Goal: Communication & Community: Answer question/provide support

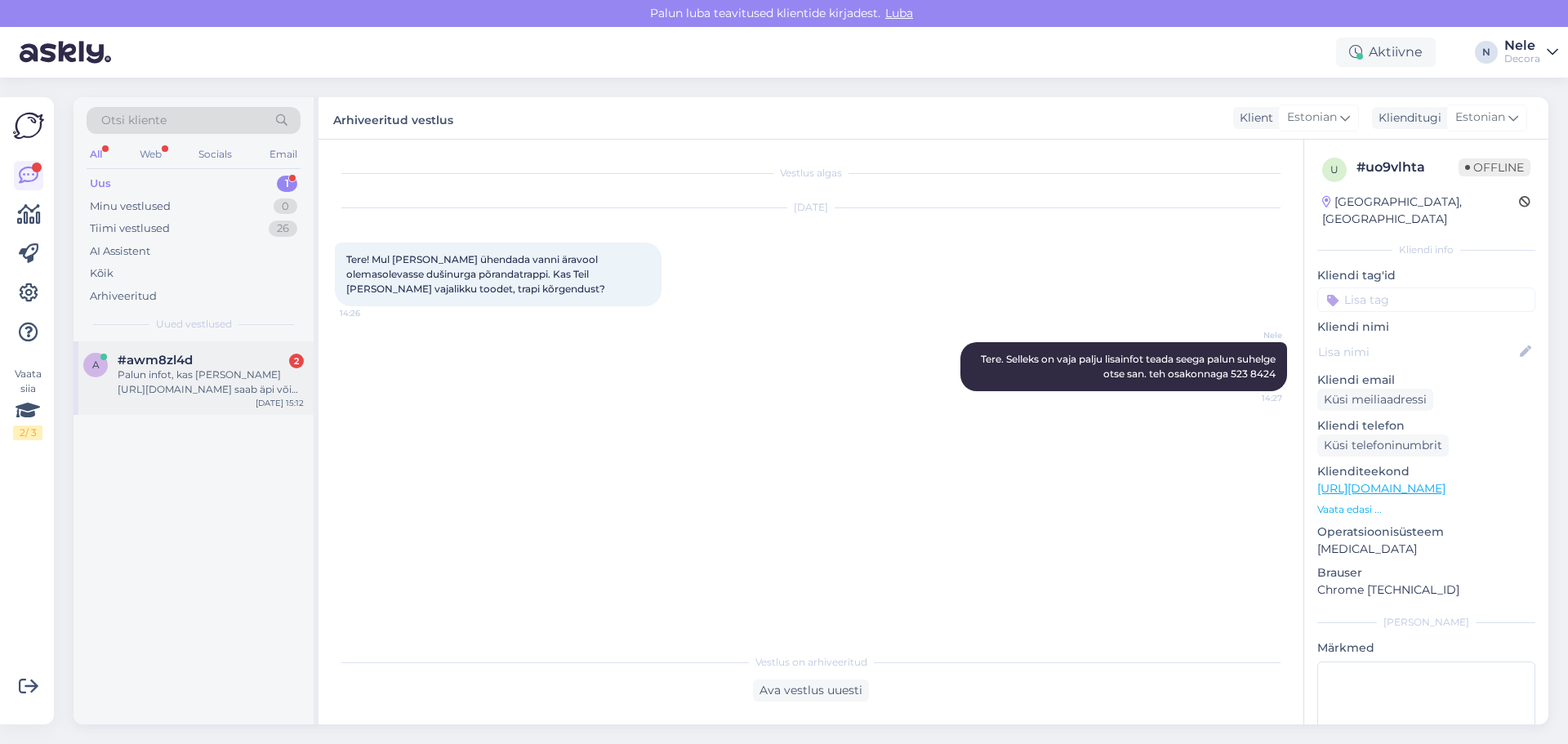
click at [204, 375] on div "Palun infot, kas [PERSON_NAME] [URL][DOMAIN_NAME] saab äpi või puldi abil regul…" at bounding box center [211, 382] width 187 height 29
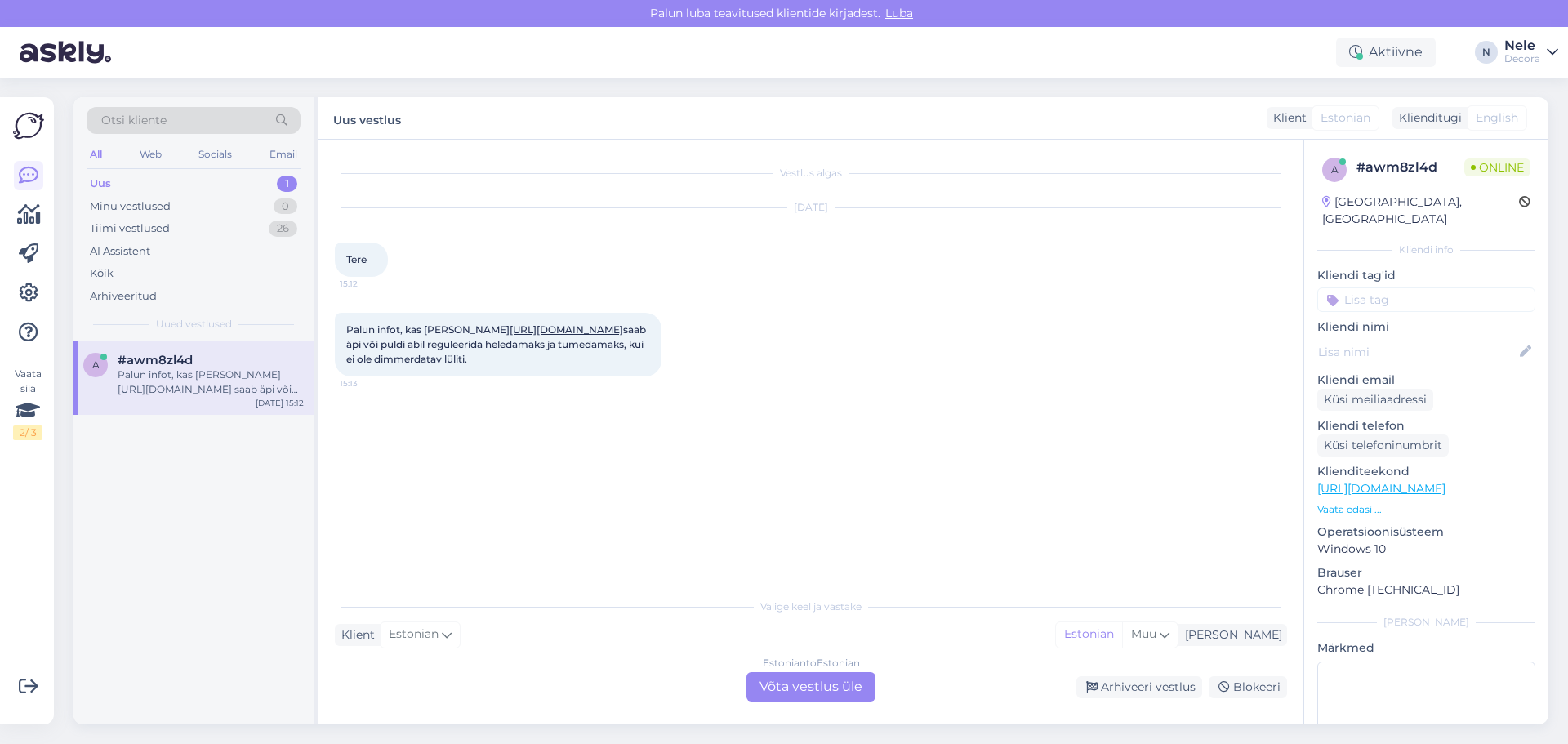
click at [509, 336] on link "[URL][DOMAIN_NAME]" at bounding box center [566, 330] width 114 height 13
click at [818, 691] on div "Estonian to Estonian Võta vestlus üle" at bounding box center [811, 687] width 129 height 29
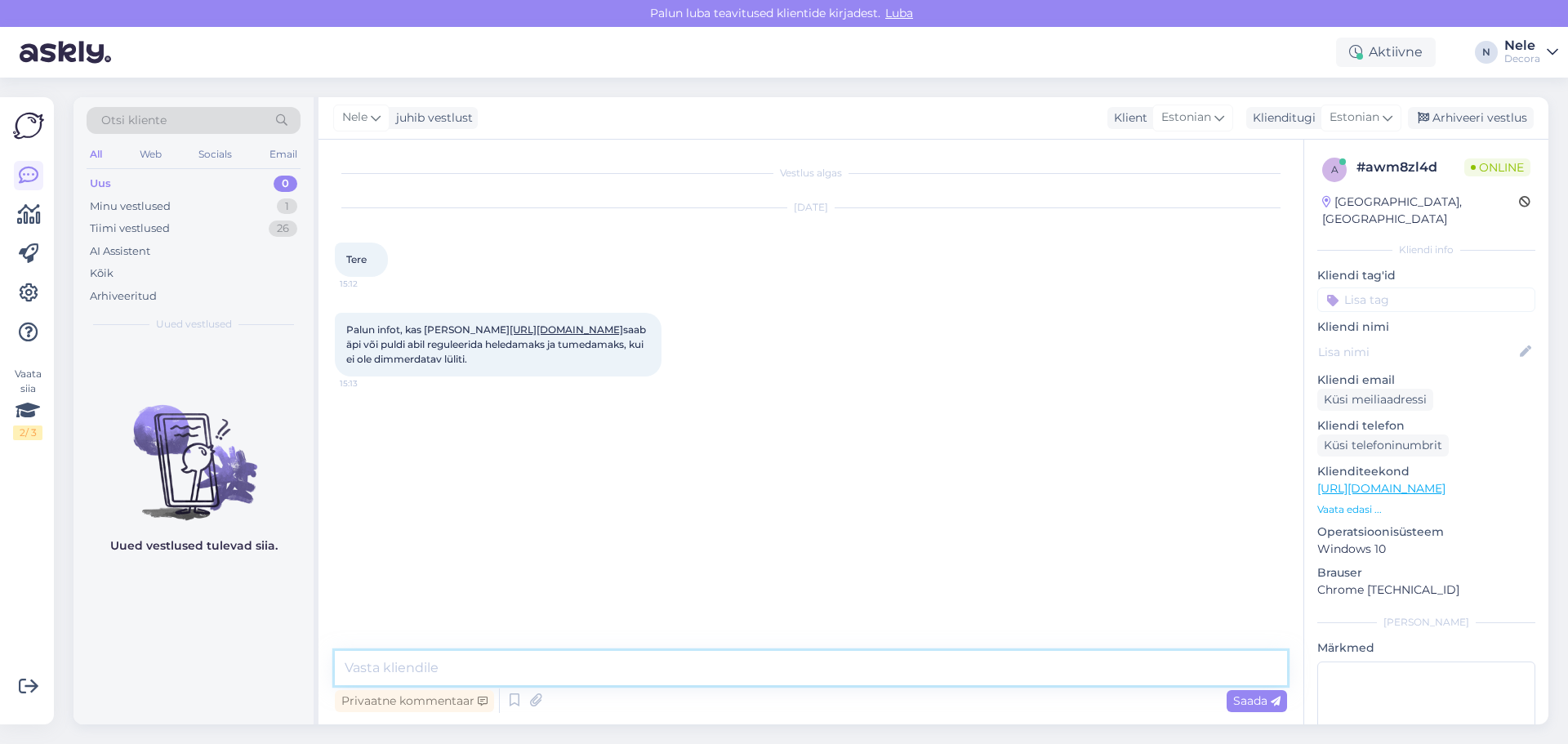
click at [512, 677] on textarea at bounding box center [811, 668] width 953 height 34
type textarea "Tere. Ei see pole selline"
click at [397, 670] on textarea at bounding box center [811, 668] width 953 height 34
click at [1506, 117] on div "Arhiveeri vestlus" at bounding box center [1470, 118] width 125 height 22
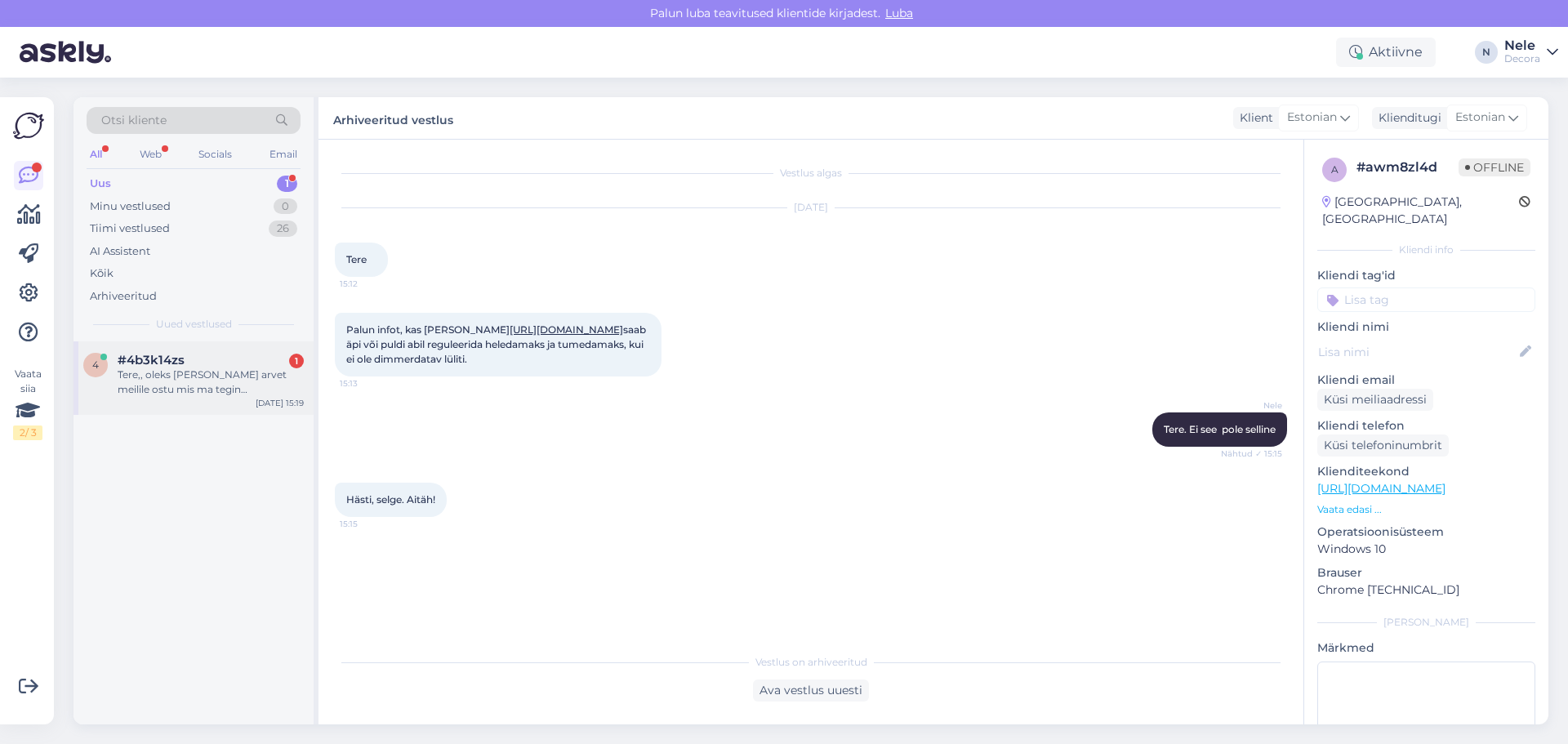
click at [200, 378] on div "Tere,, oleks [PERSON_NAME] arvet meilile ostu mis ma tegin pangakaardiga [PERSO…" at bounding box center [211, 382] width 187 height 29
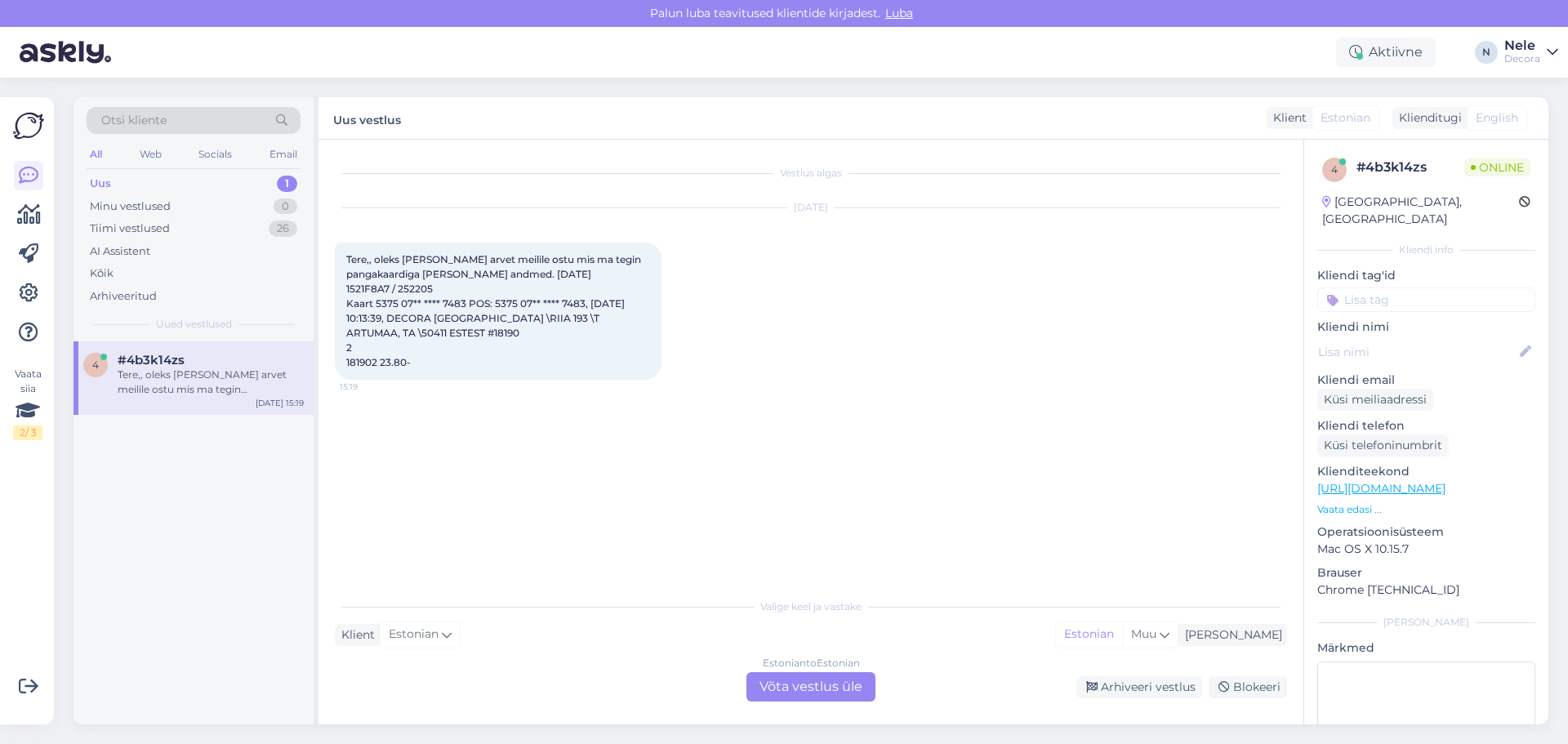
click at [816, 688] on div "Estonian to Estonian Võta vestlus üle" at bounding box center [811, 687] width 129 height 29
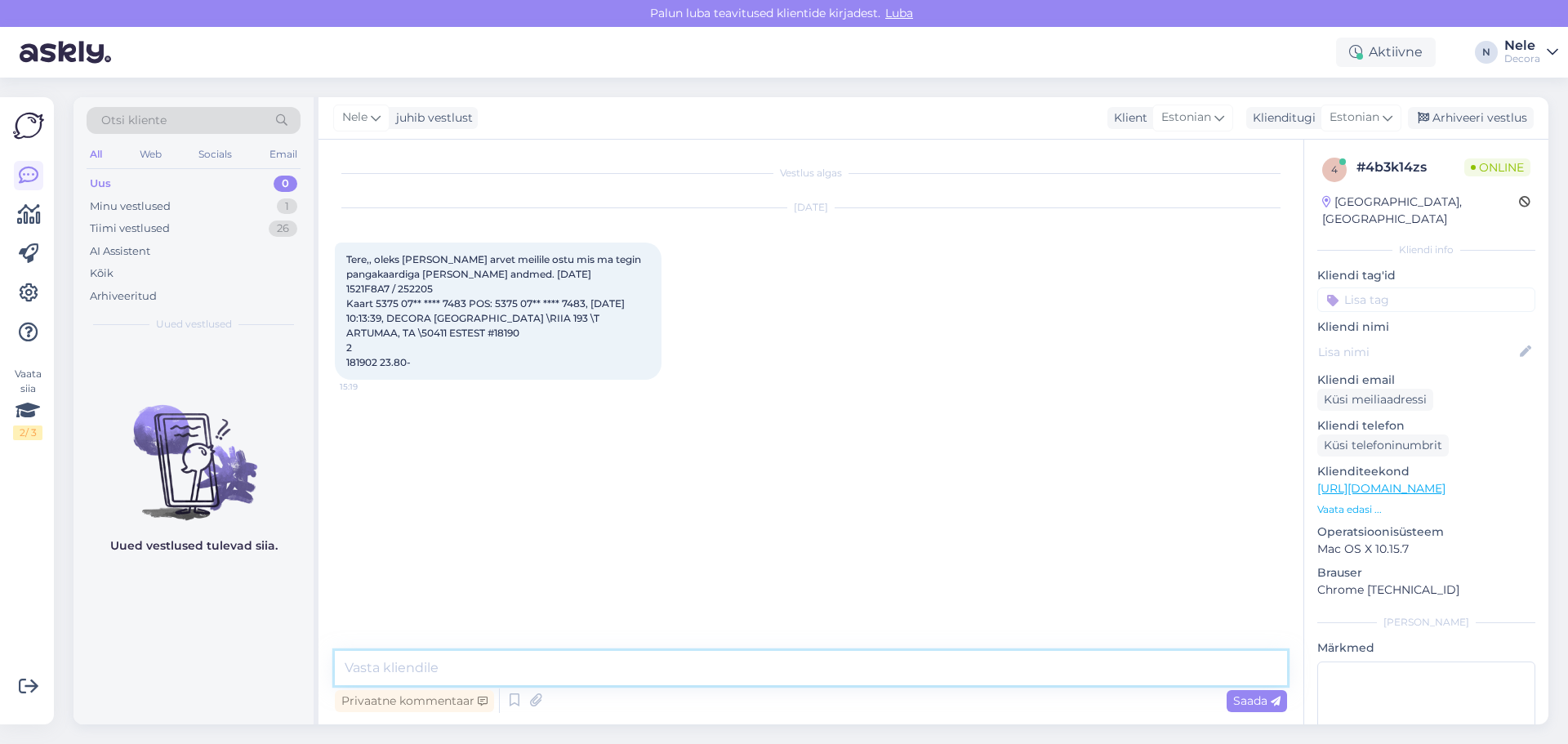
click at [412, 665] on textarea at bounding box center [811, 668] width 953 height 34
type textarea "Tere"
type textarea "Pangakaardi andmetega ma [PERSON_NAME] otsida ei saa."
drag, startPoint x: 707, startPoint y: 663, endPoint x: 303, endPoint y: 658, distance: 404.0
click at [303, 658] on div "Otsi kliente All Web Socials Email Uus 0 Minu vestlused 1 Tiimi vestlused 26 AI…" at bounding box center [811, 410] width 1475 height 627
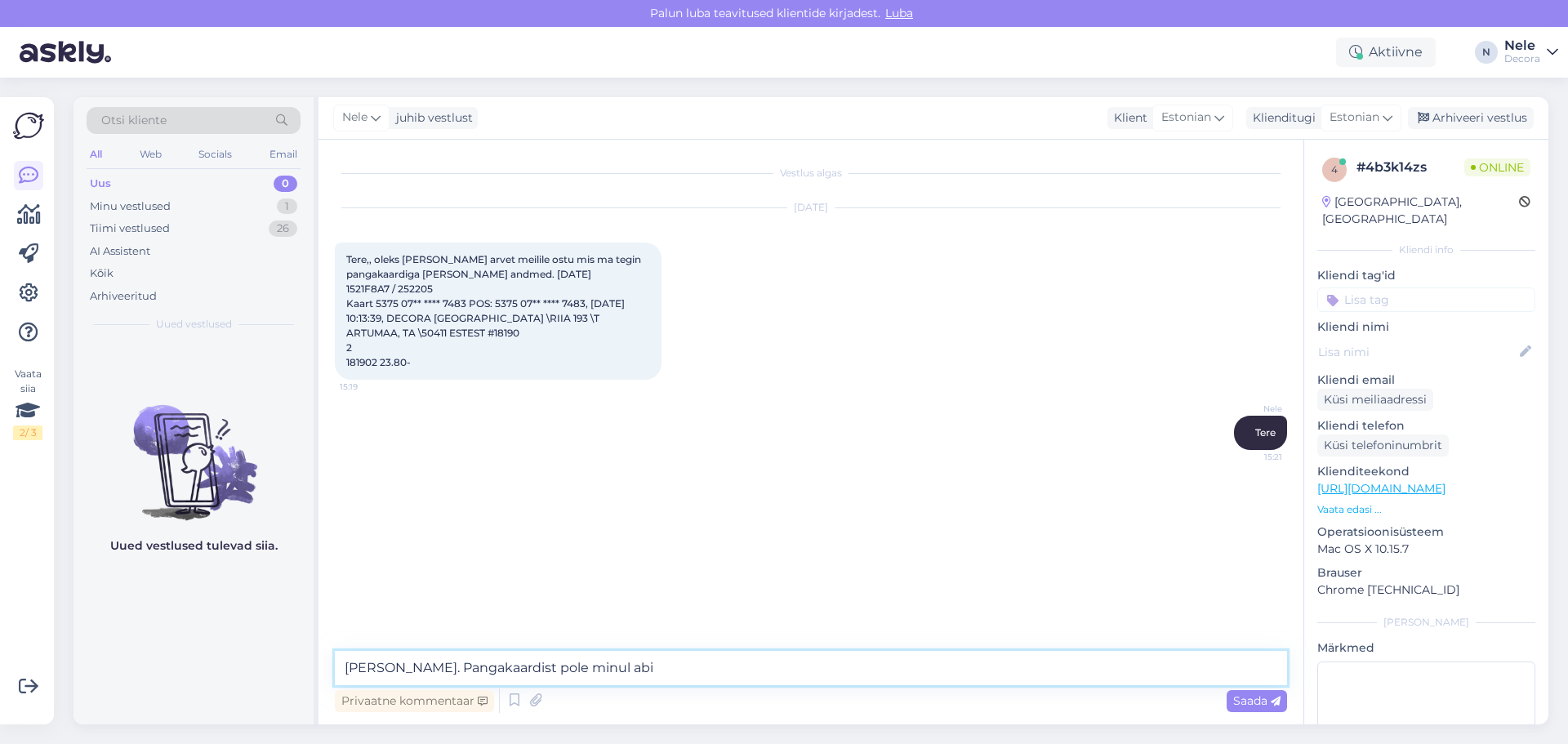
click at [539, 670] on textarea "[PERSON_NAME]. Pangakaardist pole minul abi" at bounding box center [811, 668] width 953 height 34
click at [717, 656] on textarea "[PERSON_NAME]. [PERSON_NAME] andmetest pole minul abi" at bounding box center [811, 668] width 953 height 34
type textarea "[PERSON_NAME]. [PERSON_NAME] andmetest pole minul abi. Summast, tseki numbrist …"
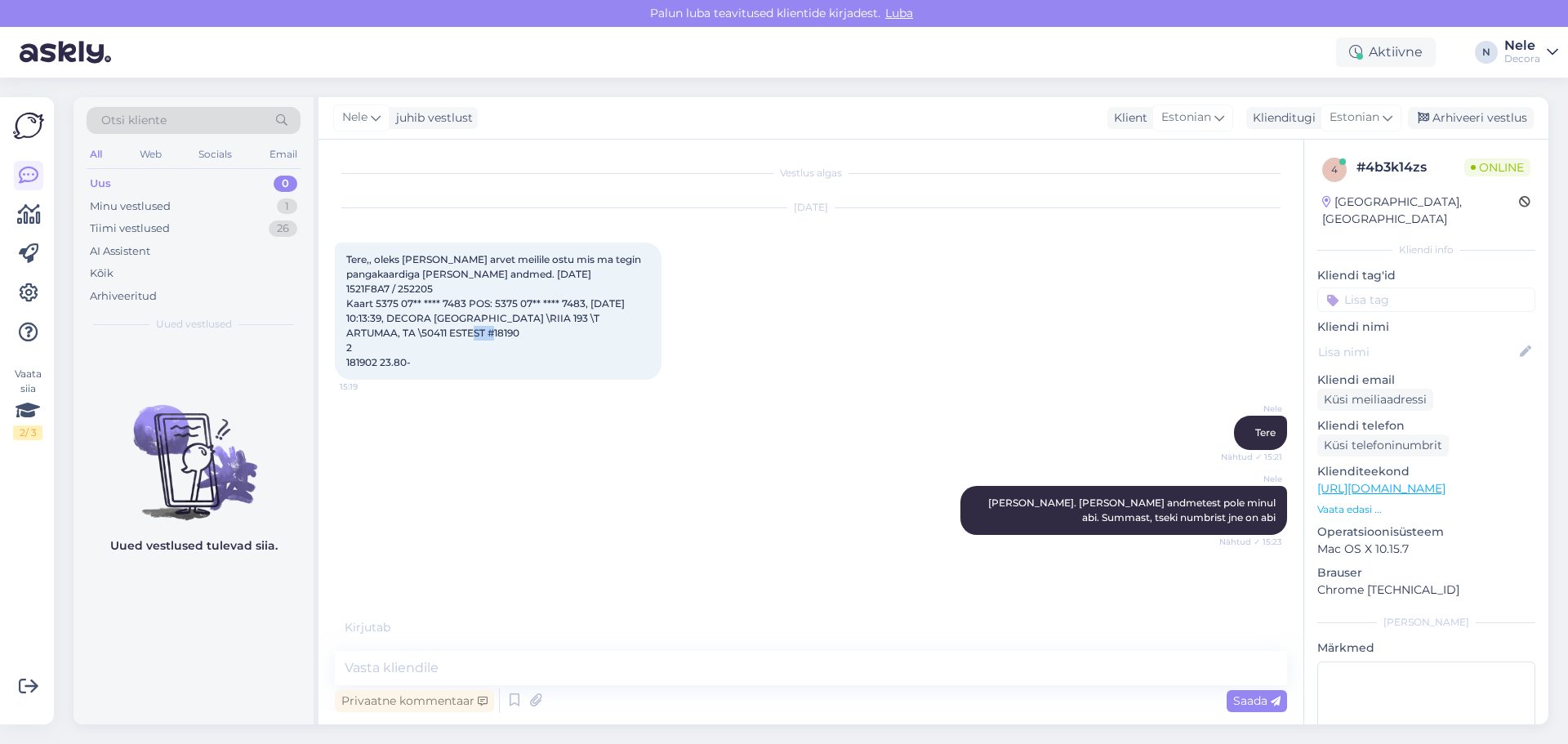
drag, startPoint x: 349, startPoint y: 365, endPoint x: 371, endPoint y: 362, distance: 22.2
click at [371, 362] on span "Tere,, oleks [PERSON_NAME] arvet meilile ostu mis ma tegin pangakaardiga [PERSO…" at bounding box center [495, 310] width 297 height 115
click at [375, 373] on div "Tere,, oleks [PERSON_NAME] arvet meilile ostu mis ma tegin pangakaardiga [PERSO…" at bounding box center [498, 311] width 327 height 137
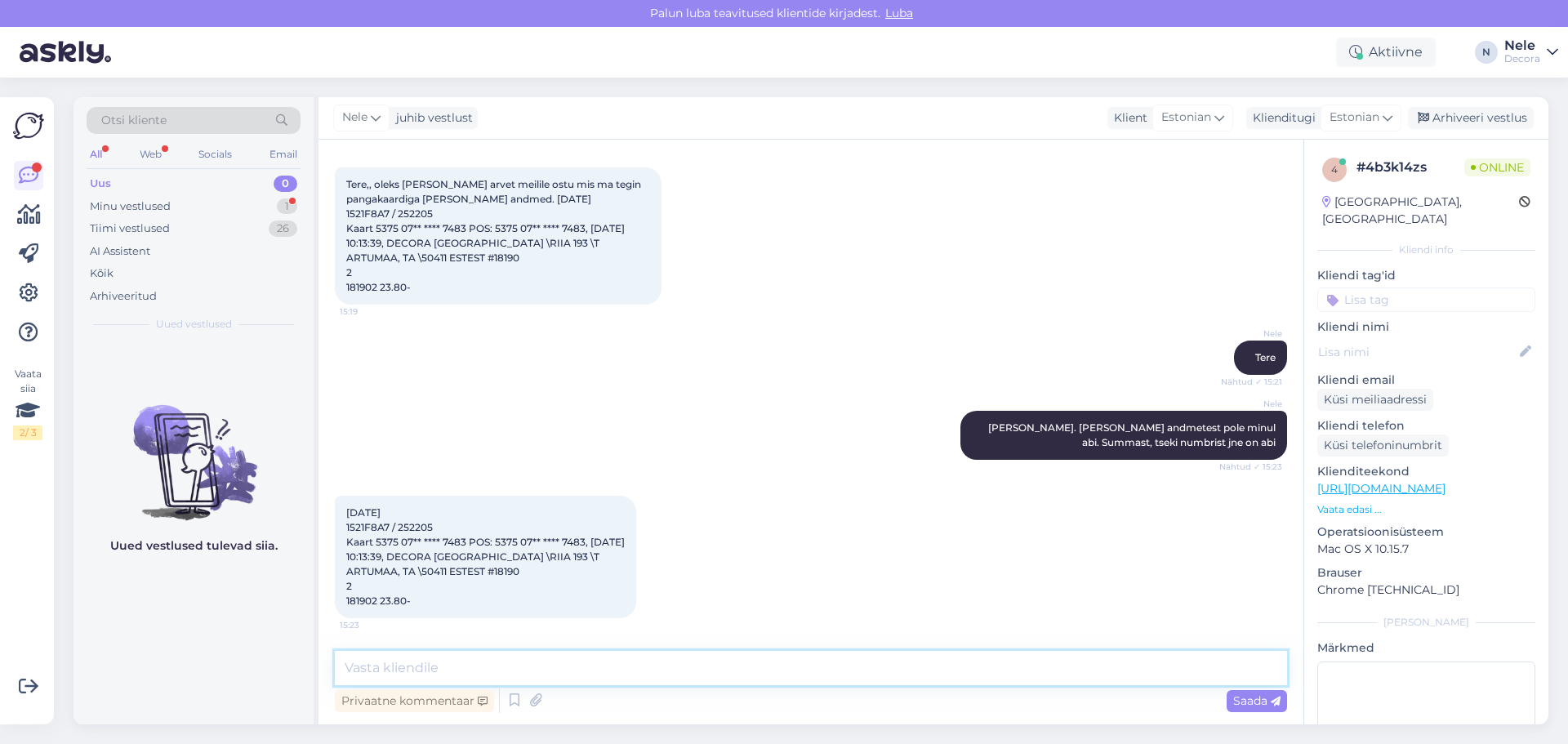
click at [403, 676] on textarea at bounding box center [811, 668] width 953 height 34
type textarea "Mul ei ole nendest siin abi"
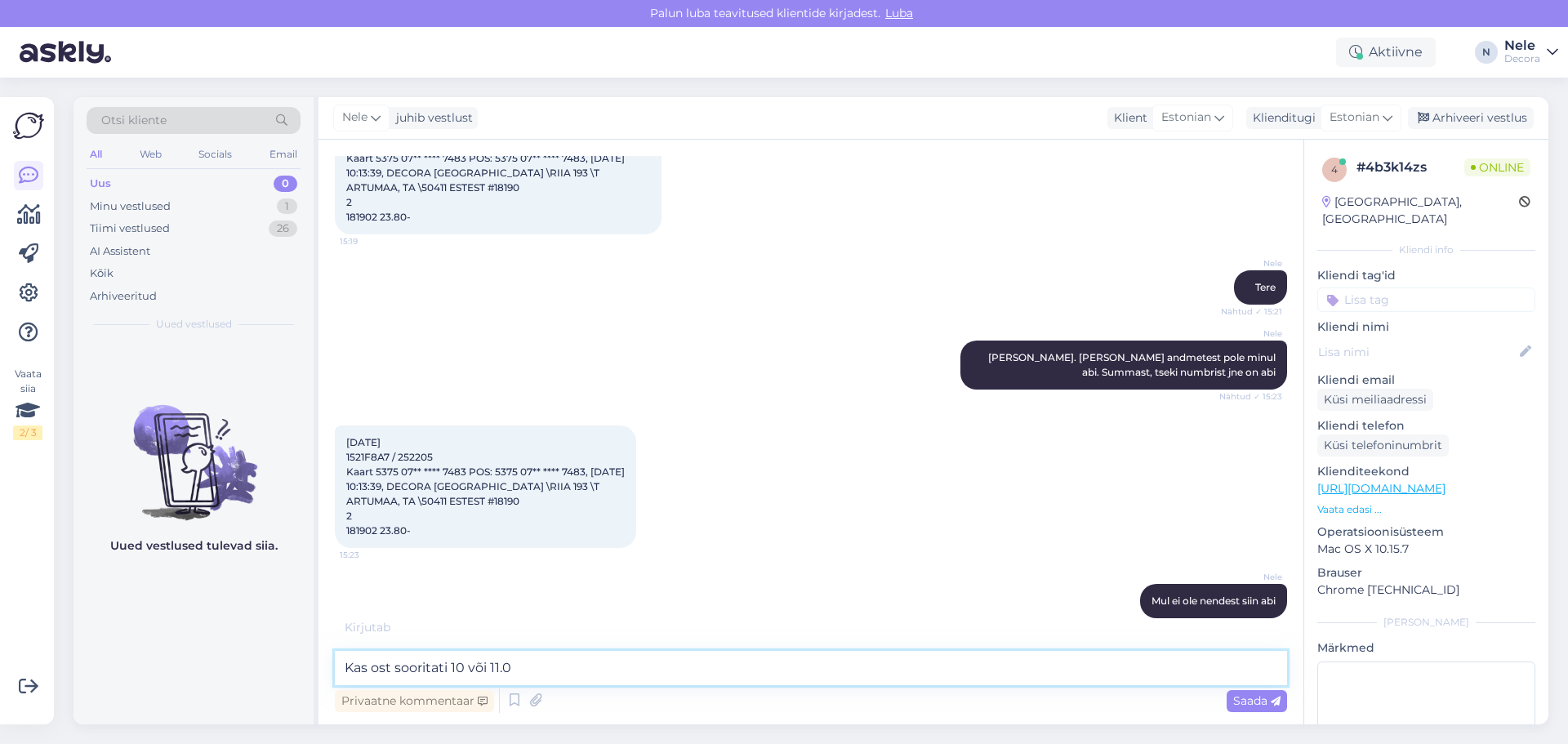
scroll to position [216, 0]
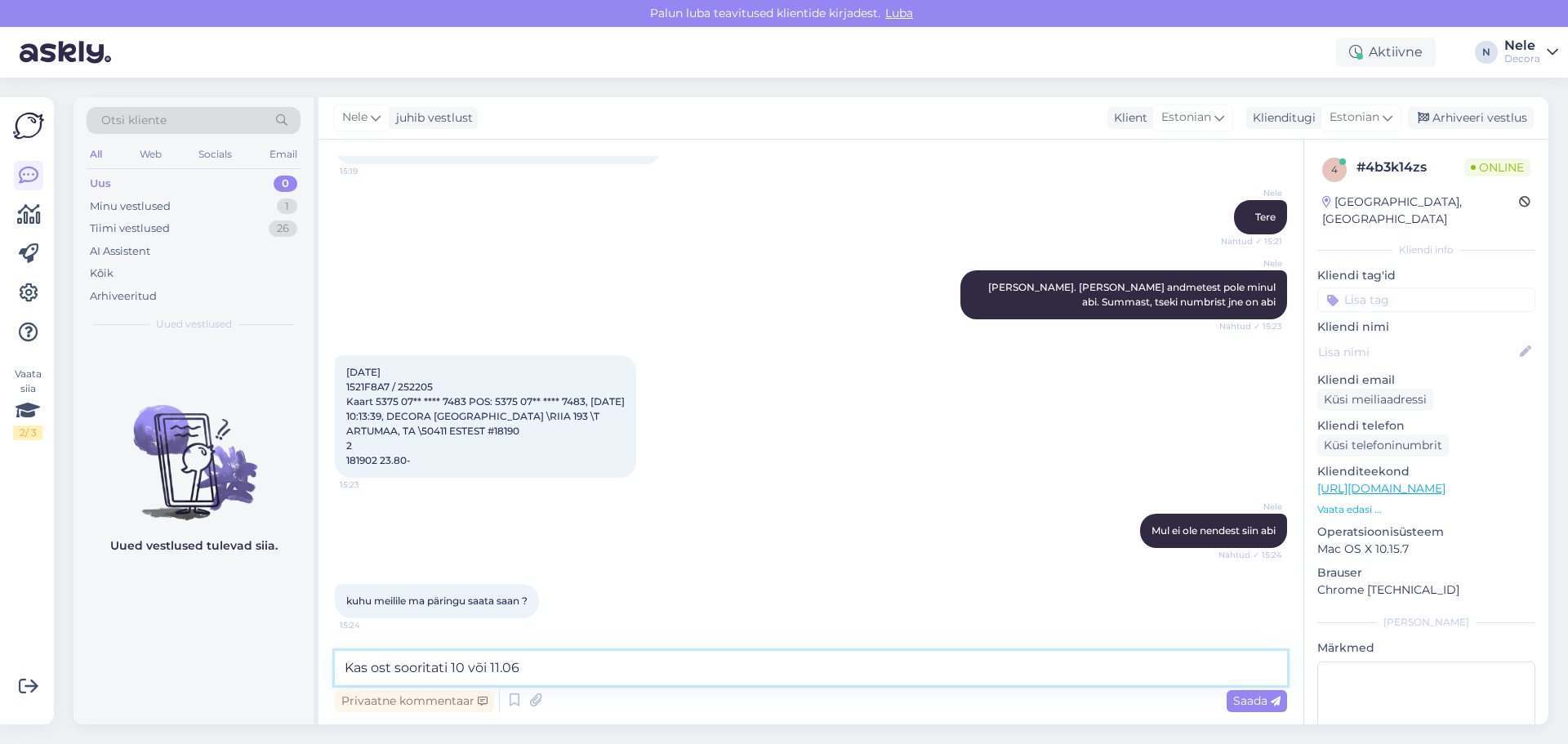
type textarea "Kas ost sooritati 10 või 11.06?"
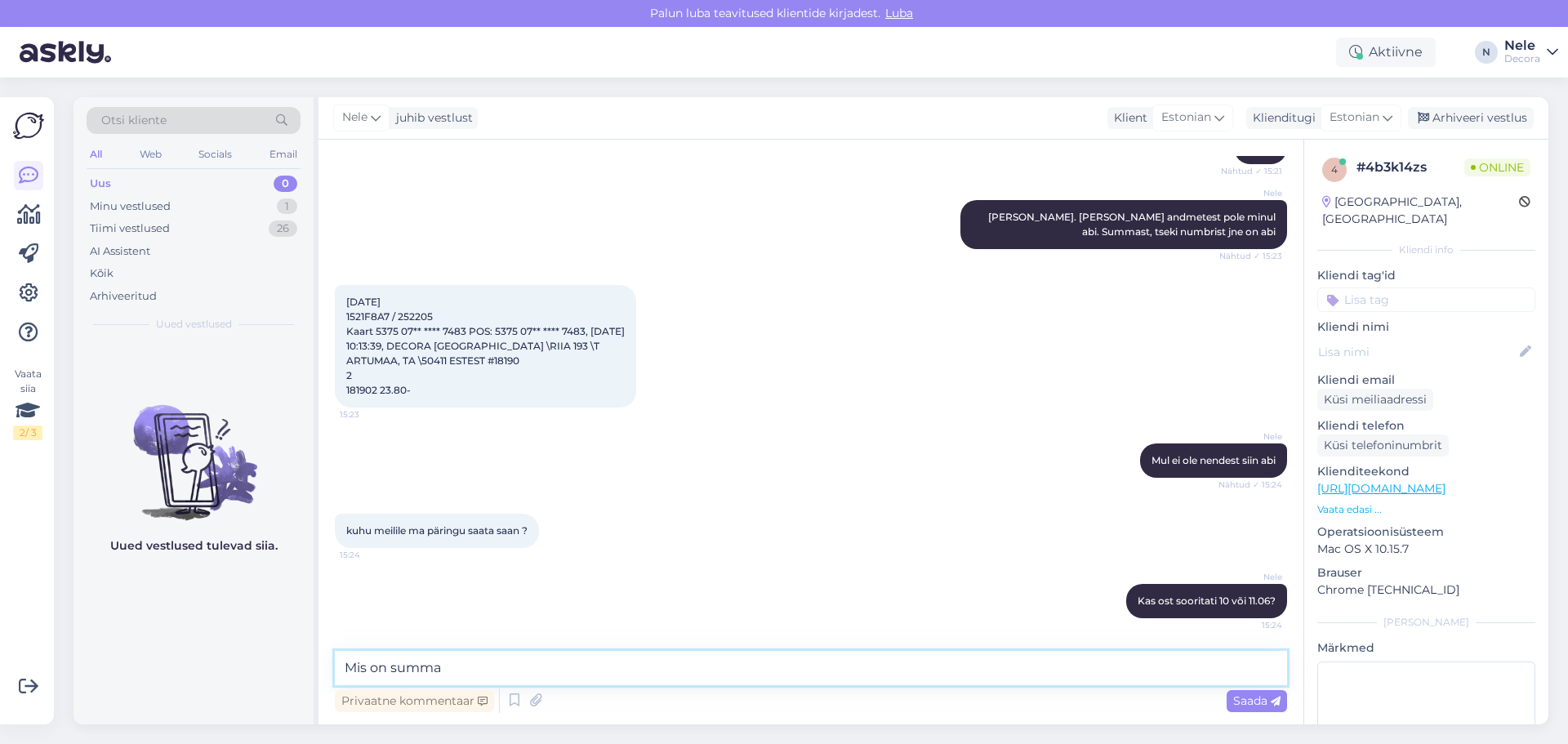
type textarea "Mis on summa?"
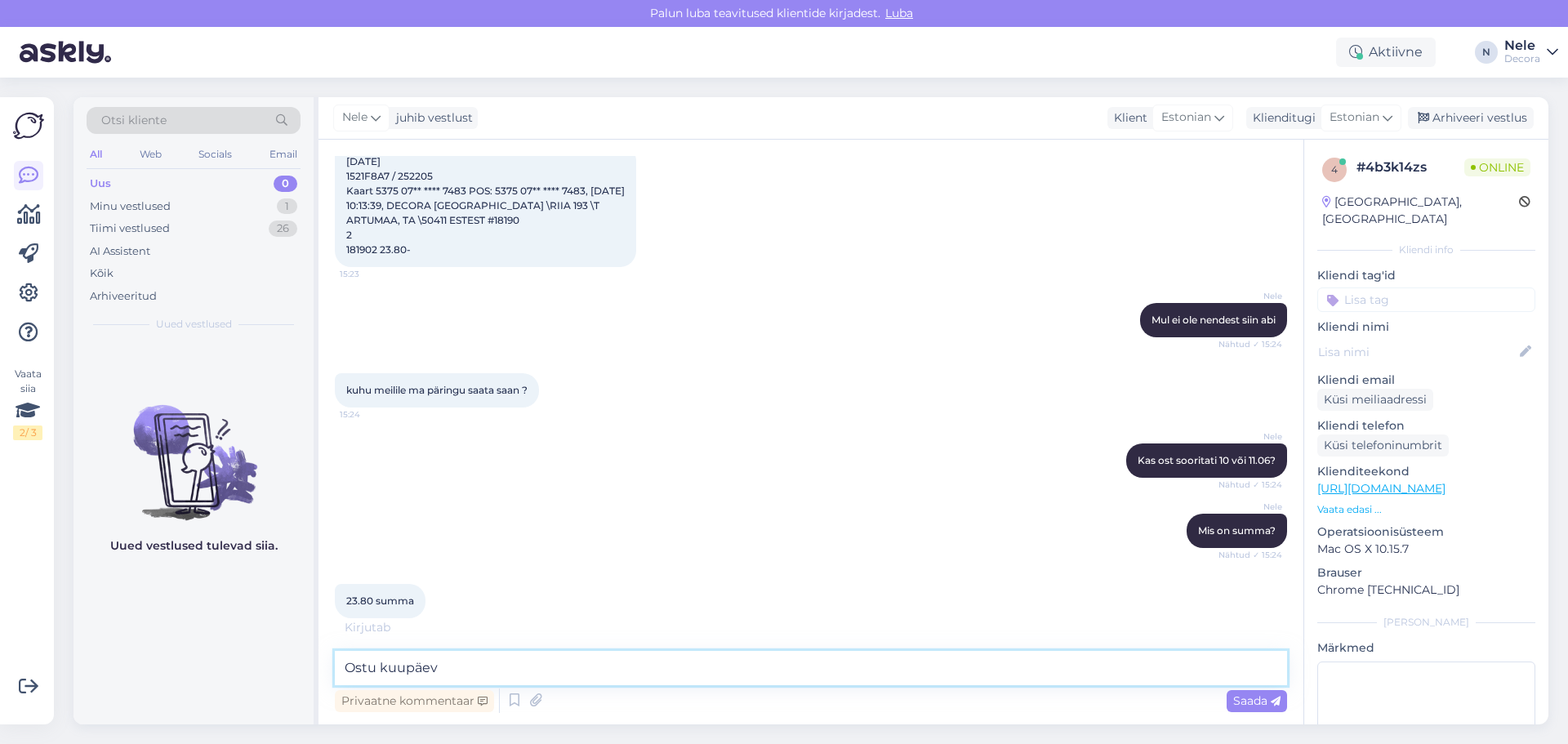
scroll to position [443, 0]
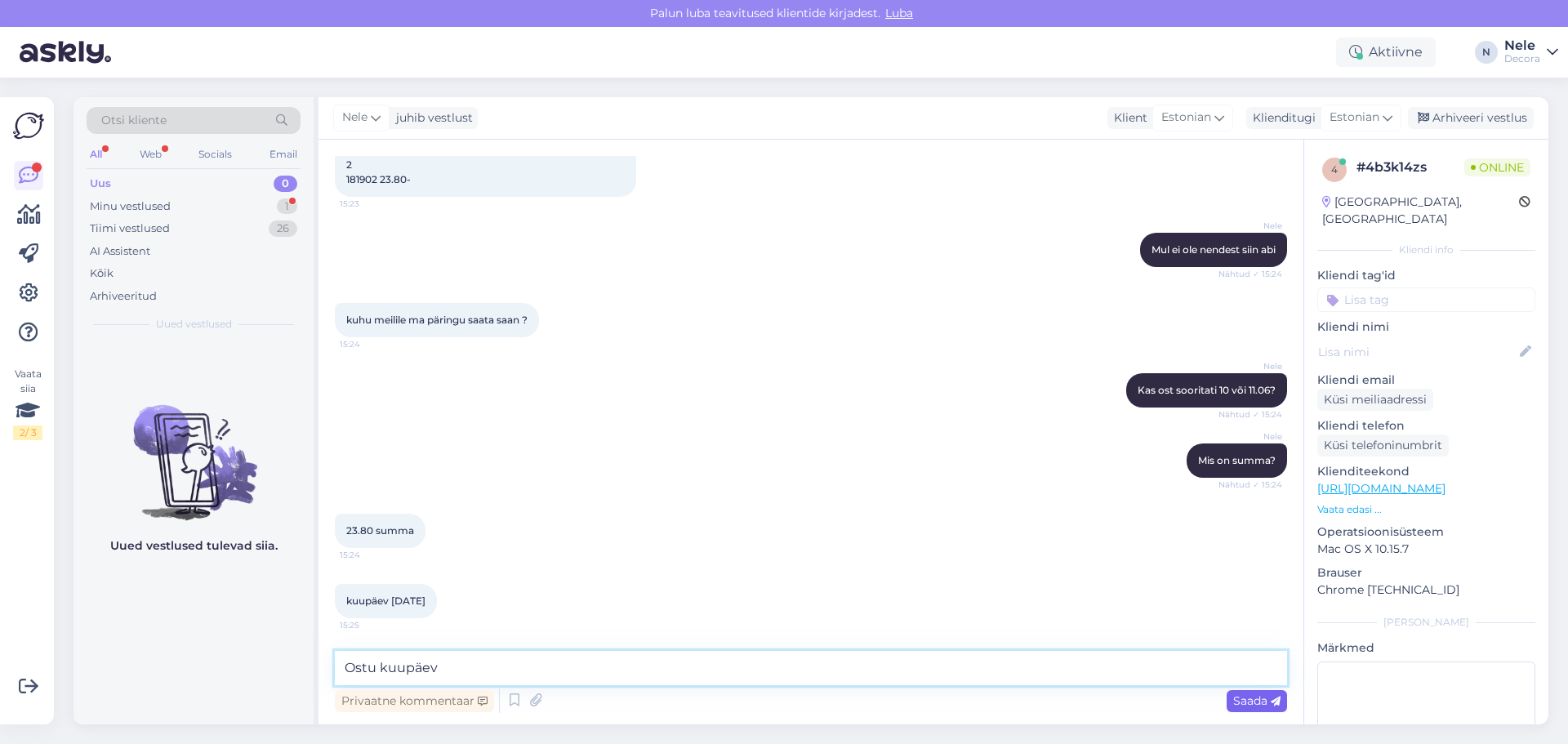
type textarea "Ostu kuupäev"
click at [1251, 702] on span "Saada" at bounding box center [1257, 700] width 48 height 15
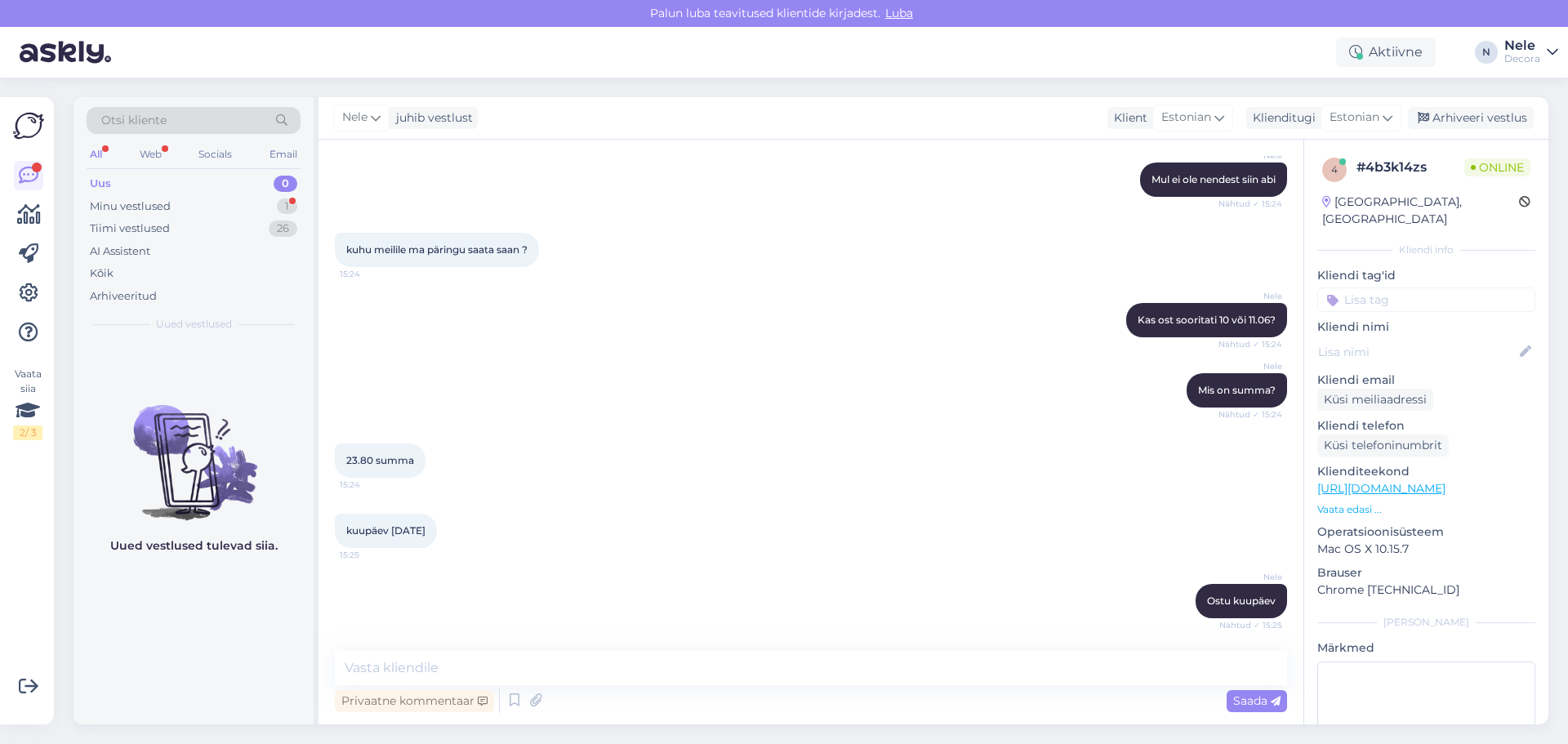
scroll to position [637, 0]
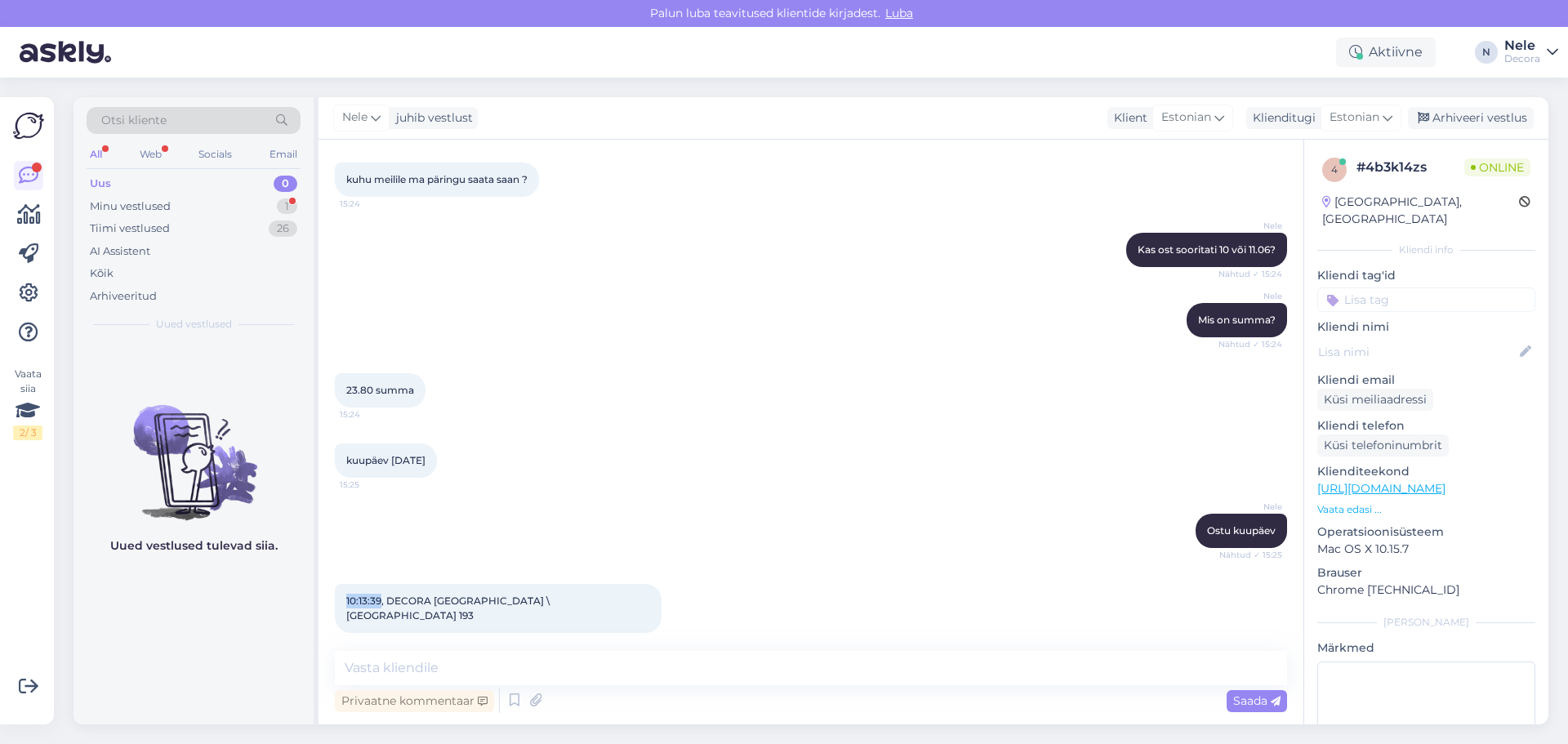
drag, startPoint x: 381, startPoint y: 600, endPoint x: 341, endPoint y: 611, distance: 41.5
click at [341, 611] on div "10:13:39, DECORA [GEOGRAPHIC_DATA] \[GEOGRAPHIC_DATA] 193 15:25" at bounding box center [498, 609] width 327 height 49
copy span "10:13:39"
click at [371, 667] on textarea at bounding box center [811, 668] width 953 height 34
type textarea "Mis firma nimele see ost on?"
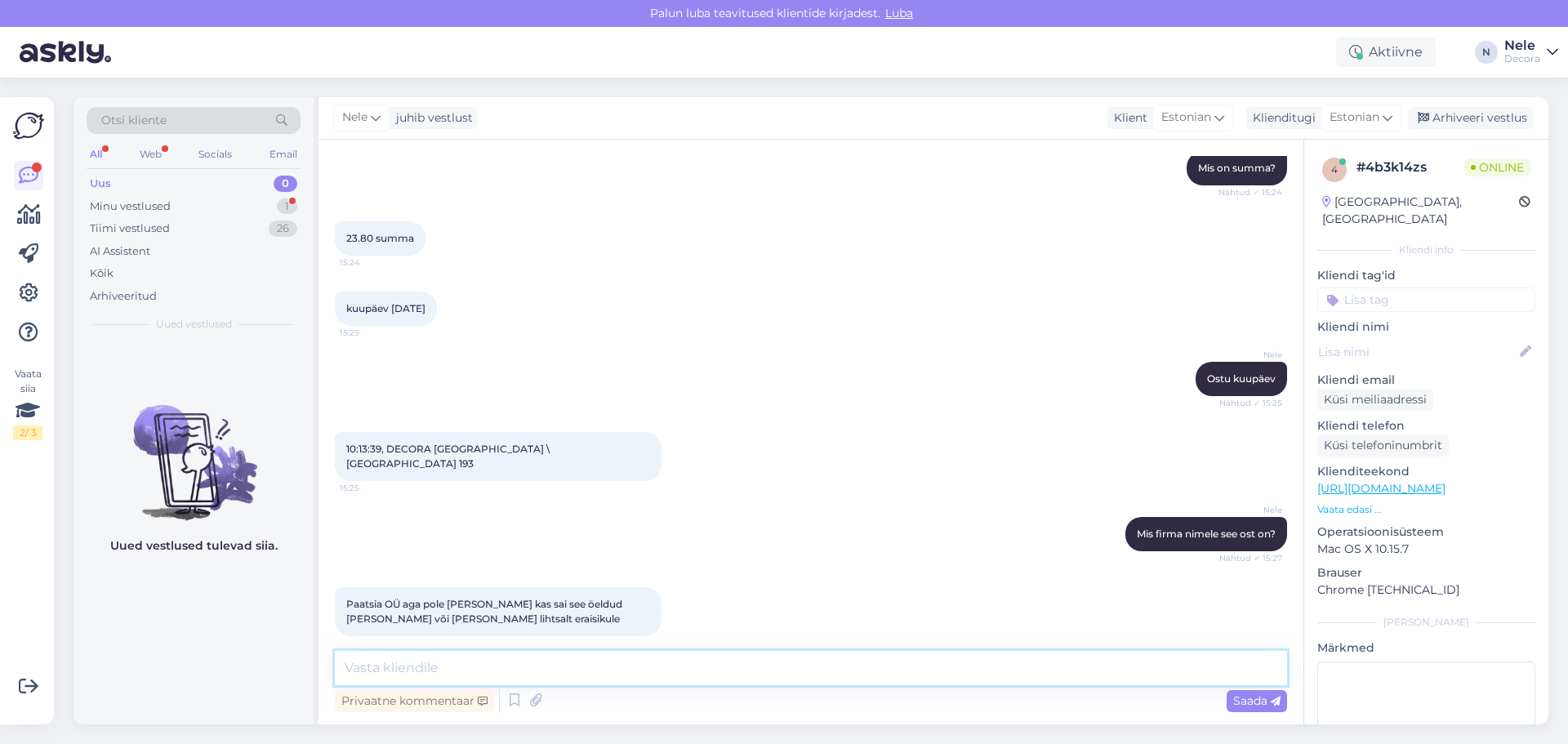
scroll to position [793, 0]
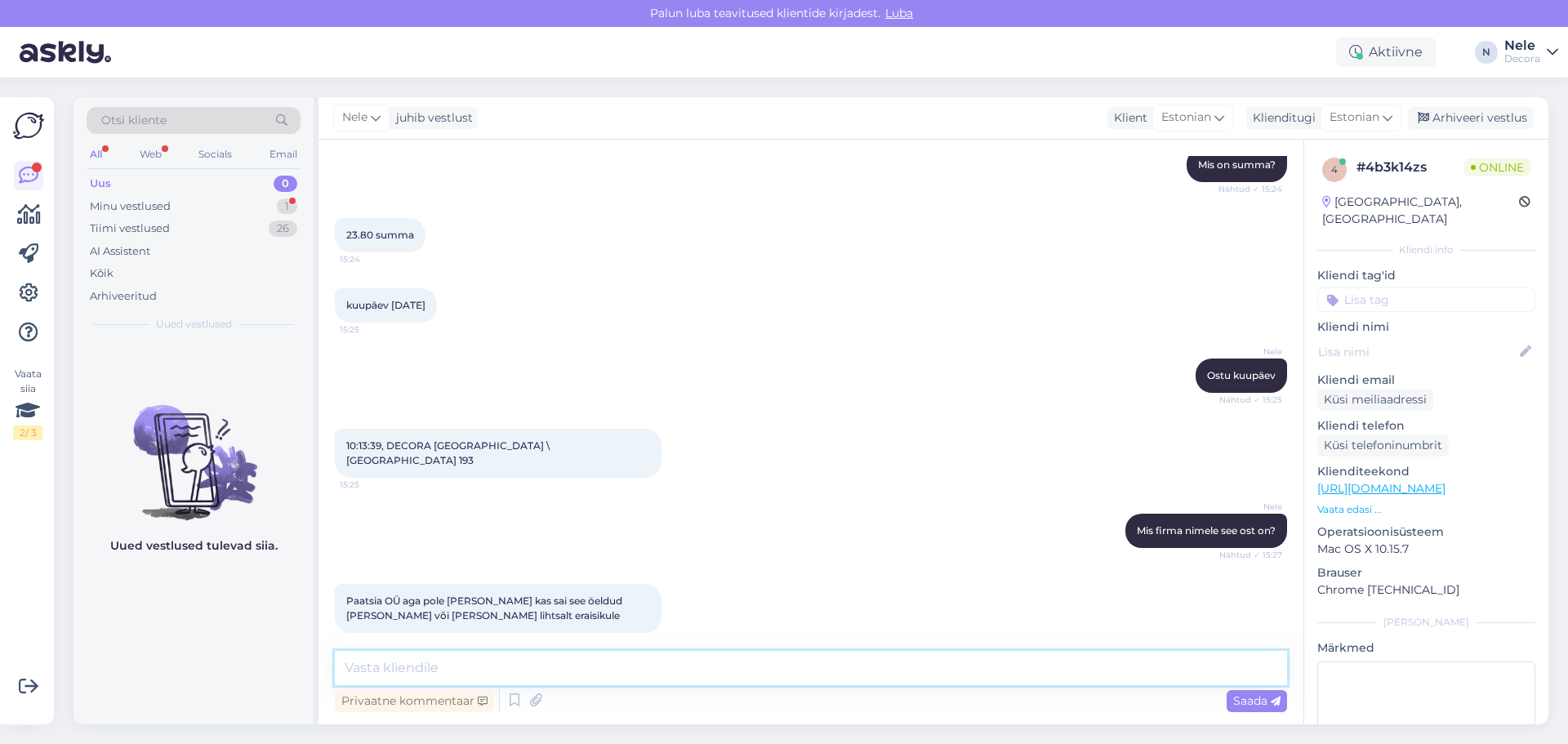
click at [350, 677] on textarea at bounding box center [811, 668] width 953 height 34
type textarea "Me lihtsalt suvalistele inimestele ei saa väljastada teiste kodanike ostudokume…"
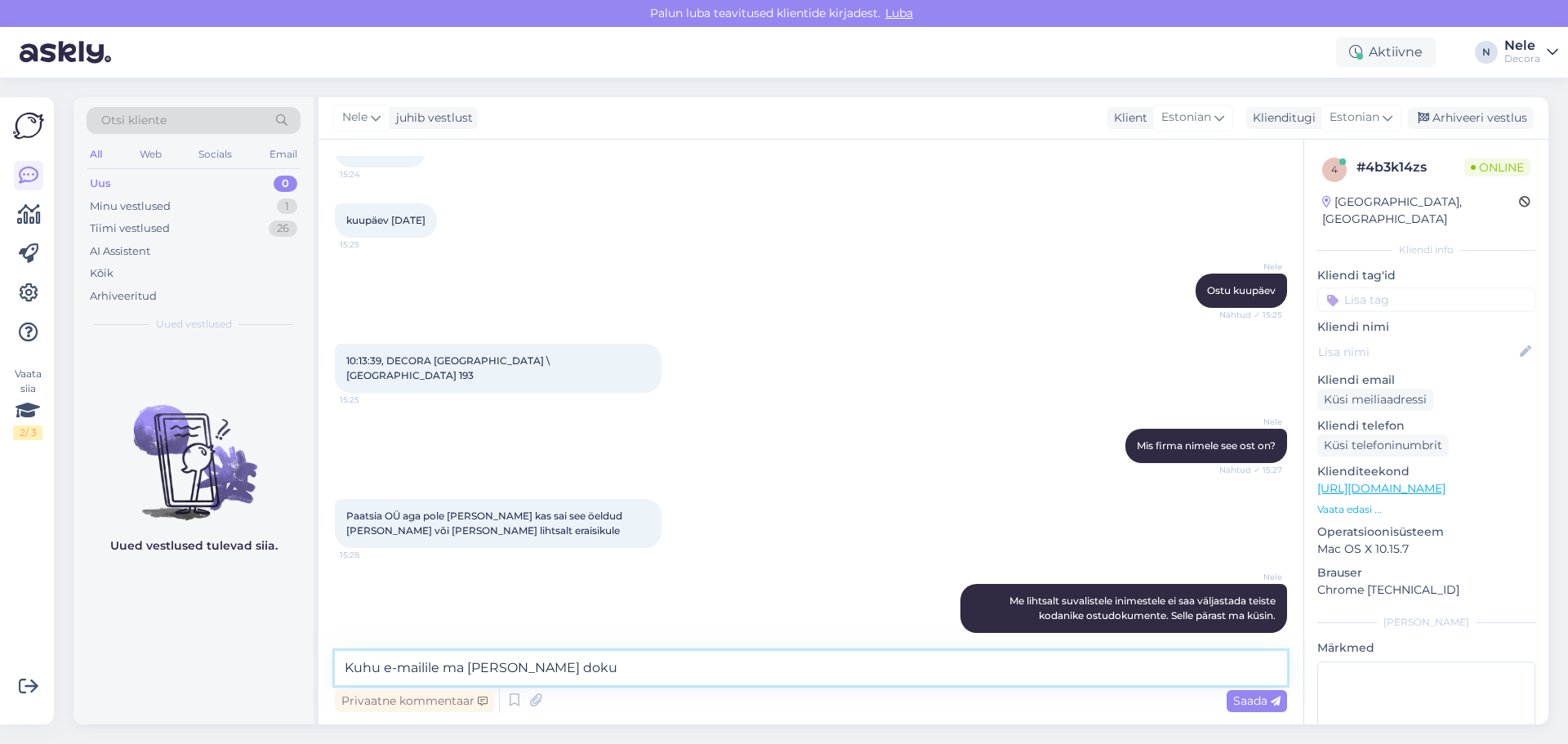
scroll to position [963, 0]
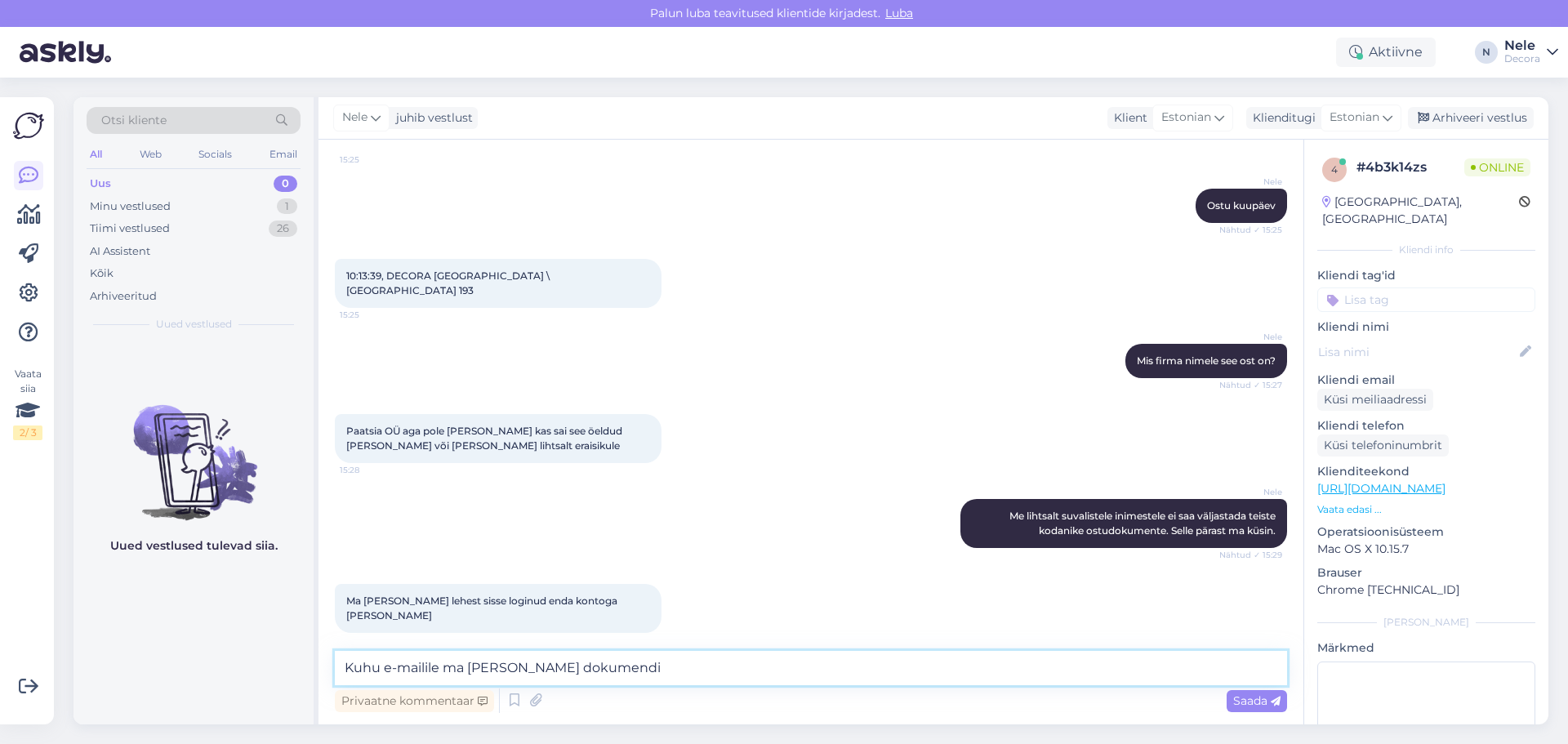
type textarea "Kuhu e-mailile ma [PERSON_NAME] dokumendi?"
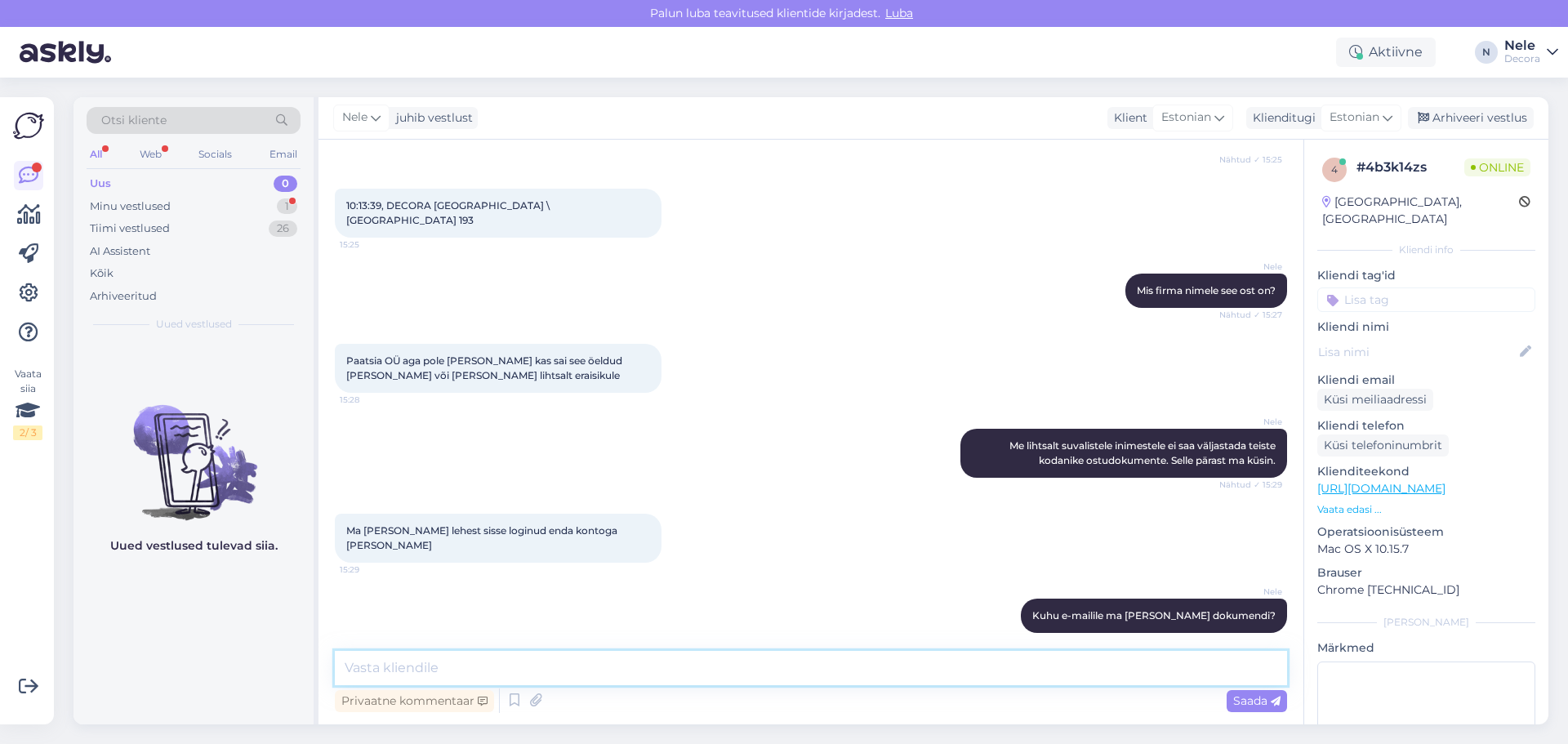
scroll to position [1103, 0]
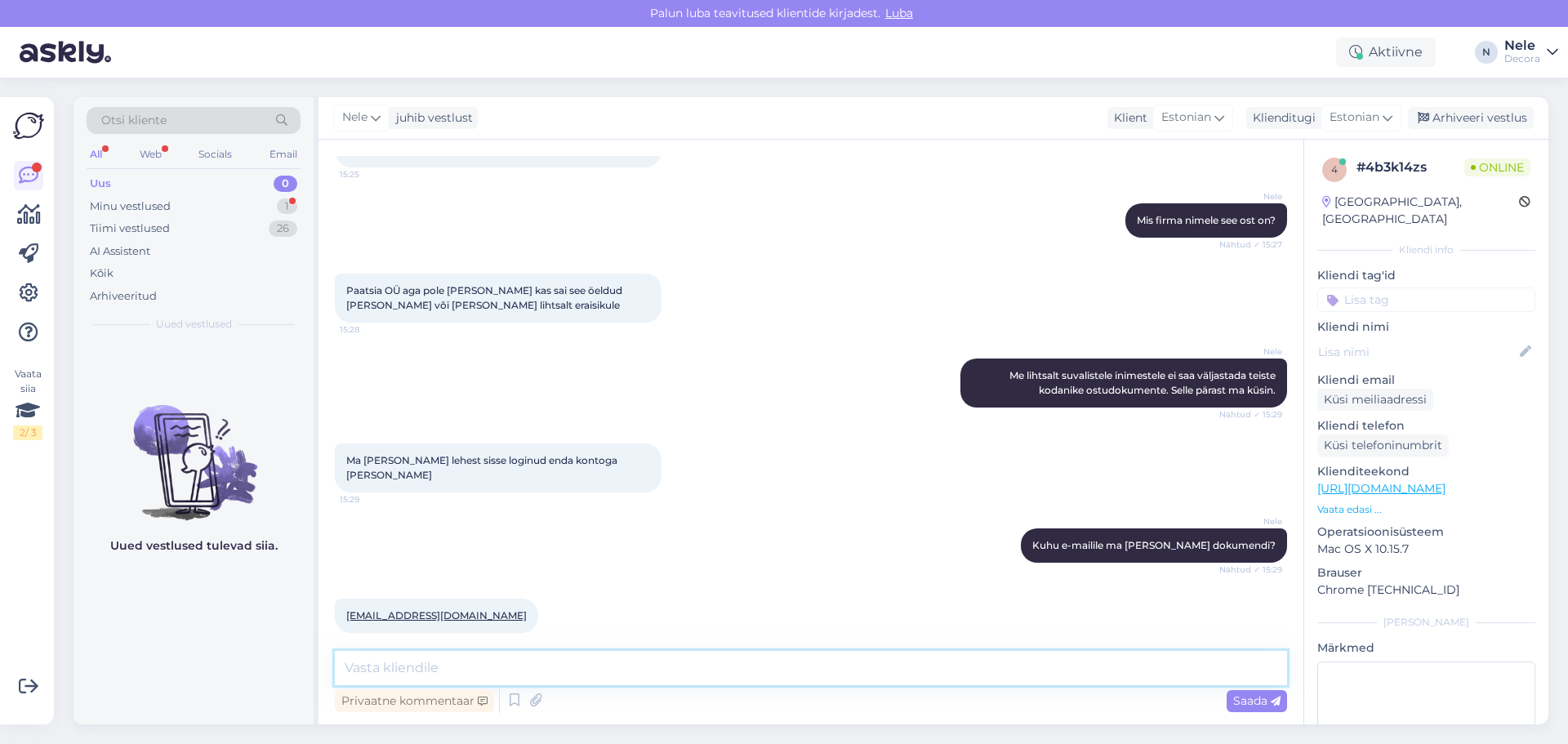
click at [472, 667] on textarea at bounding box center [811, 668] width 953 height 34
type textarea "Palun vaadake kas tuleb [PERSON_NAME]"
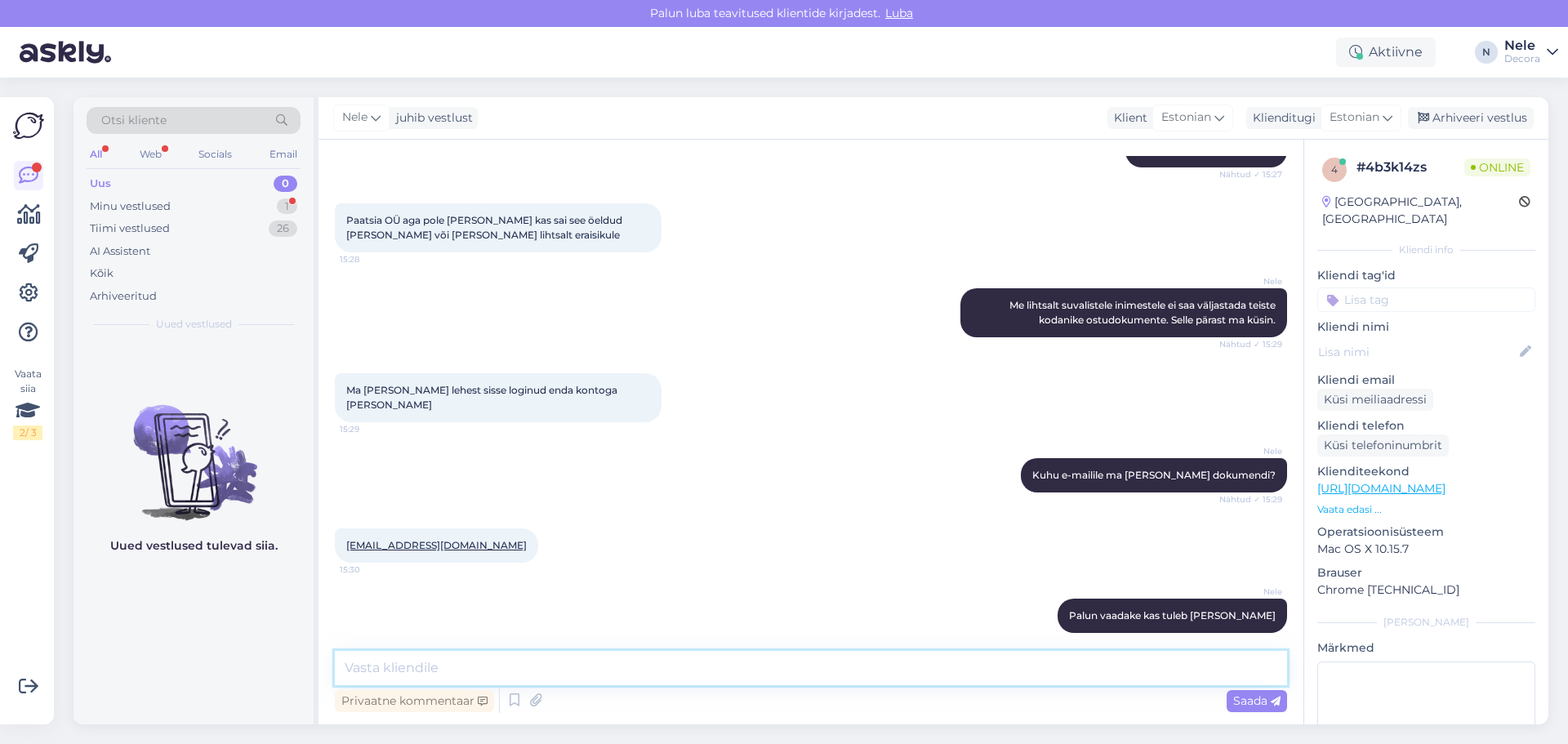
scroll to position [1244, 0]
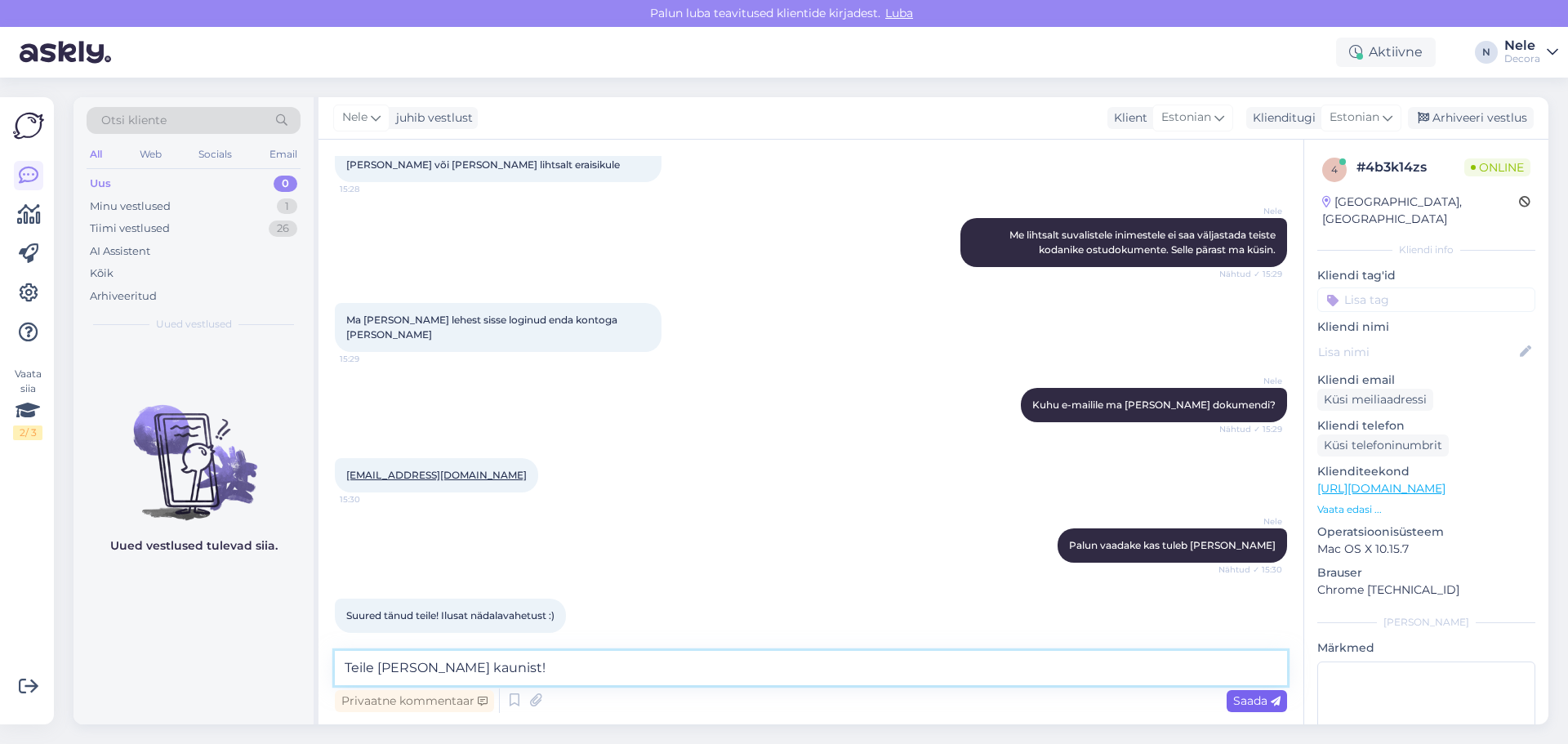
type textarea "Teile [PERSON_NAME] kaunist!"
click at [1254, 707] on span "Saada" at bounding box center [1257, 700] width 48 height 15
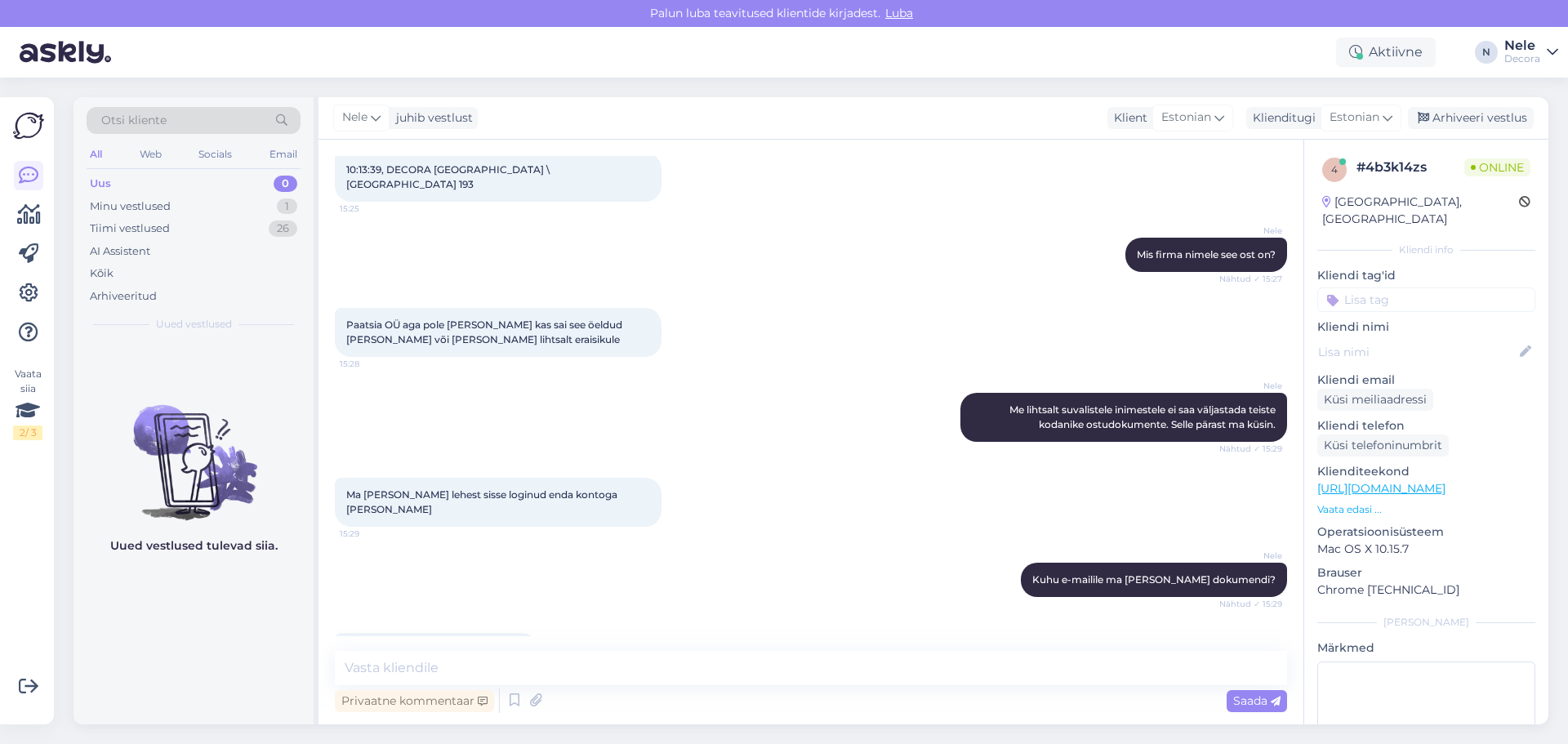
scroll to position [1314, 0]
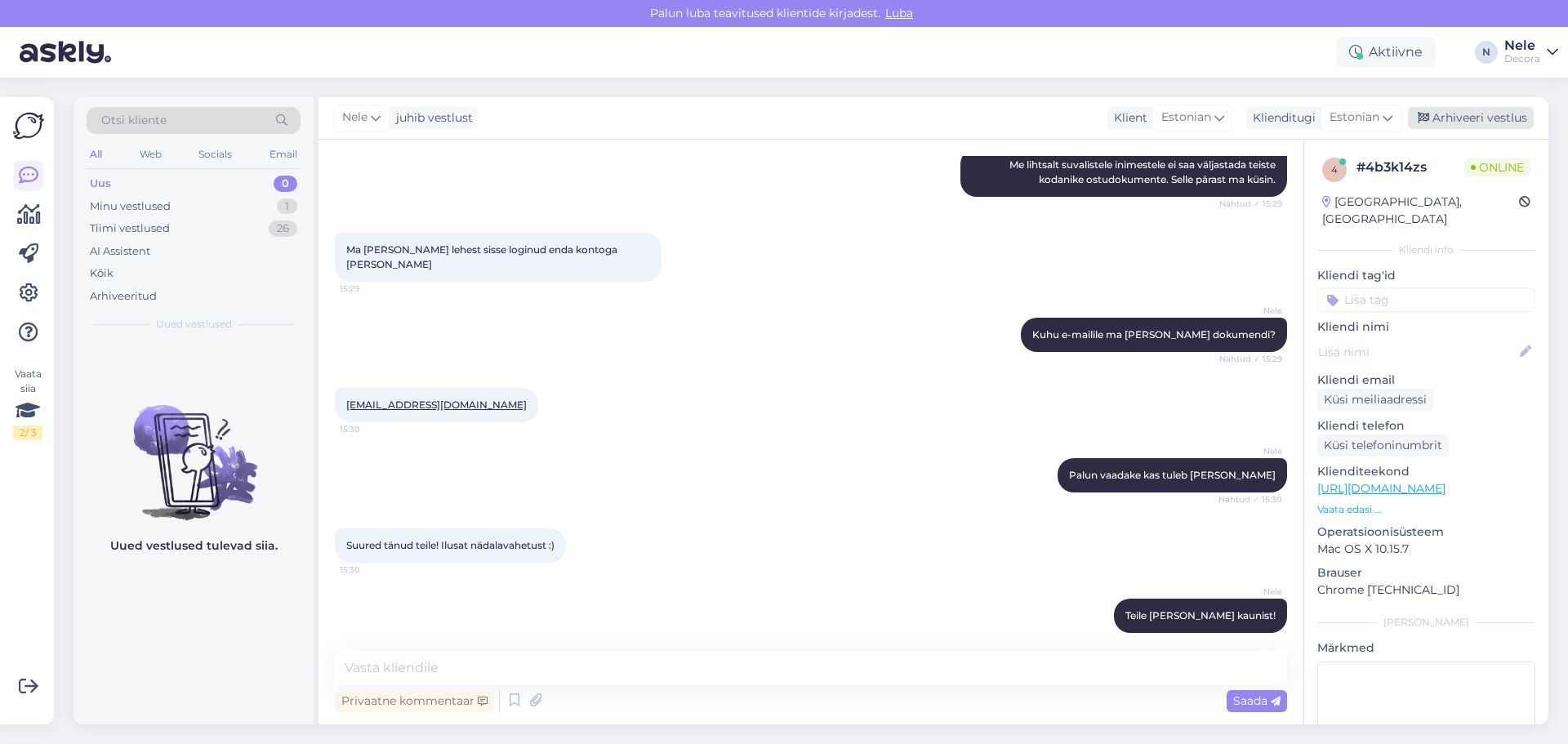
click at [1481, 120] on div "Arhiveeri vestlus" at bounding box center [1470, 118] width 125 height 22
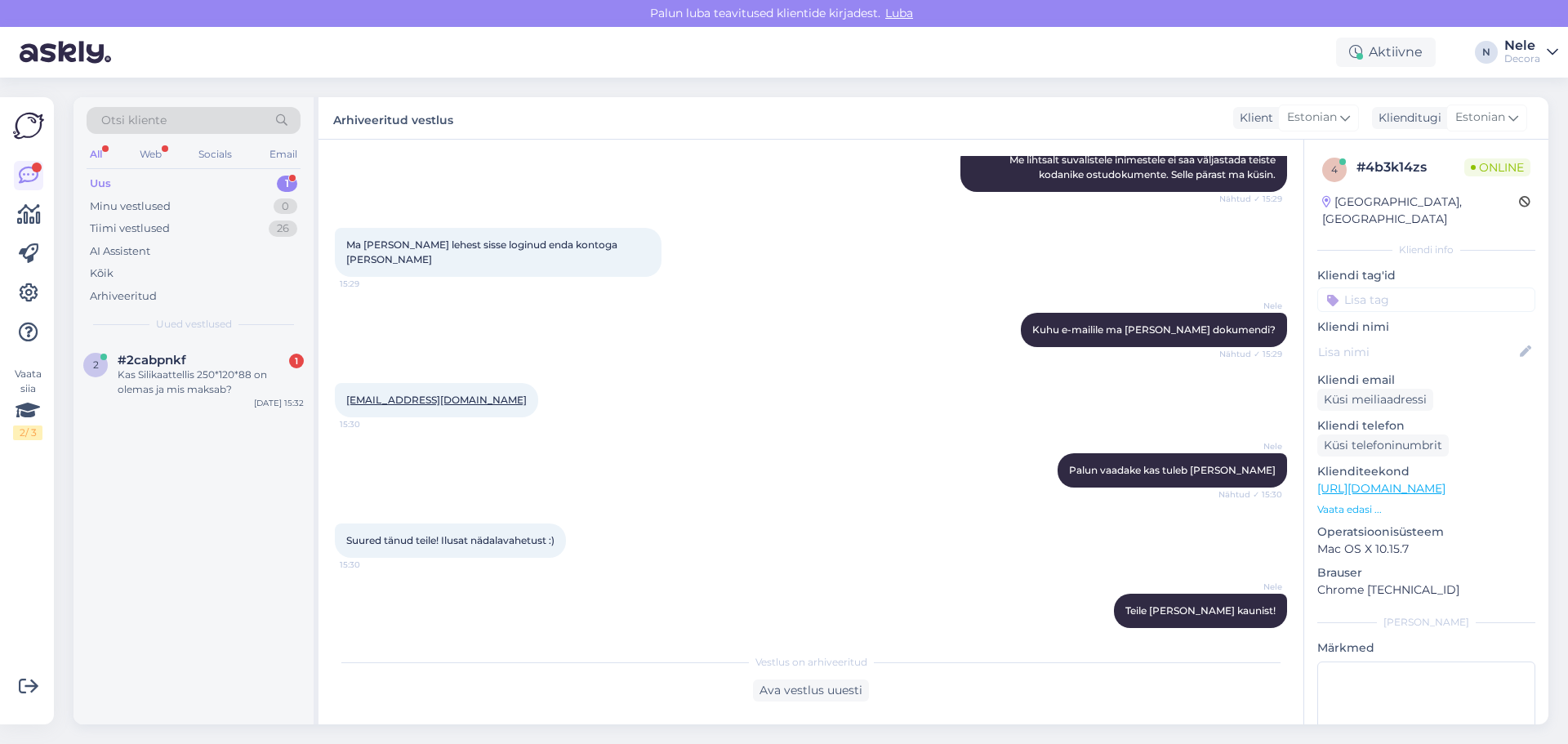
scroll to position [1320, 0]
click at [181, 376] on div "Kas Silikaattellis 250*120*88 on olemas ja mis maksab?" at bounding box center [211, 382] width 187 height 29
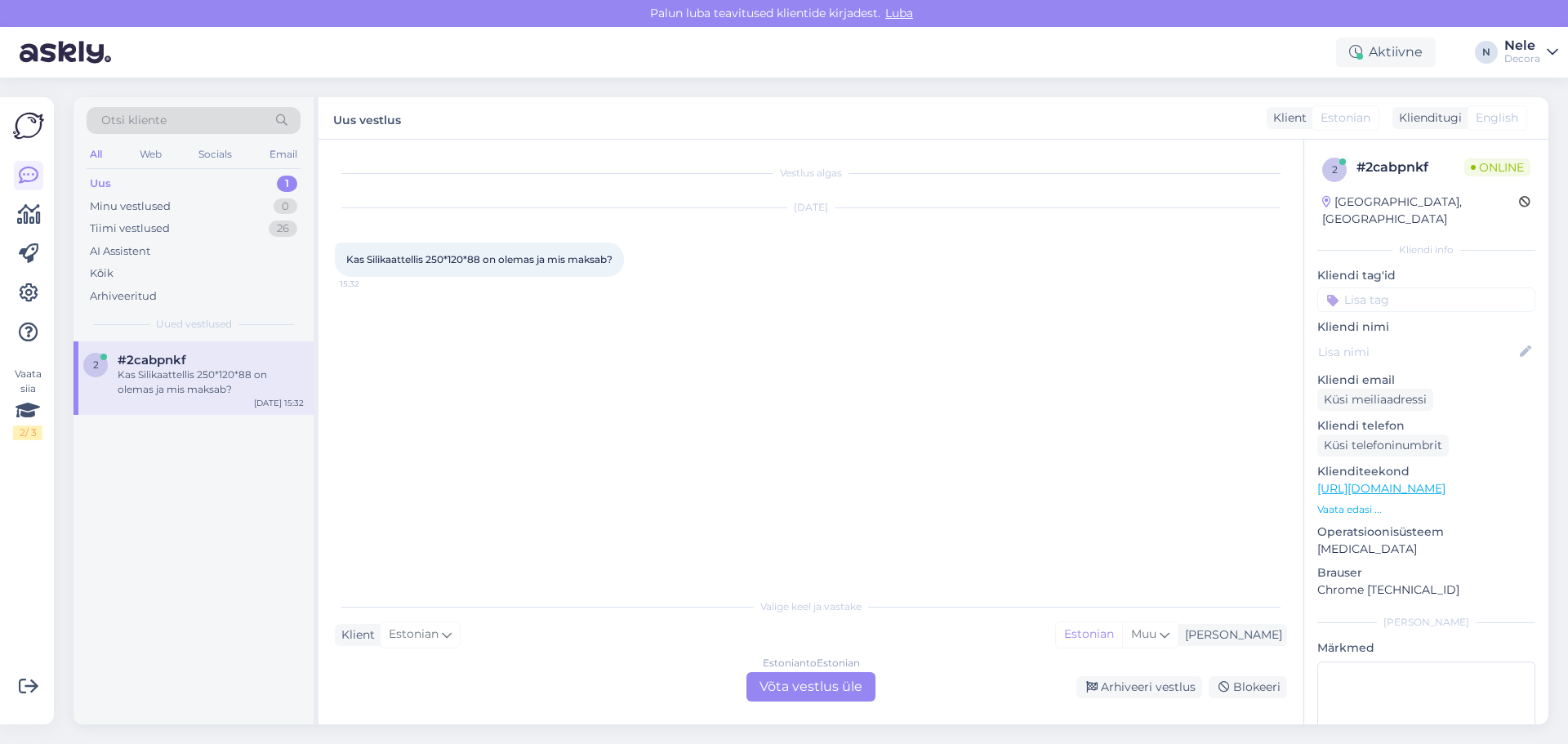
click at [810, 688] on div "Estonian to Estonian Võta vestlus üle" at bounding box center [811, 687] width 129 height 29
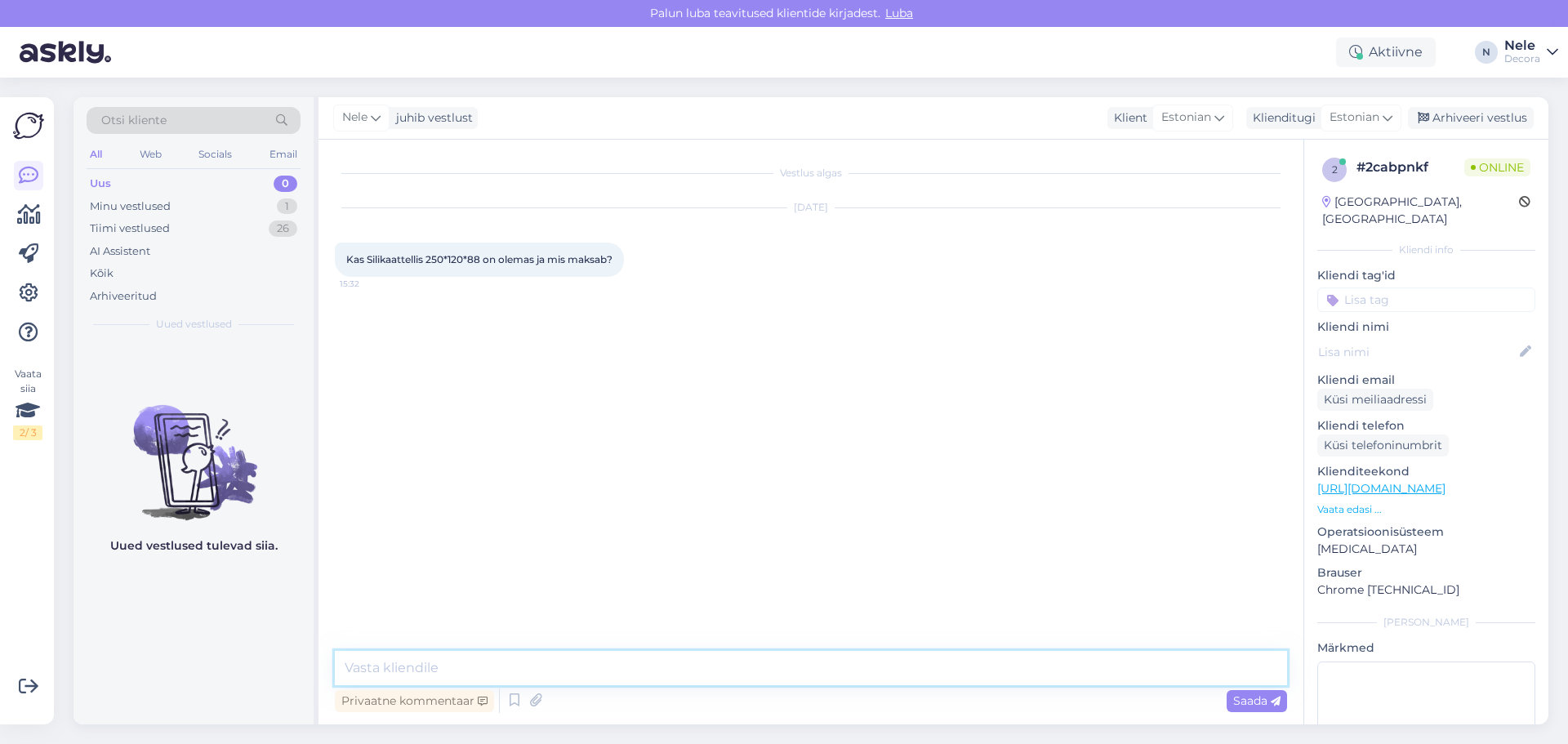
click at [442, 659] on textarea at bounding box center [811, 668] width 953 height 34
type textarea "Tere"
paste textarea "[URL][DOMAIN_NAME]"
type textarea "[URL][DOMAIN_NAME]"
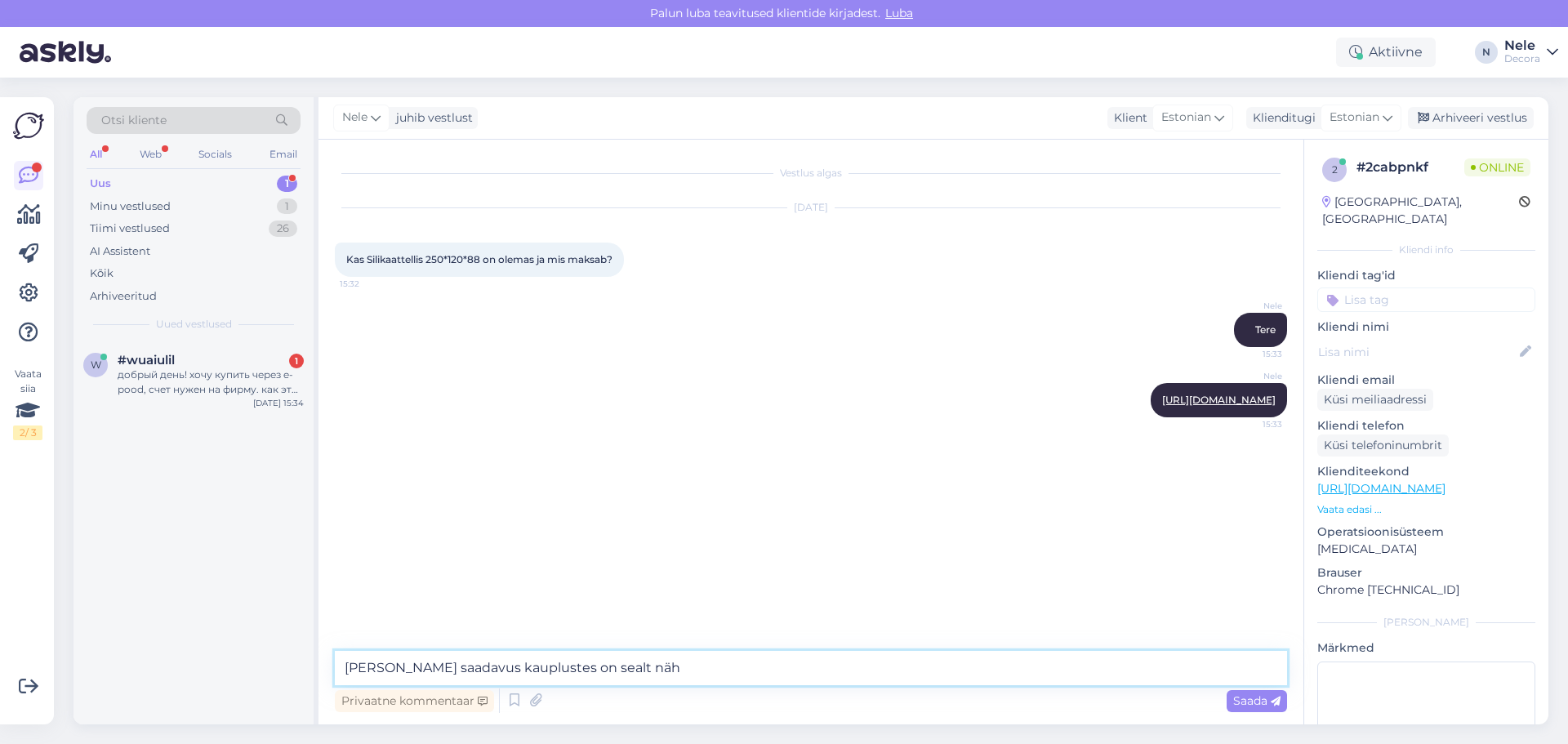
type textarea "[PERSON_NAME] saadavus kauplustes on sealt näha"
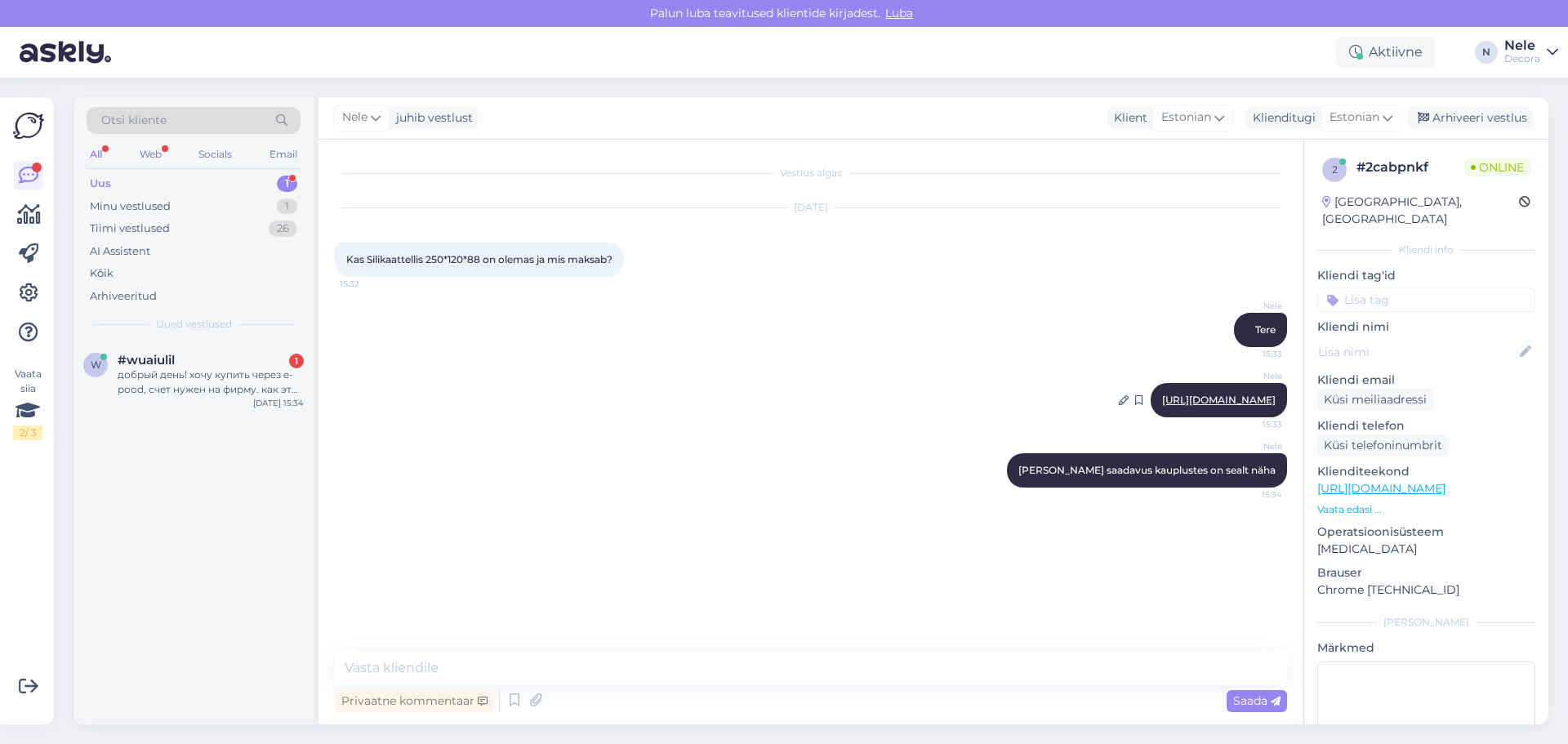
click at [1162, 403] on link "[URL][DOMAIN_NAME]" at bounding box center [1218, 400] width 114 height 13
click at [415, 671] on textarea at bounding box center [811, 668] width 953 height 34
paste textarea "[GEOGRAPHIC_DATA], [GEOGRAPHIC_DATA] mnt 23a 611 [GEOGRAPHIC_DATA], [GEOGRAPHIC…"
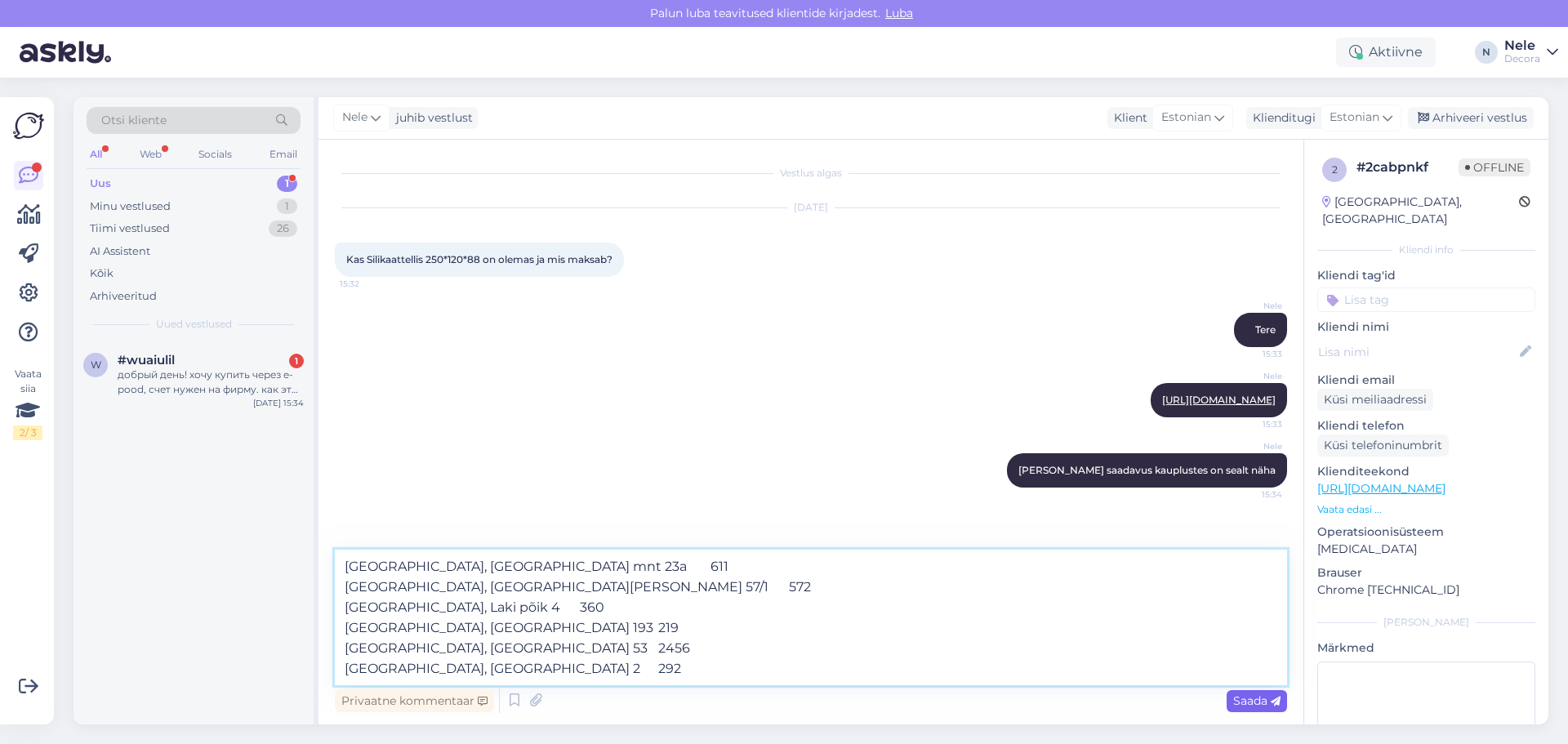
type textarea "[GEOGRAPHIC_DATA], [GEOGRAPHIC_DATA] mnt 23a 611 [GEOGRAPHIC_DATA], [GEOGRAPHIC…"
click at [1255, 702] on span "Saada" at bounding box center [1257, 700] width 48 height 15
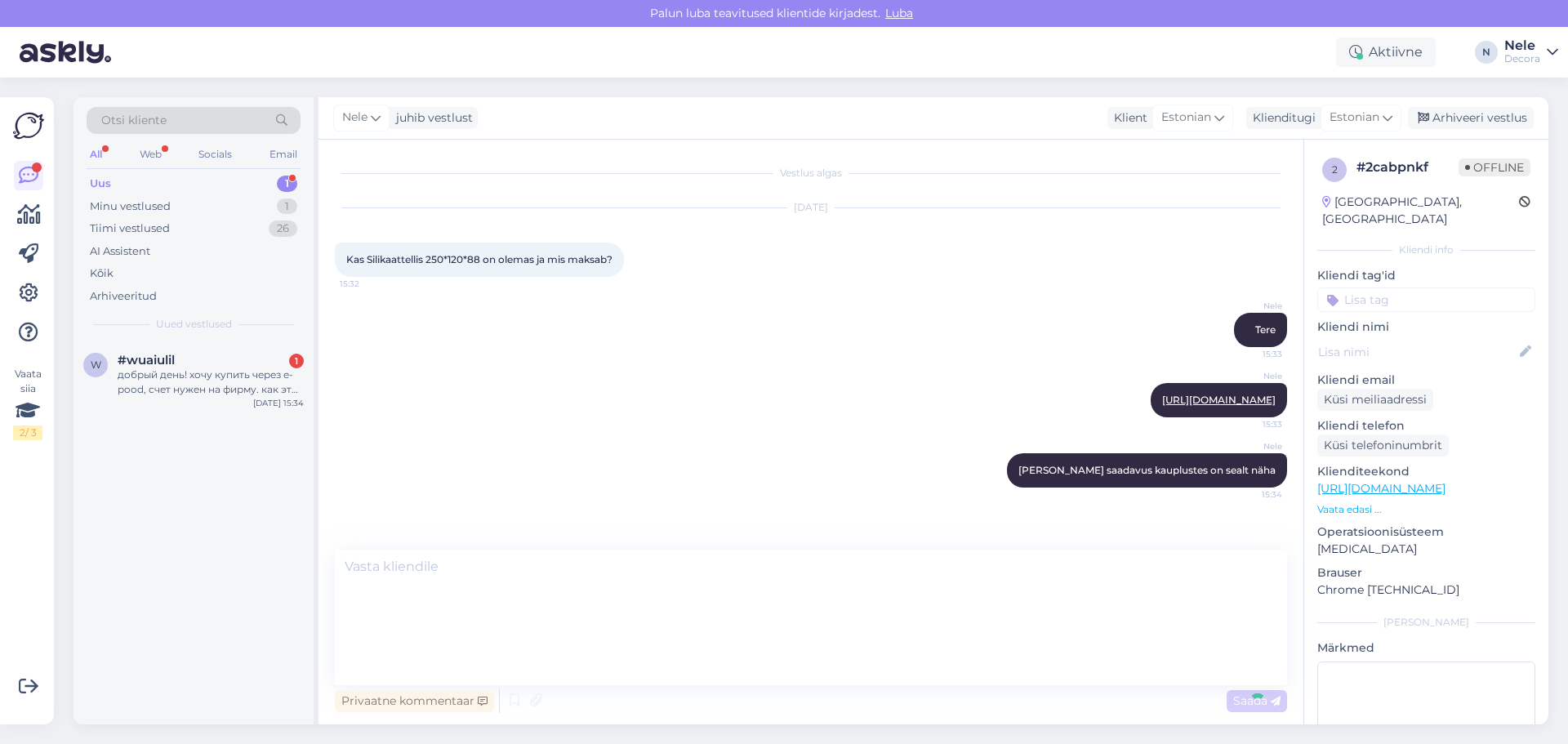
scroll to position [28, 0]
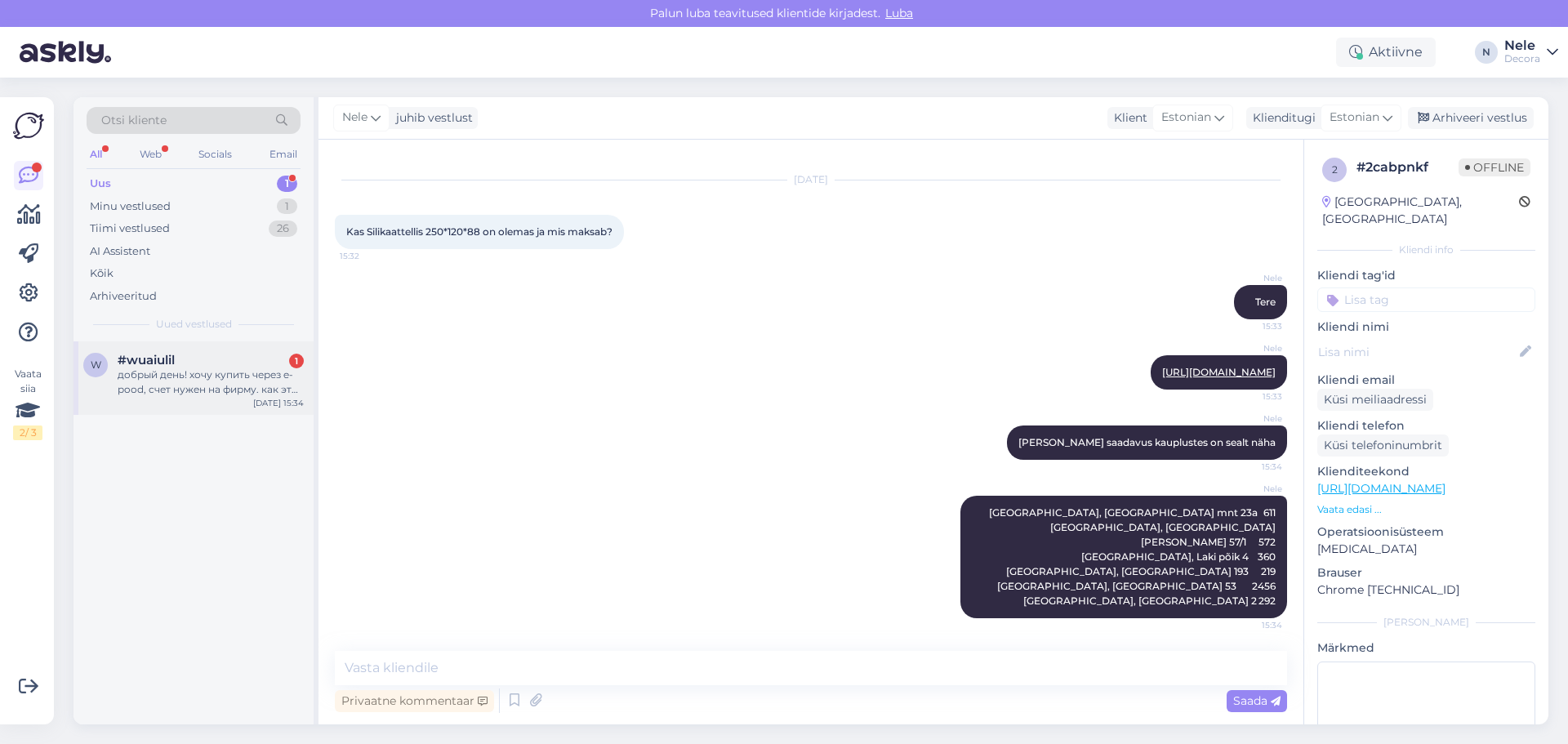
click at [184, 371] on div "добрый день! хочу купить через e-pood, счет нужен на фирму. как это сделать?" at bounding box center [211, 382] width 187 height 29
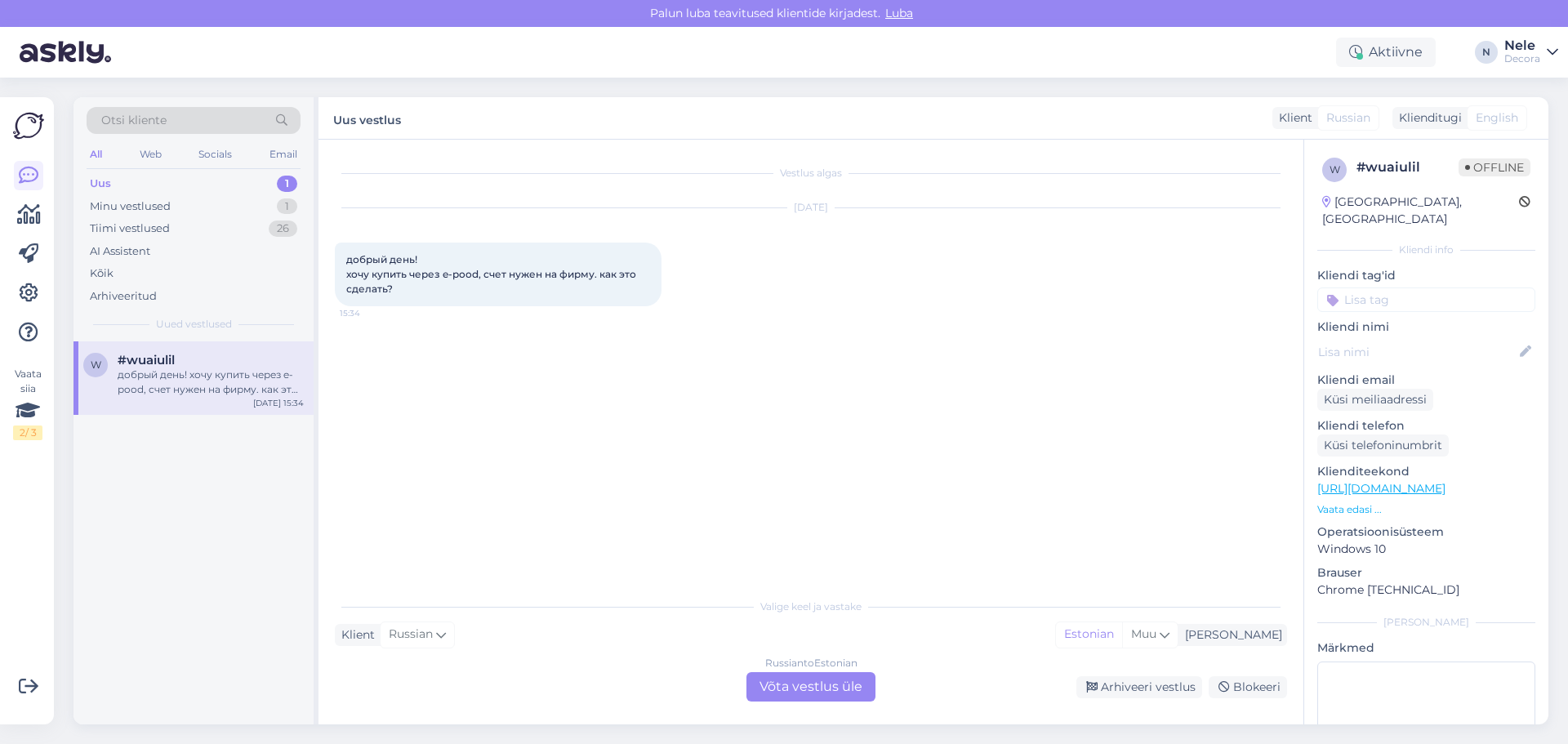
click at [821, 689] on div "Russian to Estonian Võta vestlus üle" at bounding box center [811, 687] width 129 height 29
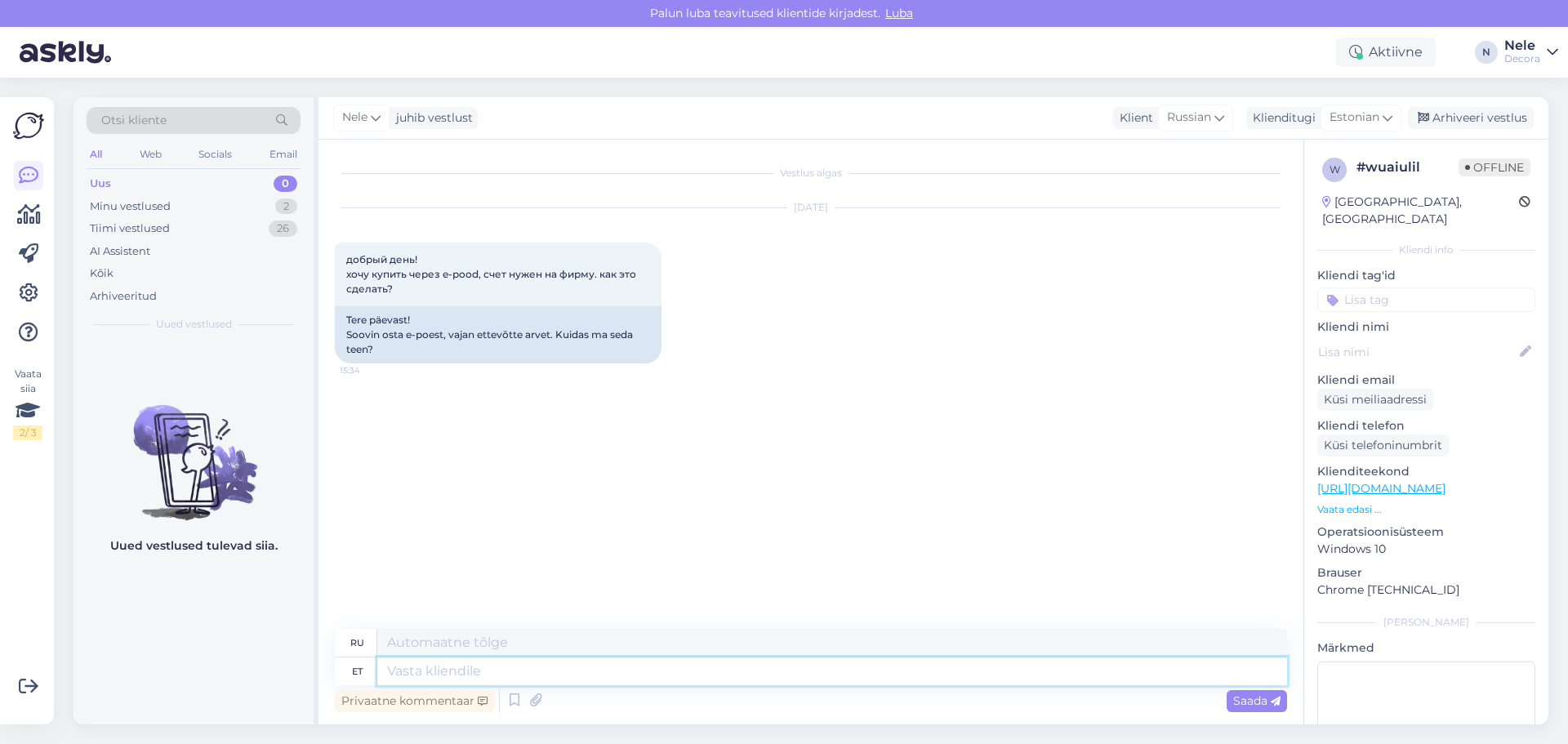
click at [420, 676] on textarea at bounding box center [832, 671] width 910 height 28
type textarea "Tere"
type textarea "Привет"
type textarea "Tere"
click at [1245, 702] on span "Saada" at bounding box center [1257, 700] width 48 height 15
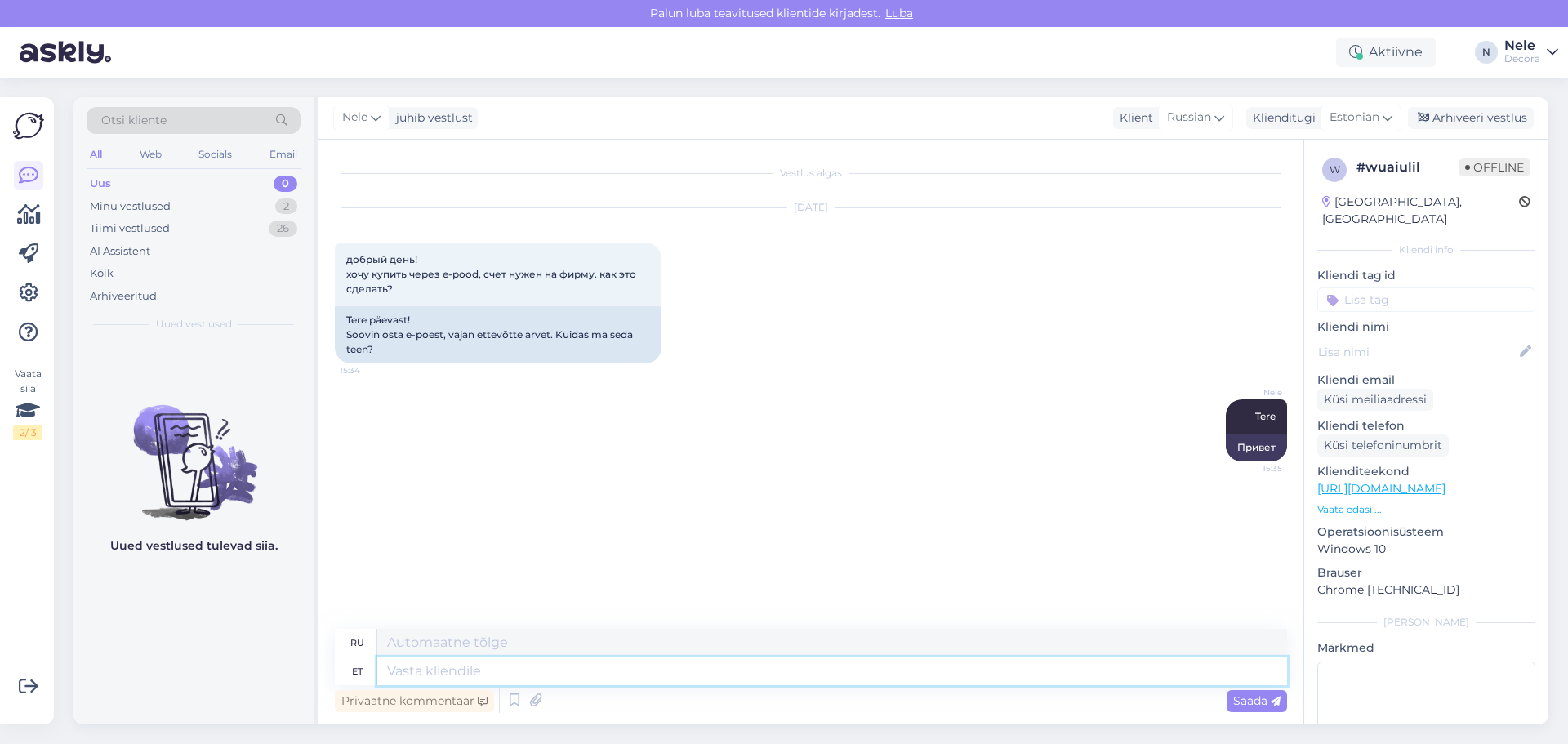
click at [404, 676] on textarea at bounding box center [832, 671] width 910 height 28
paste textarea "[URL][DOMAIN_NAME]"
type textarea "[URL][DOMAIN_NAME]"
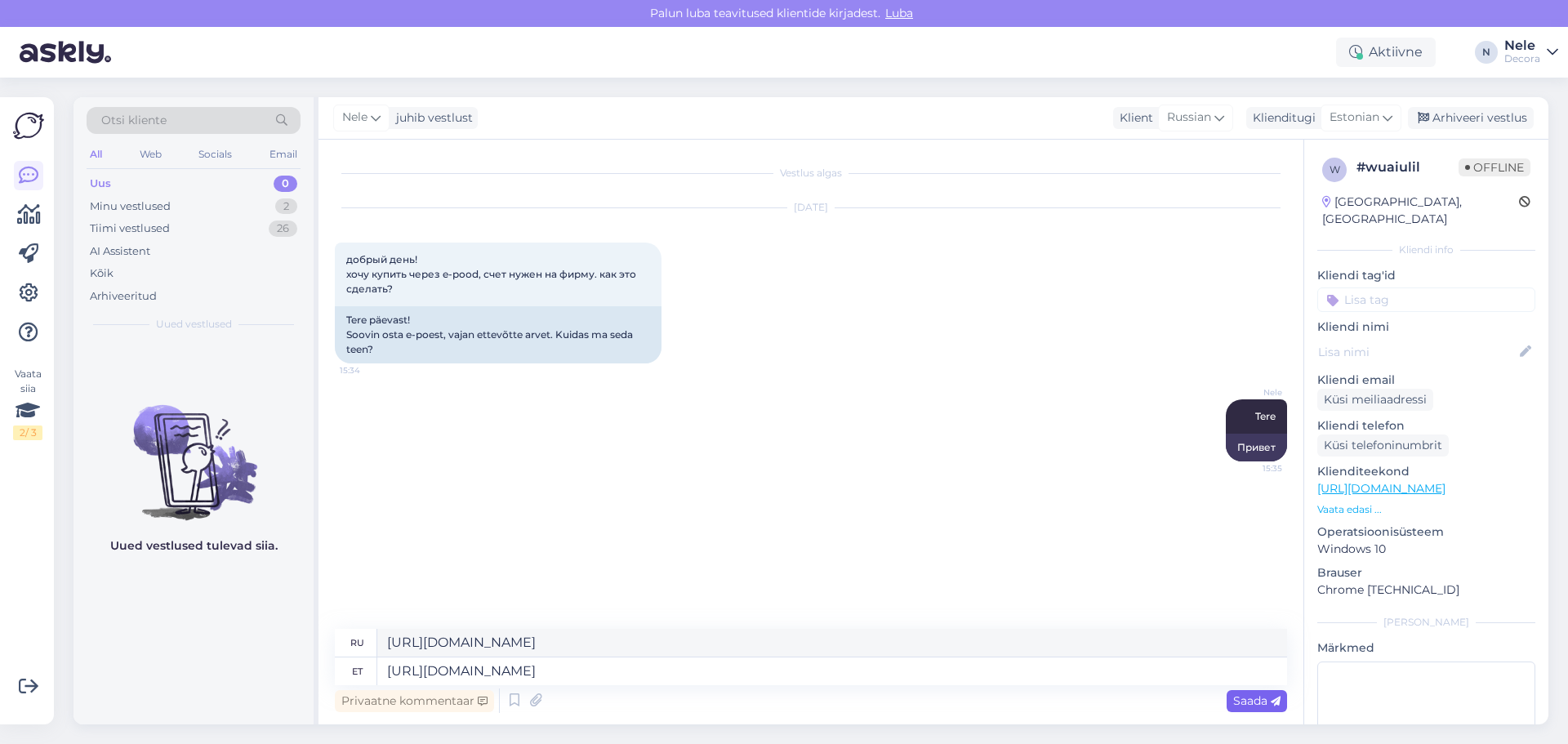
click at [1256, 699] on span "Saada" at bounding box center [1257, 700] width 48 height 15
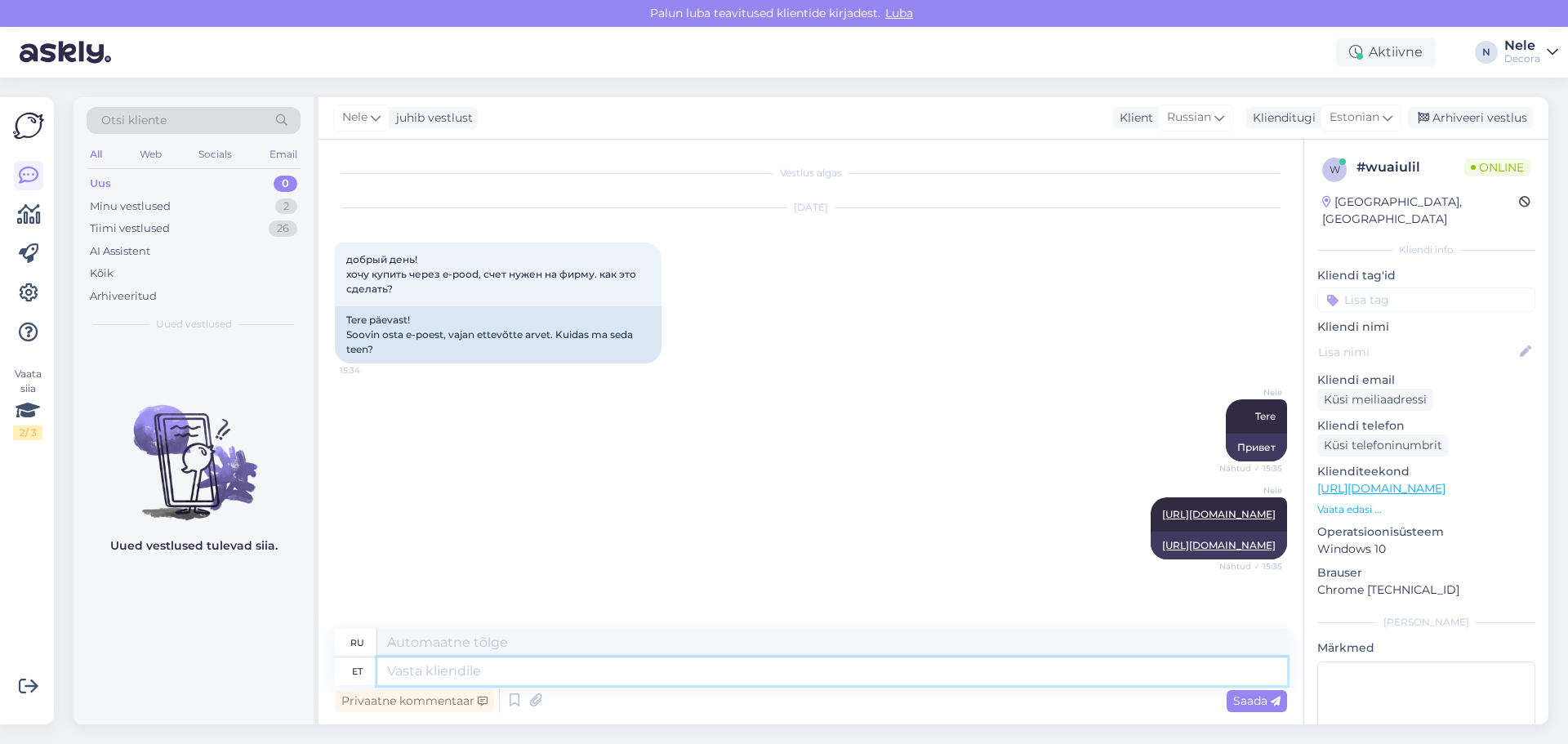
click at [403, 674] on textarea at bounding box center [832, 671] width 910 height 28
paste textarea "Loremi dolorsi ametconsecte a-elits? Doeiusmod te inc utlabo etdol mag aliqu en…"
type textarea "Loremi dolorsi ametconsecte a-elits? Doeiusmod te inc utlabo etdol mag aliqu en…"
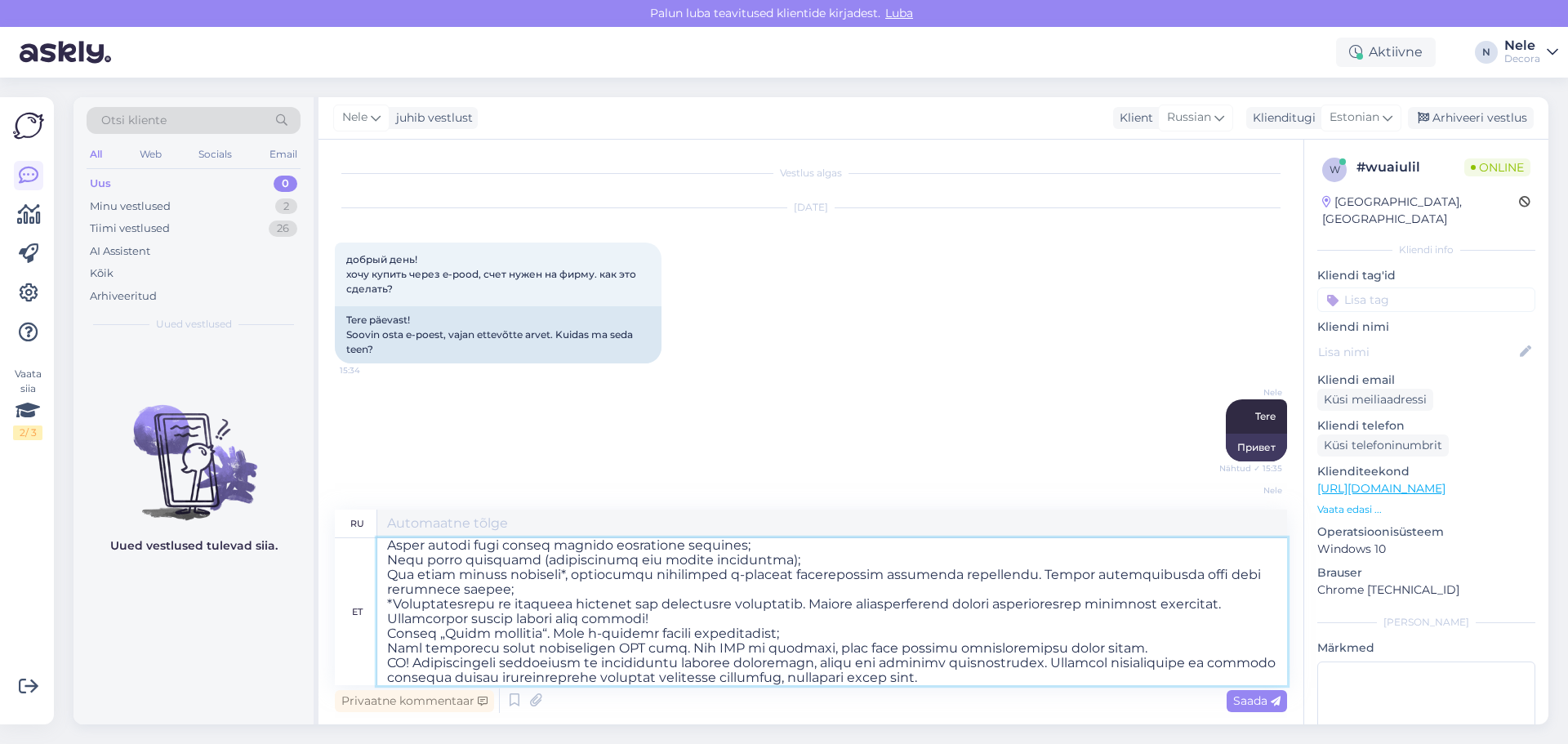
type textarea "Lor ipsumdo sitam c adipisci-elitsedd eiu tempor-incidi? Utlabo-etdolor ma aliq…"
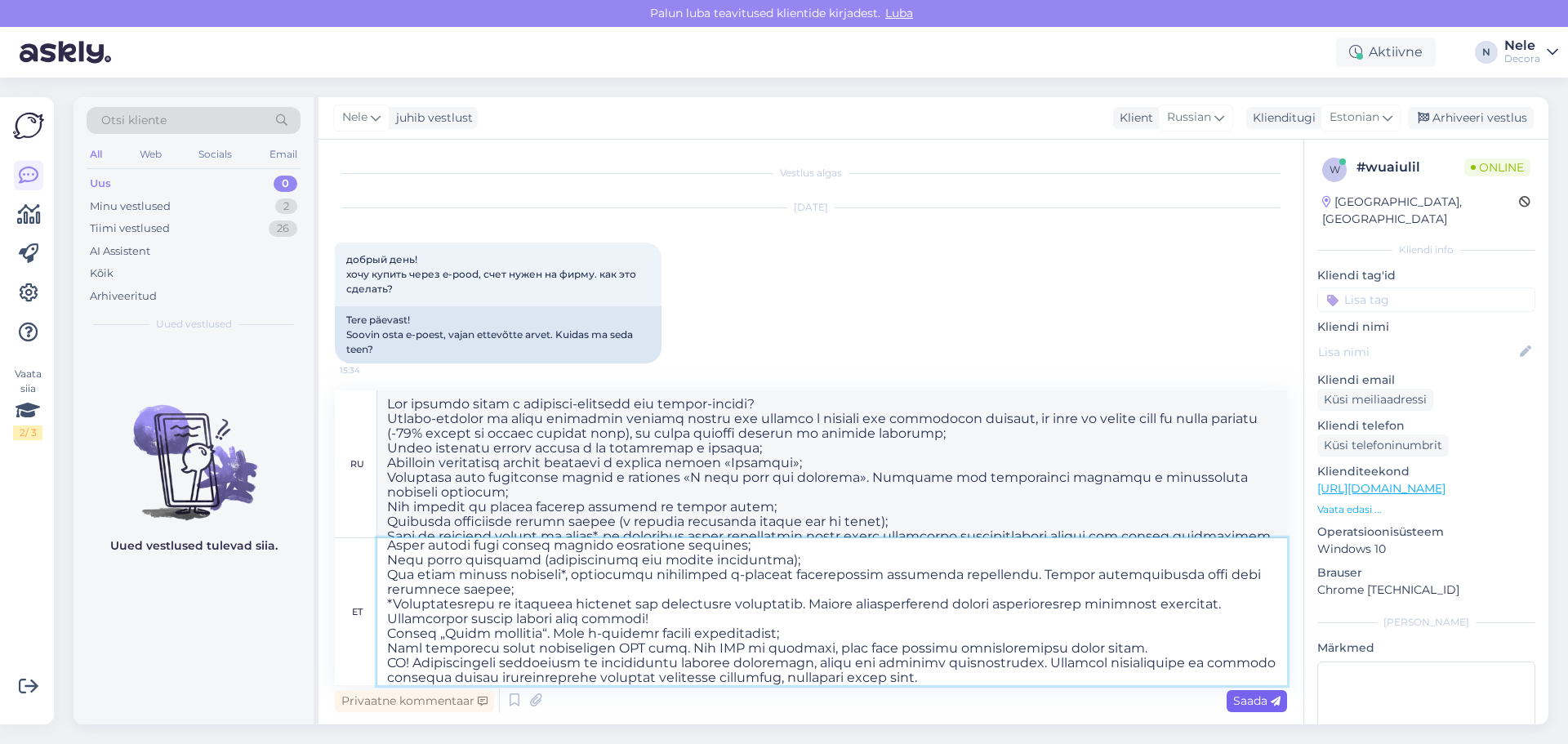
type textarea "Loremi dolorsi ametconsecte a-elits? Doeiusmod te inc utlabo etdol mag aliqu en…"
click at [1259, 702] on span "Saada" at bounding box center [1257, 700] width 48 height 15
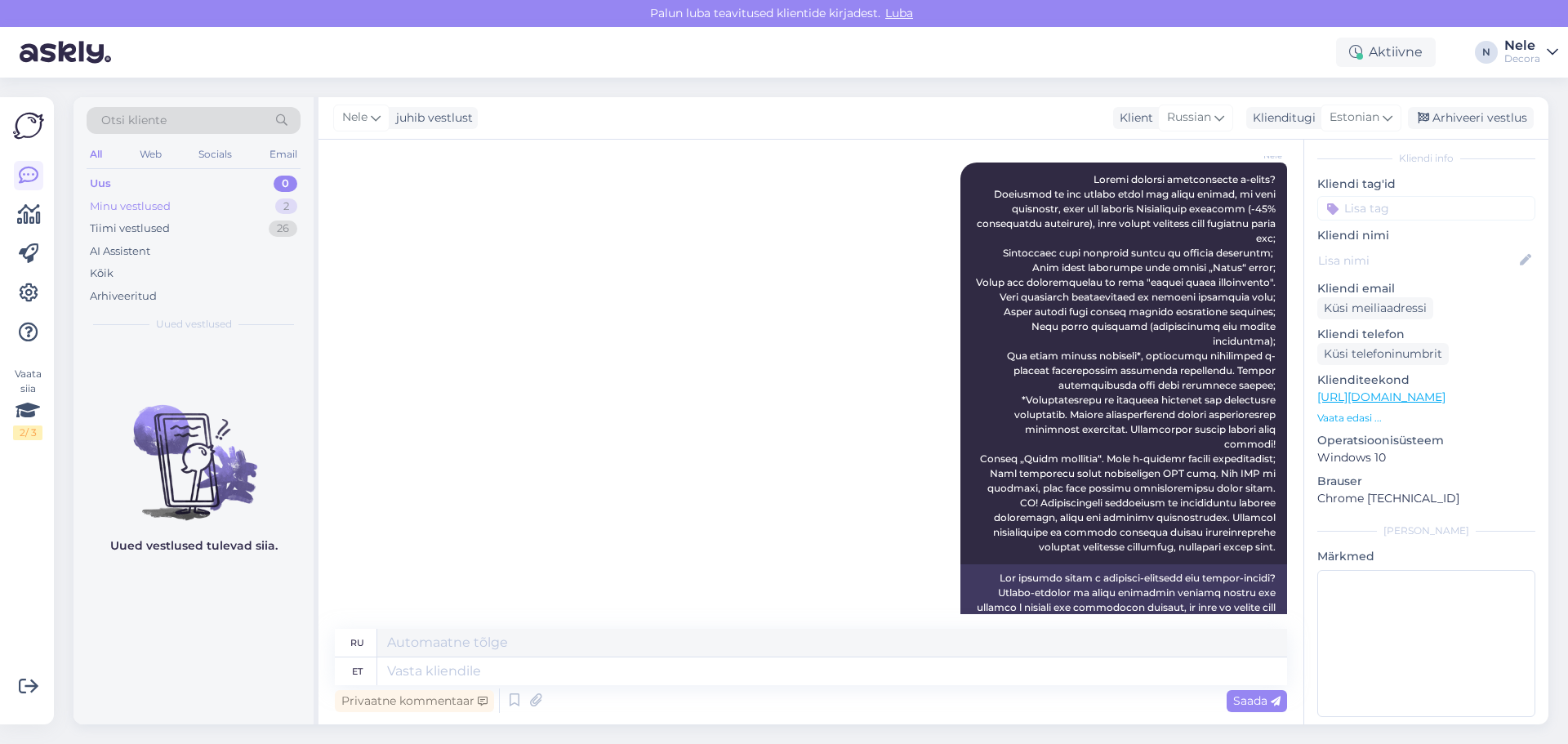
scroll to position [290, 0]
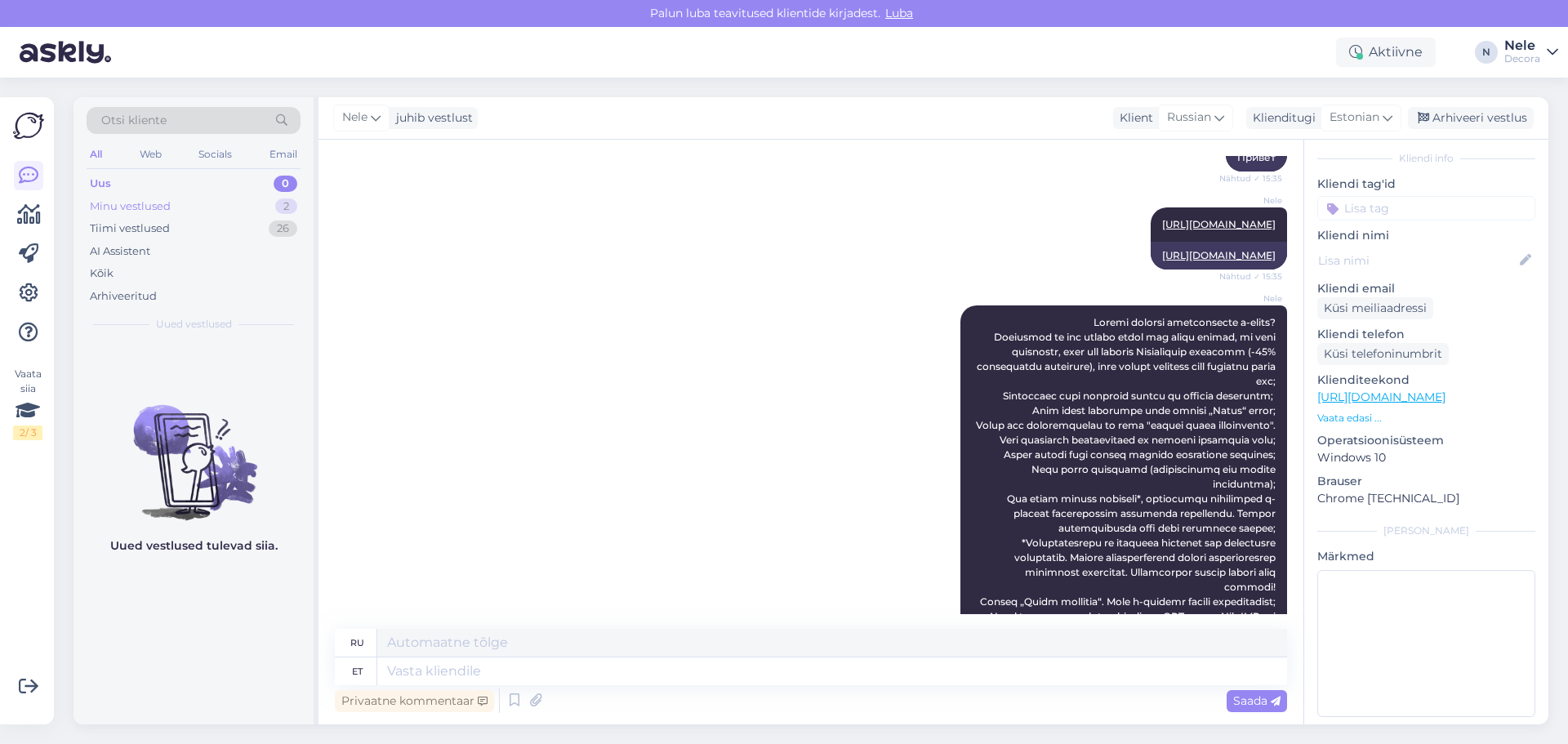
click at [160, 204] on div "Minu vestlused" at bounding box center [129, 206] width 81 height 17
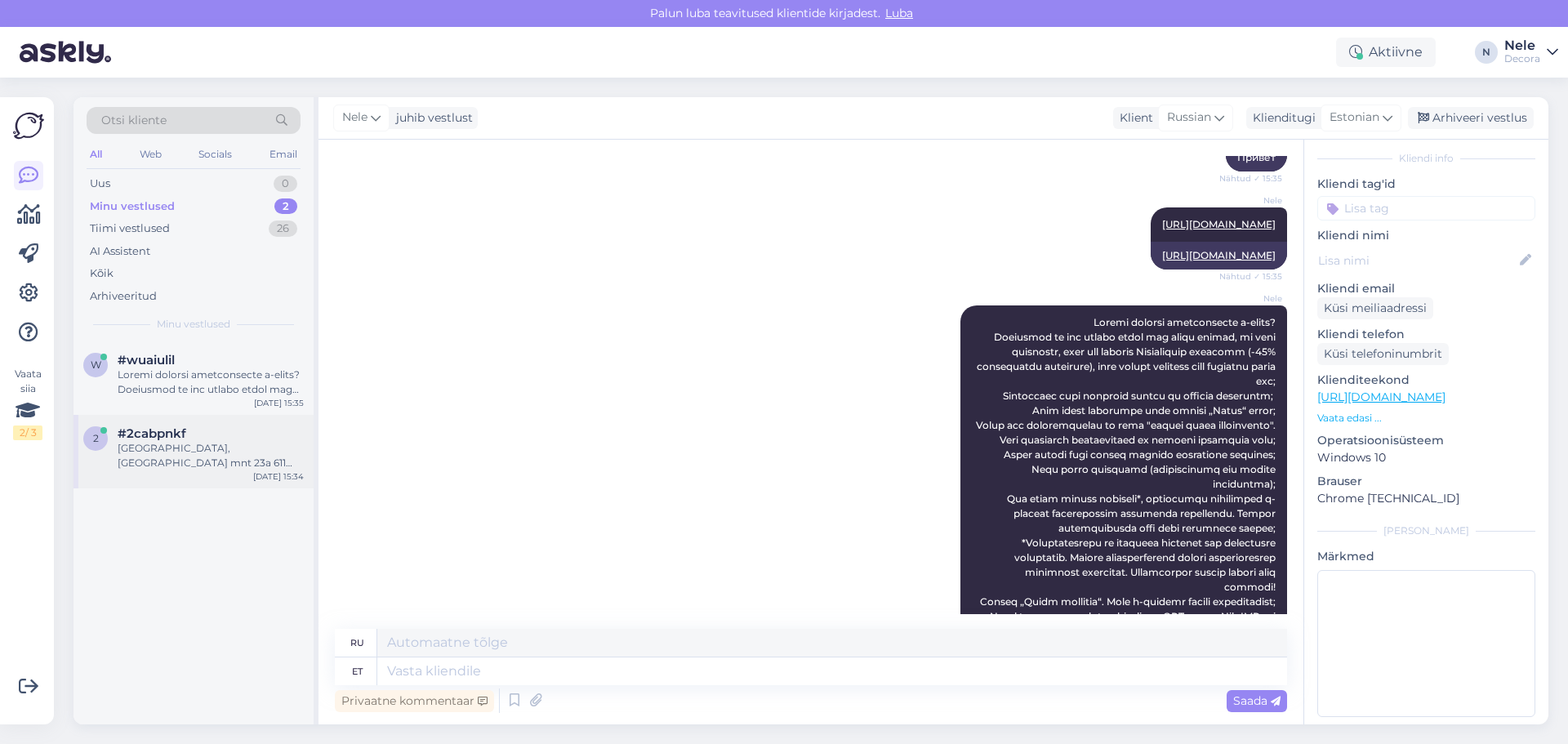
click at [165, 455] on div "[GEOGRAPHIC_DATA], [GEOGRAPHIC_DATA] mnt 23a 611 [GEOGRAPHIC_DATA], [GEOGRAPHIC…" at bounding box center [211, 456] width 187 height 29
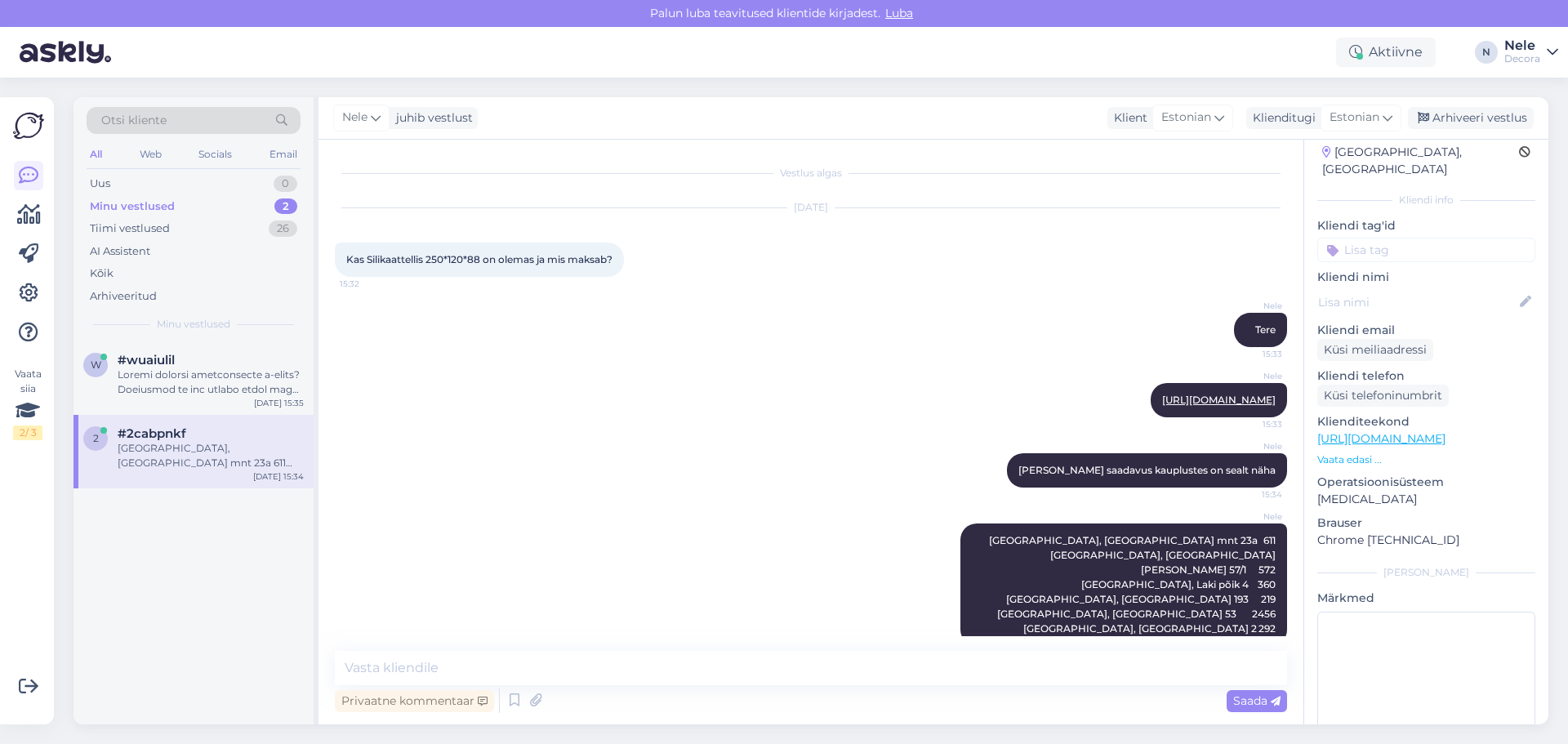
scroll to position [10, 0]
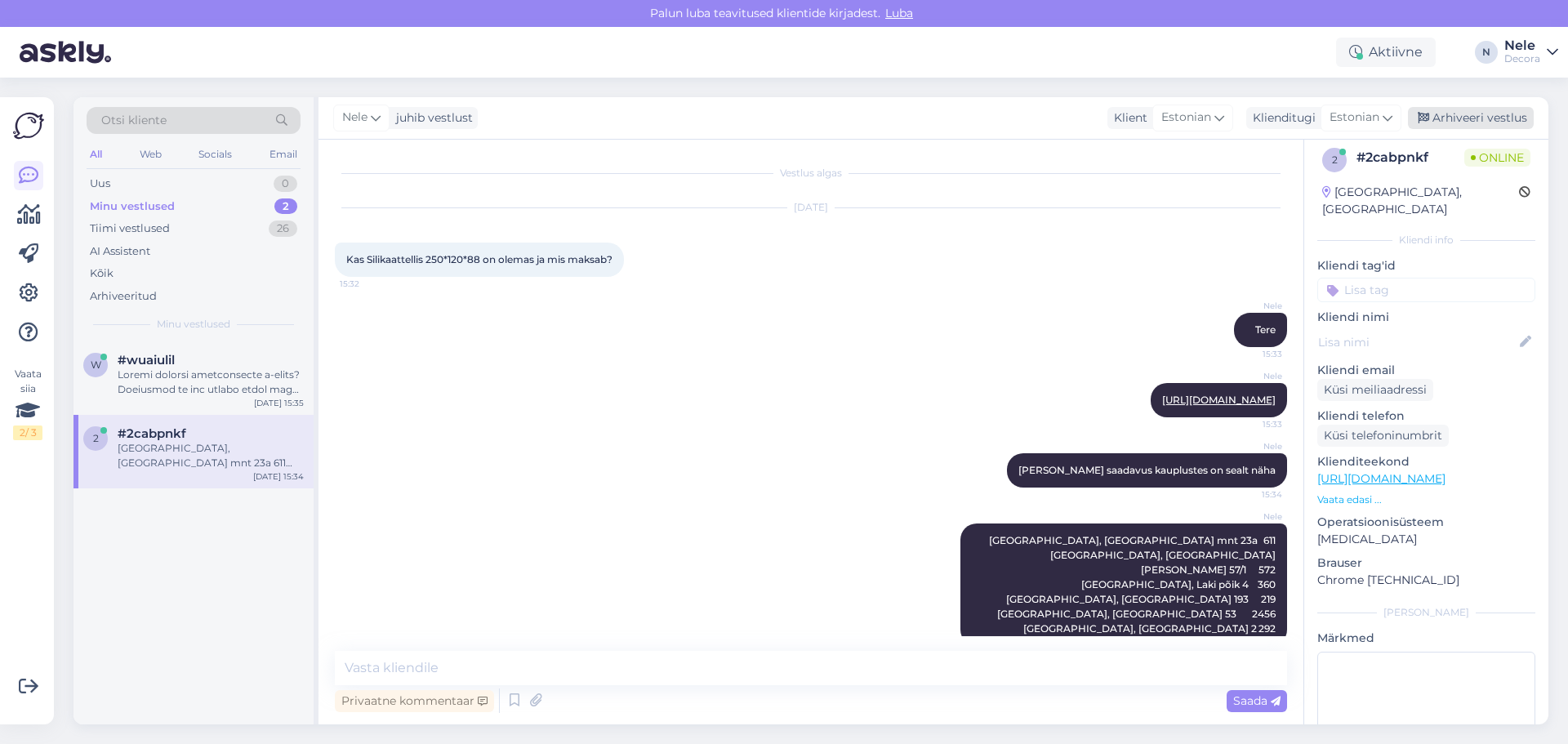
click at [1468, 116] on div "Arhiveeri vestlus" at bounding box center [1470, 118] width 125 height 22
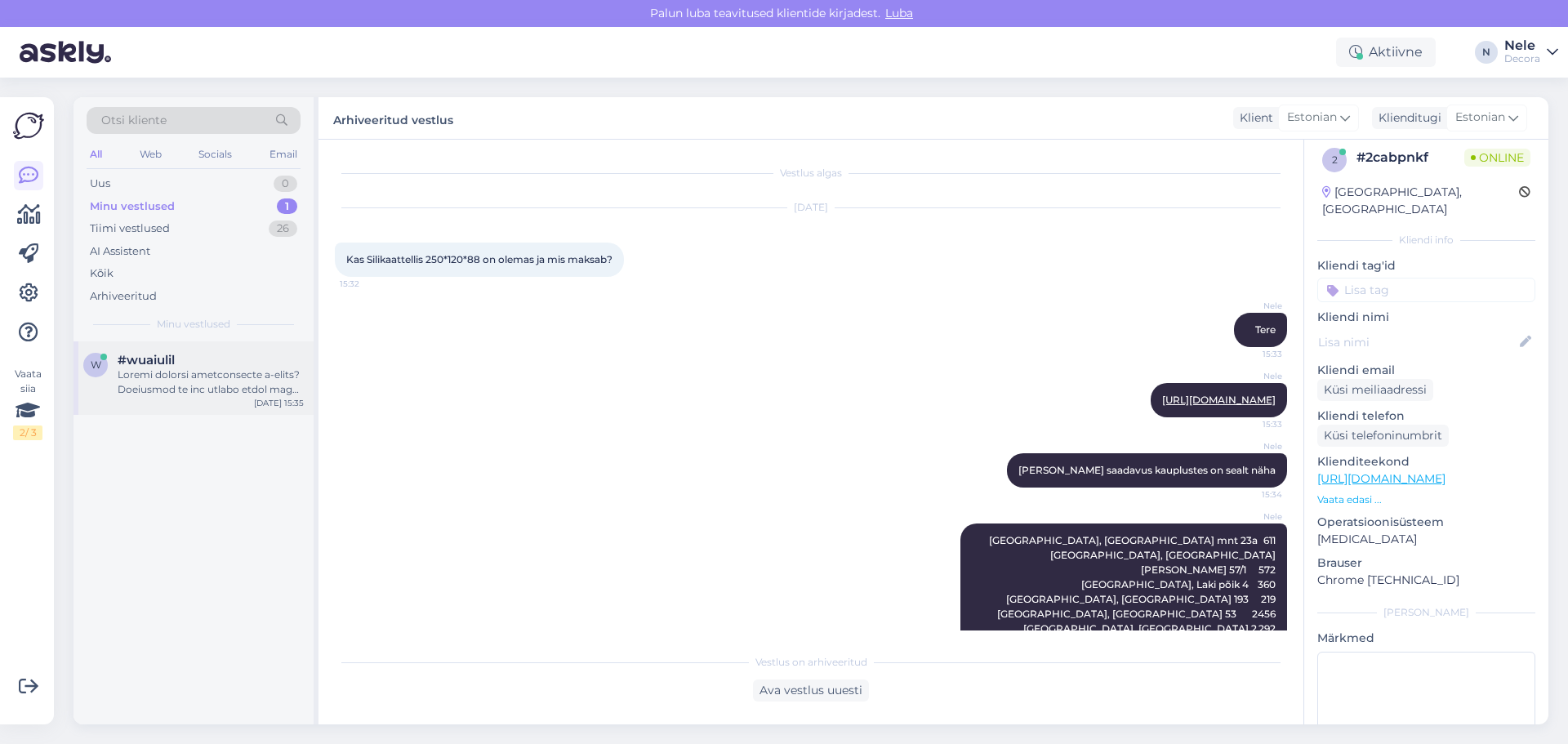
click at [151, 380] on div at bounding box center [211, 382] width 187 height 29
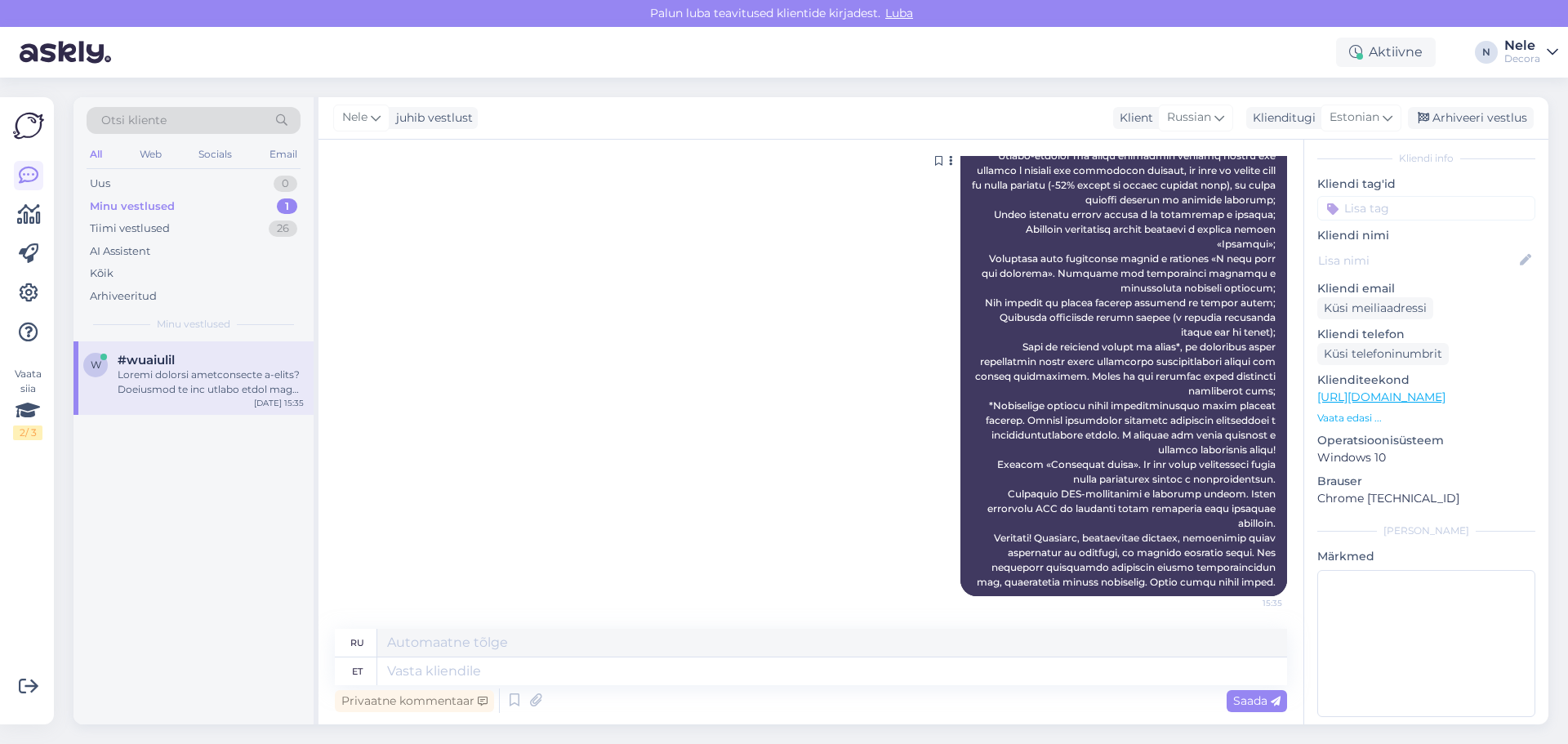
scroll to position [943, 0]
click at [1510, 118] on div "Arhiveeri vestlus" at bounding box center [1470, 118] width 125 height 22
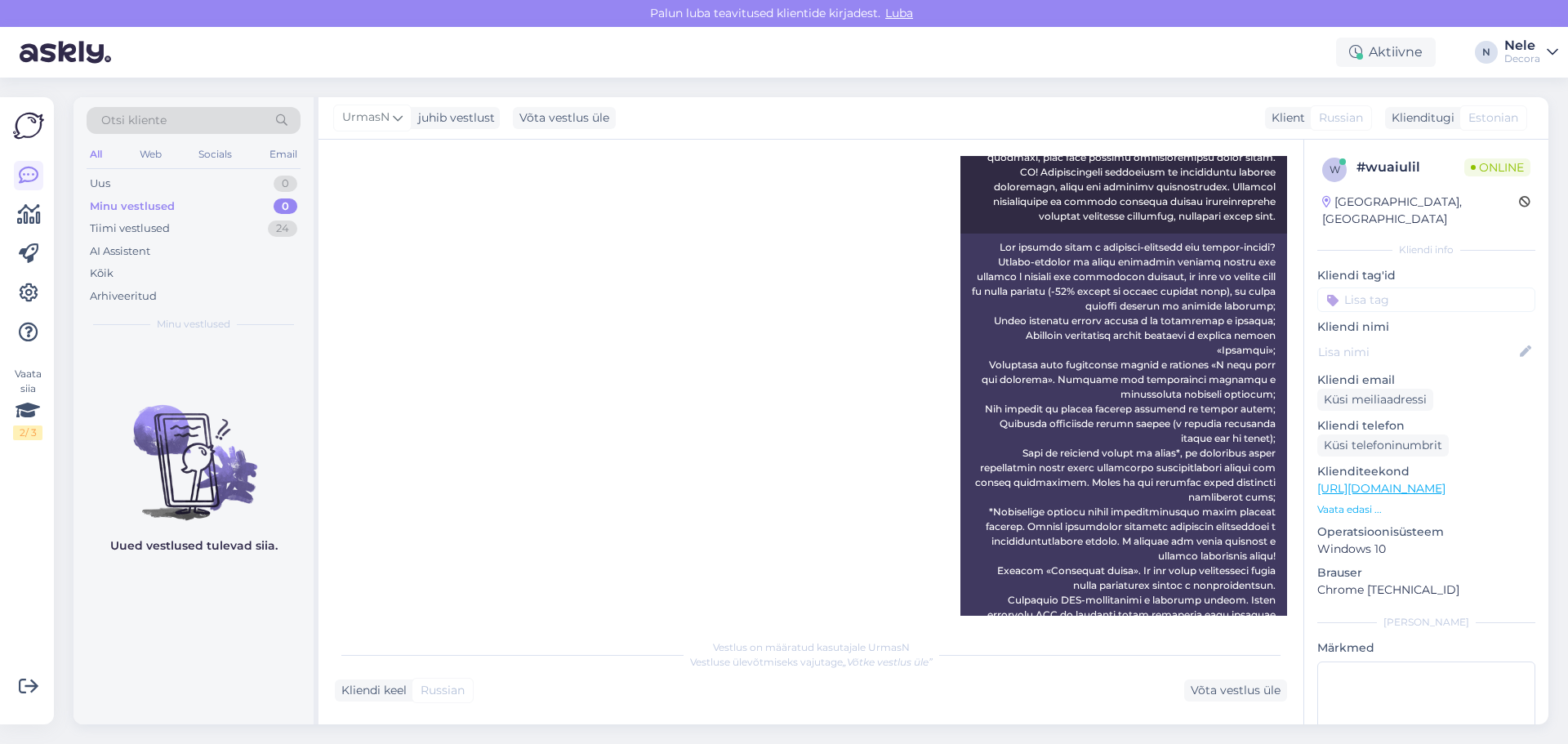
scroll to position [1280, 0]
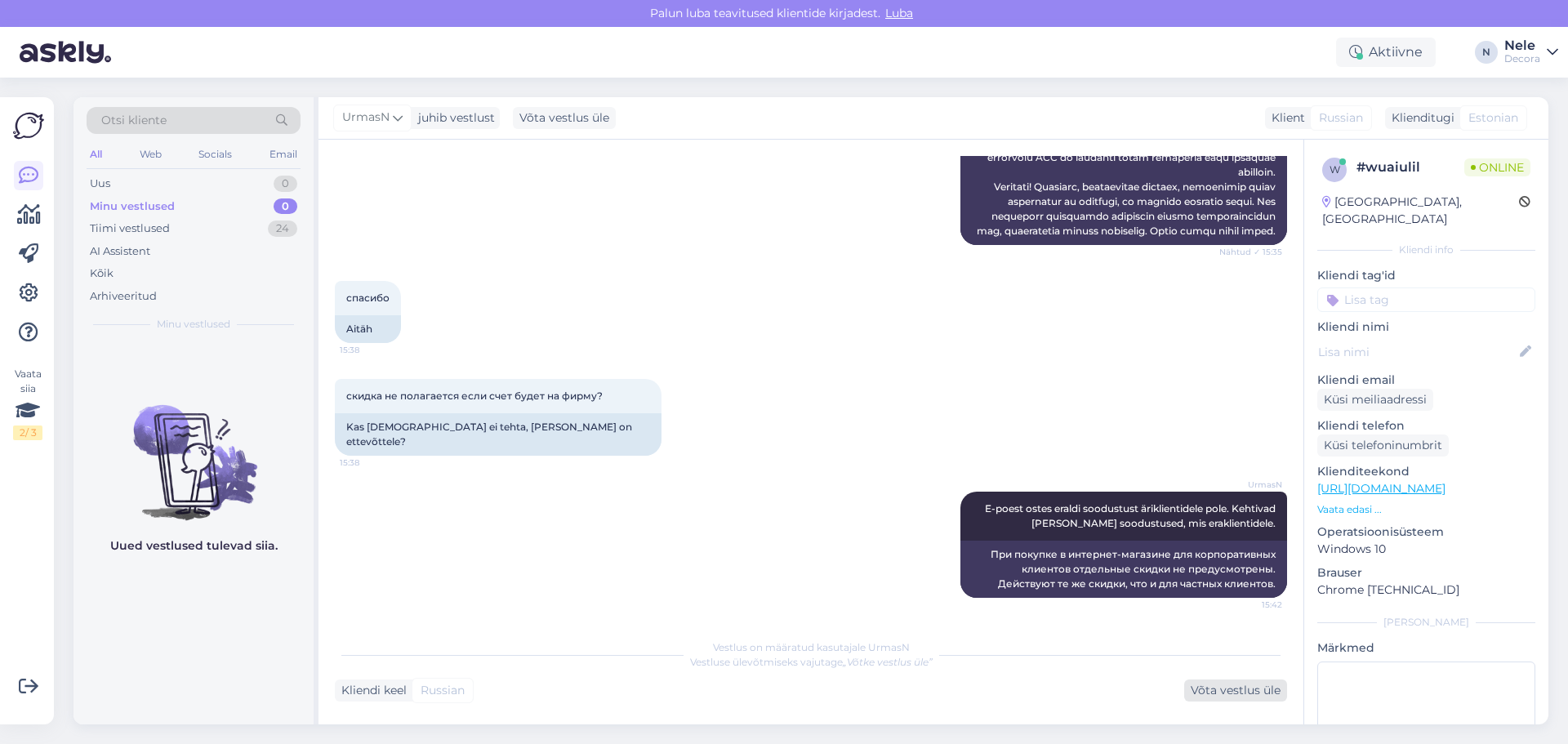
click at [1244, 691] on div "Võta vestlus üle" at bounding box center [1236, 691] width 103 height 22
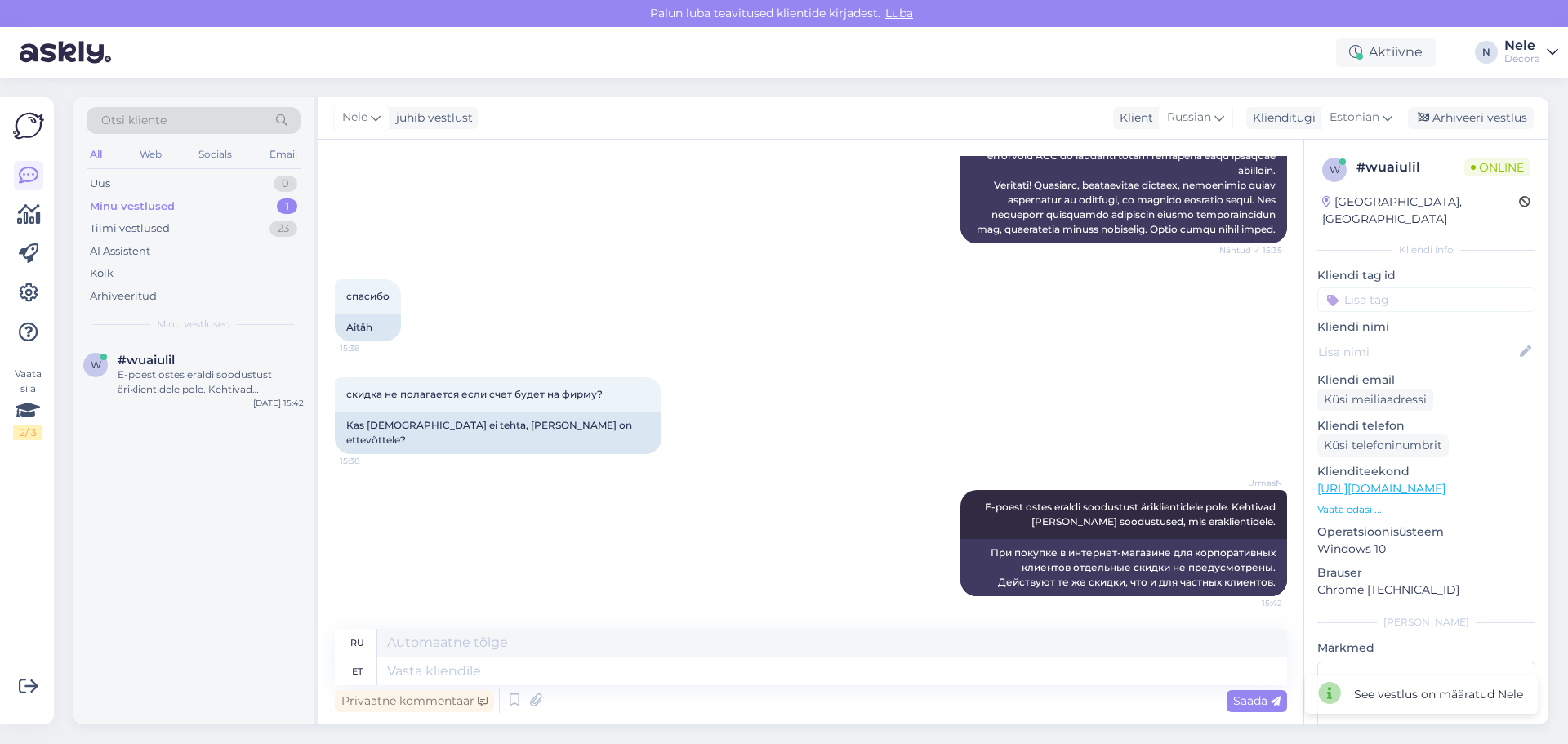
scroll to position [1282, 0]
click at [401, 671] on textarea at bounding box center [832, 671] width 910 height 28
type textarea "[PERSON_NAME]"
type textarea "Если"
type textarea "Kui meie"
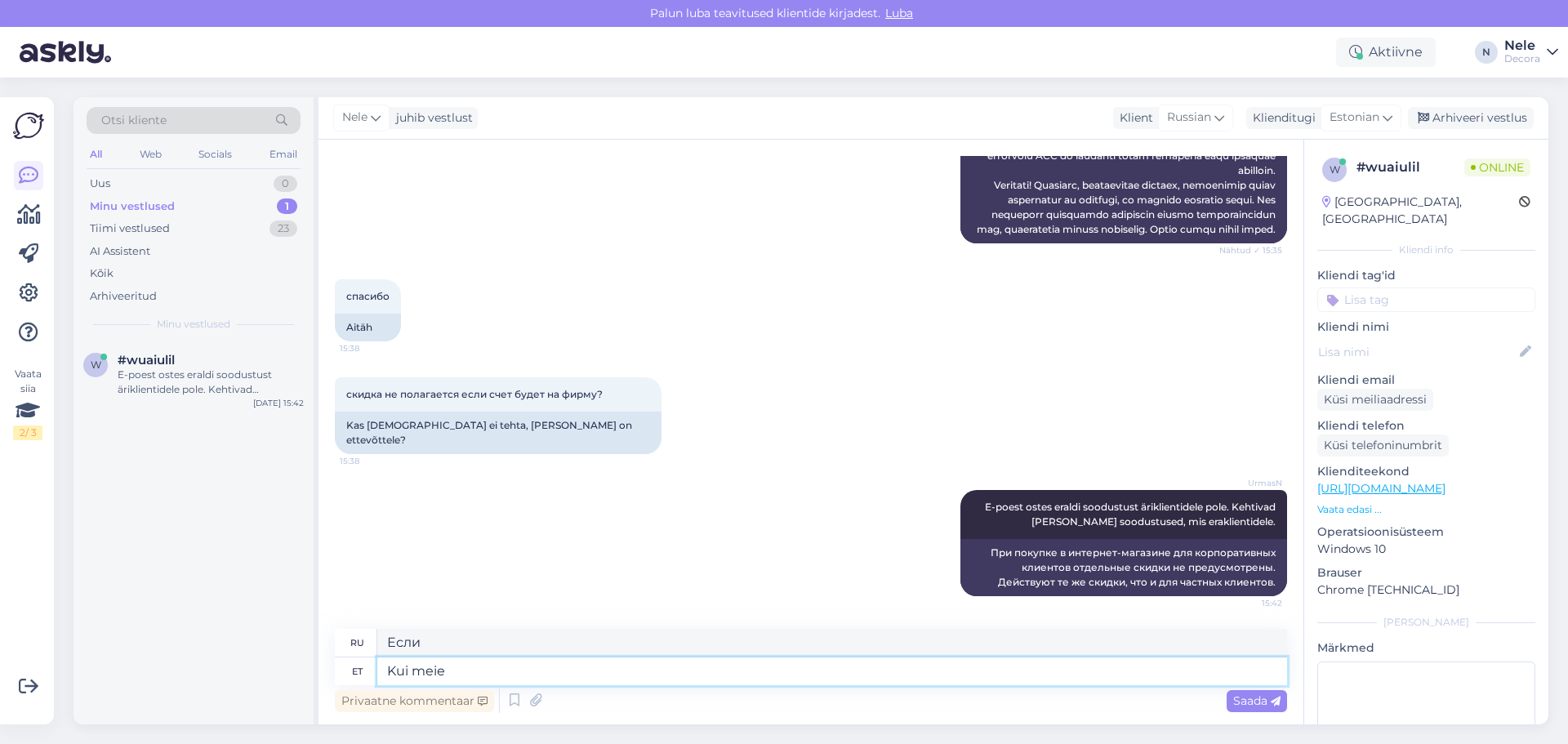
type textarea "Если мы"
type textarea "Kui meie vaheline l"
type textarea "Если между нами"
type textarea "Kui meie vaheline lepin"
type textarea "Если соглашение между нами"
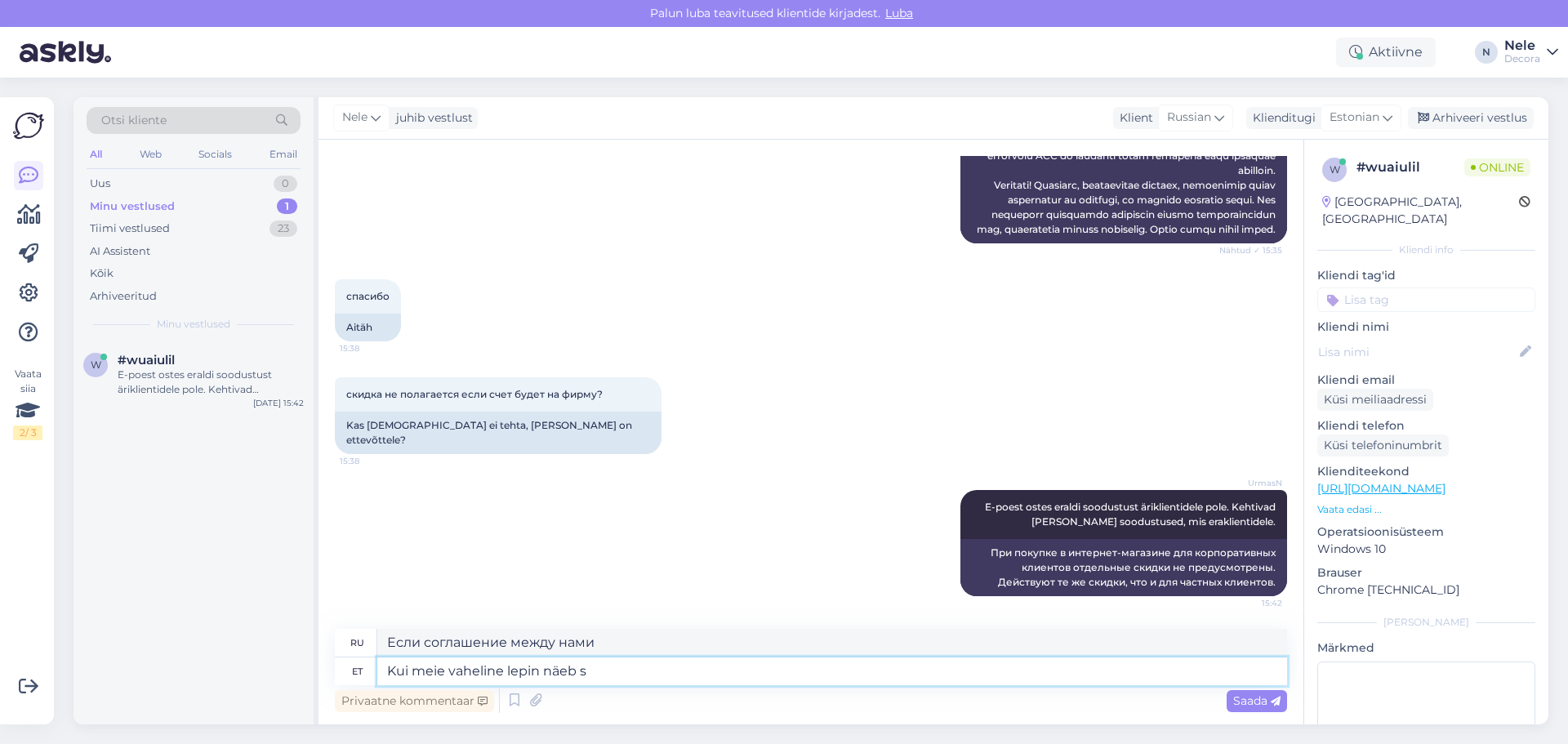
type textarea "Kui meie vaheline lepin näeb se"
type textarea "Если соглашение между нами будет достигнуто,"
type textarea "Kui meie vaheline lepin [PERSON_NAME]"
type textarea "Если мир между нами увидит это"
type textarea "Kui meie vaheline lepin [PERSON_NAME] ette s"
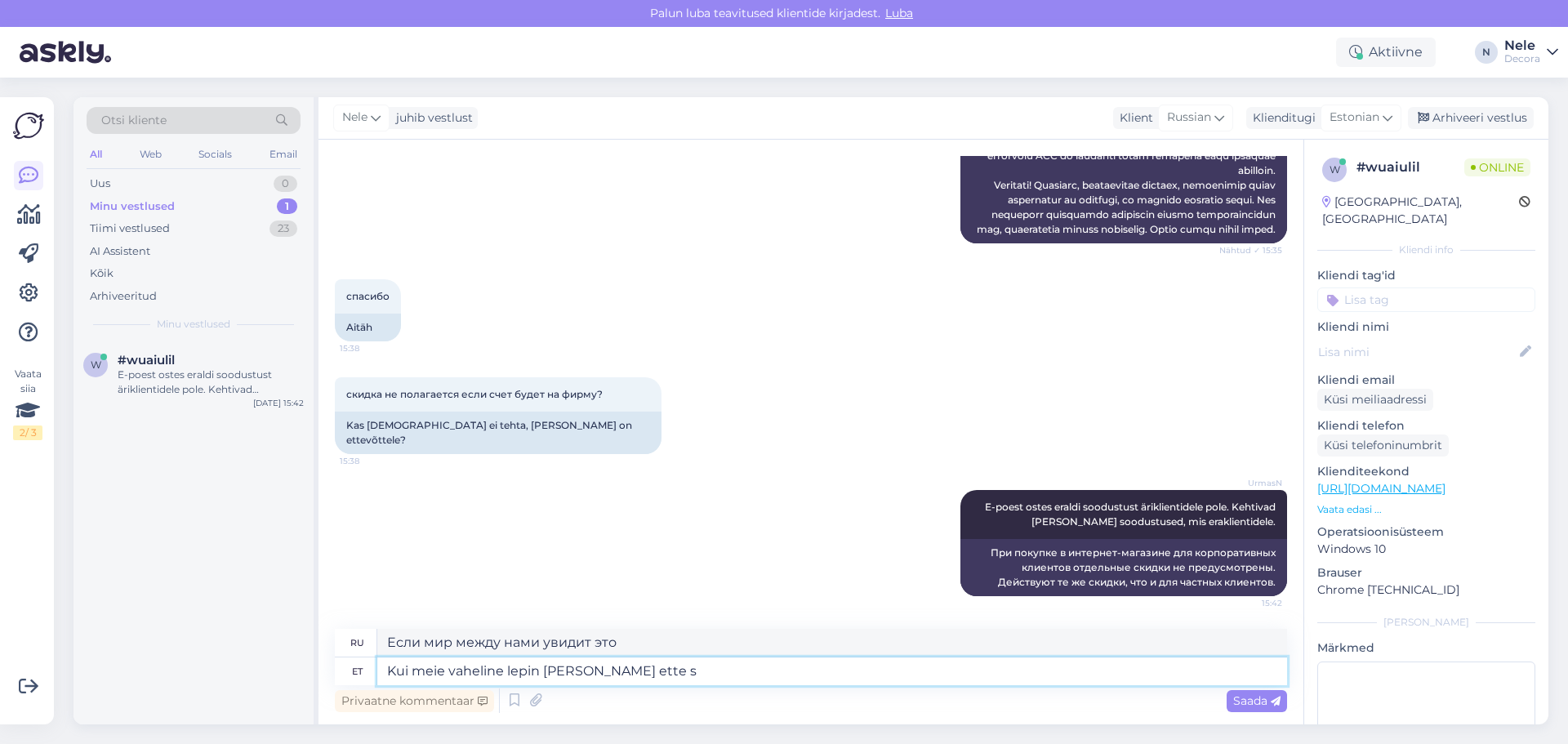
type textarea "Если соглашение между нами это предусматривает"
type textarea "Kui meie vaheline lepin [PERSON_NAME] ette siis t"
type textarea "Если соглашение между нами это предусматривает, то"
type textarea "Kui meie vaheline lepin [PERSON_NAME] ette siis te"
type textarea "Если соглашение между нами предусматривает это, то вы"
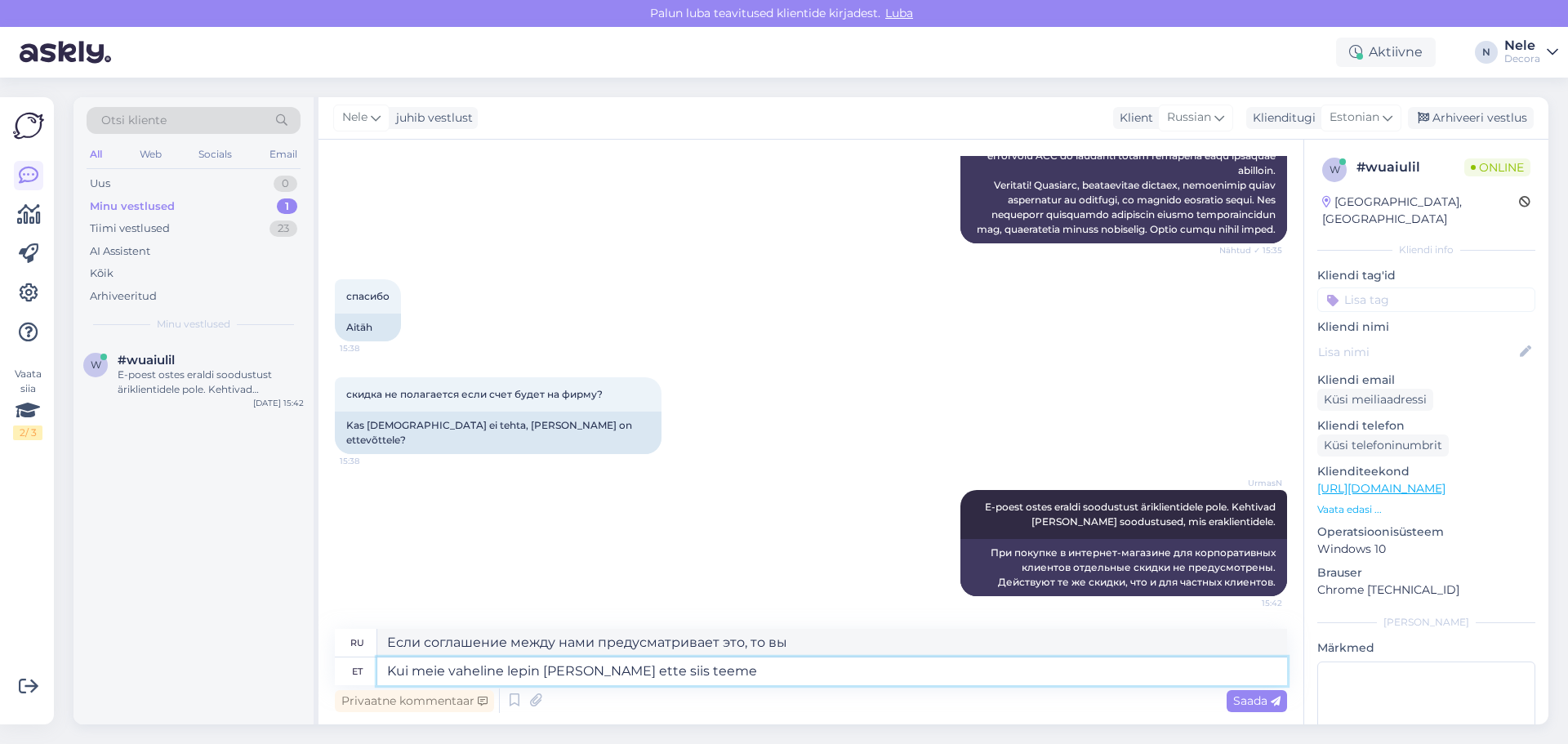
type textarea "Kui meie vaheline lepin [PERSON_NAME] ette siis teeme."
type textarea "Если соглашение между нами это предусматривает, то мы это сделаем."
type textarea "Kui meie vaheline lepin [PERSON_NAME] ette siis teeme."
type textarea "Если соглашение между нами это предусматривает, мы это сделаем."
type textarea "Kui meie vaheline lepin [PERSON_NAME] ette siis teeme. [PERSON_NAME]"
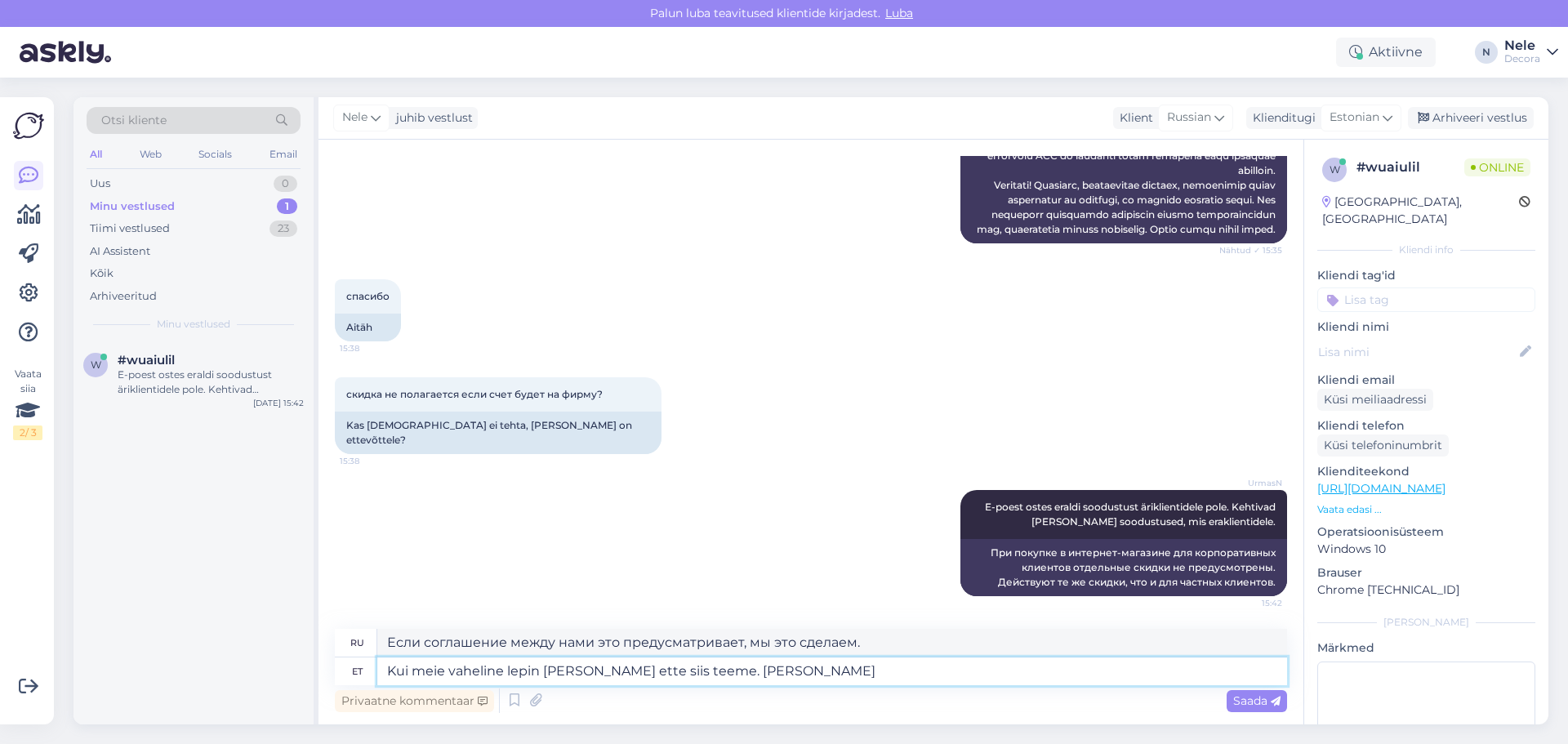
type textarea "Если соглашение между нами это предусматривает, мы это сделаем. Если"
type textarea "Kui meie vaheline lepin [PERSON_NAME] ette siis teeme. Kui meie"
type textarea "Если соглашение между нами это предусматривает, мы это сделаем. Если мы"
type textarea "Kui meie vaheline lepin [PERSON_NAME] ette siis teeme. Kui meie vahel"
type textarea "Если соглашение между нами предусматривает это, то мы это сделаем. Если между н…"
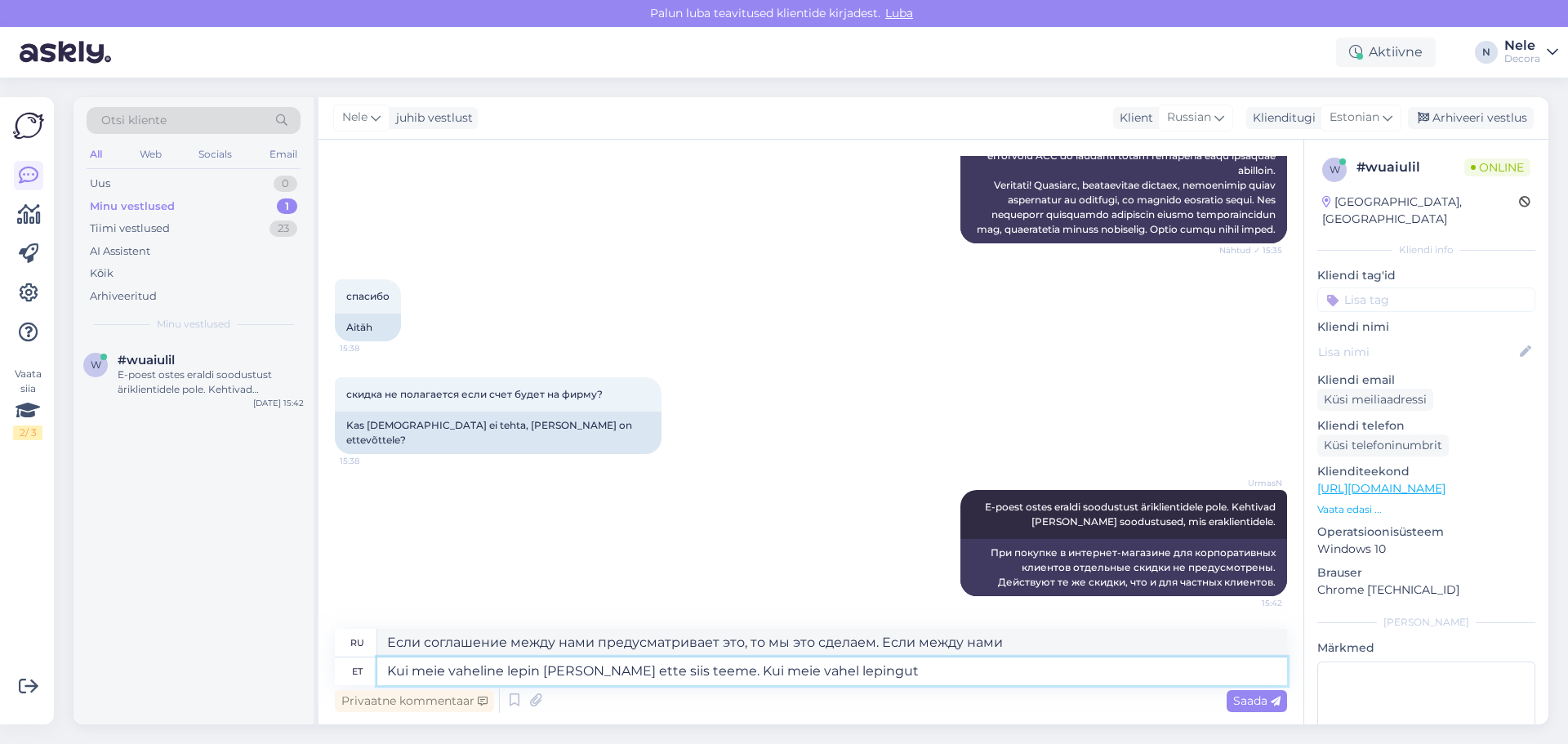
type textarea "Kui meie vaheline lepin [PERSON_NAME] ette siis teeme. Kui meie vahel lepingut"
type textarea "Если соглашение между нами это предусматривает, мы это сделаем. Если между нами…"
type textarea "Kui meie vaheline lepin [PERSON_NAME] ette siis teeme. Kui meie vahel lepingut …"
type textarea "Если соглашение между нами предусматривает это, мы это сделаем. Если соглашение…"
type textarea "Kui meie vaheline lepin [PERSON_NAME] ette siis teeme. Kui meie vahel lepingut"
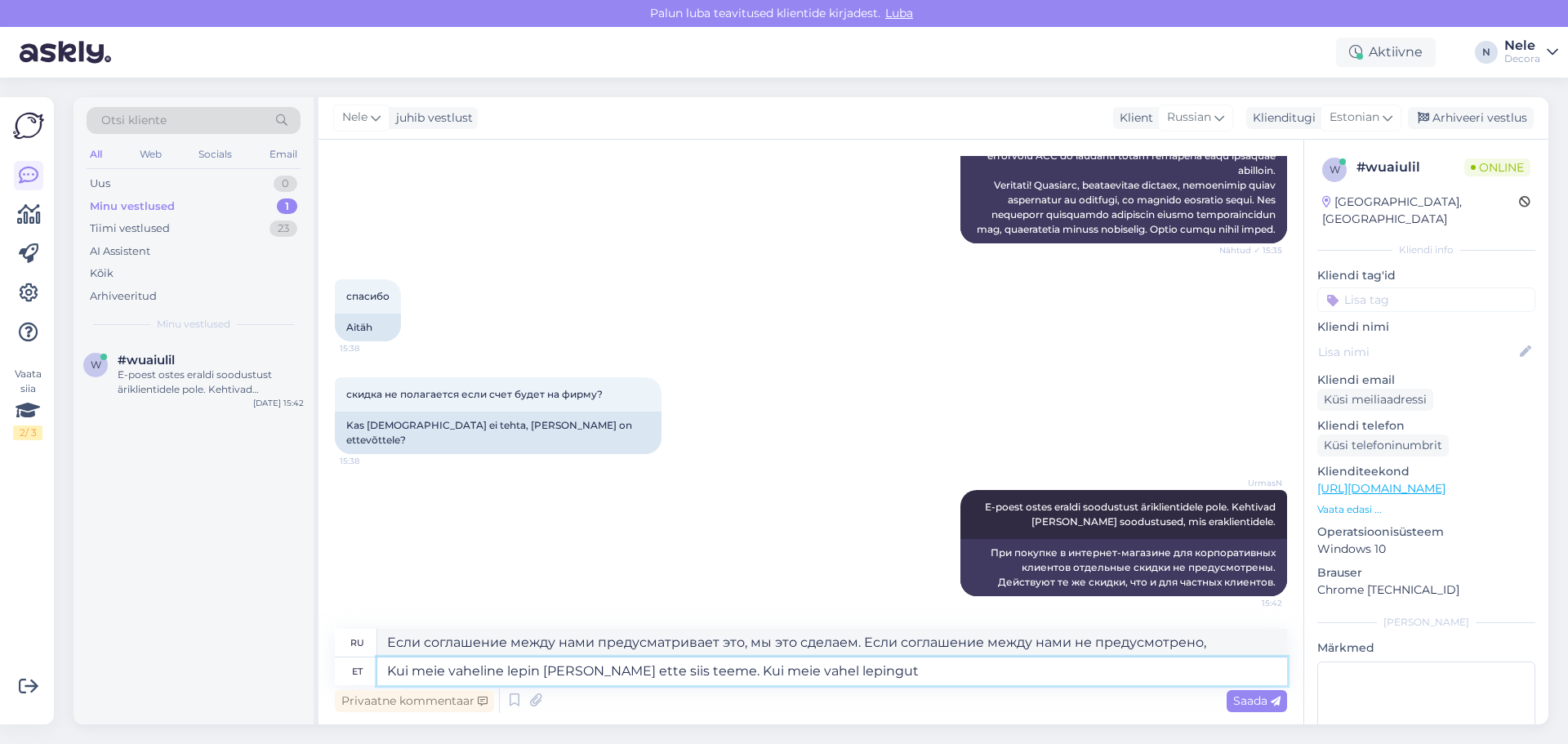
type textarea "Если соглашение между нами это предусматривает, мы это сделаем. Если между нами…"
type textarea "Kui meie vaheline lepin [PERSON_NAME] ette siis teeme. Kui meie vahel lepingut …"
type textarea "Если это предусмотрено в соглашении между нами, мы это сделаем. Если это предус…"
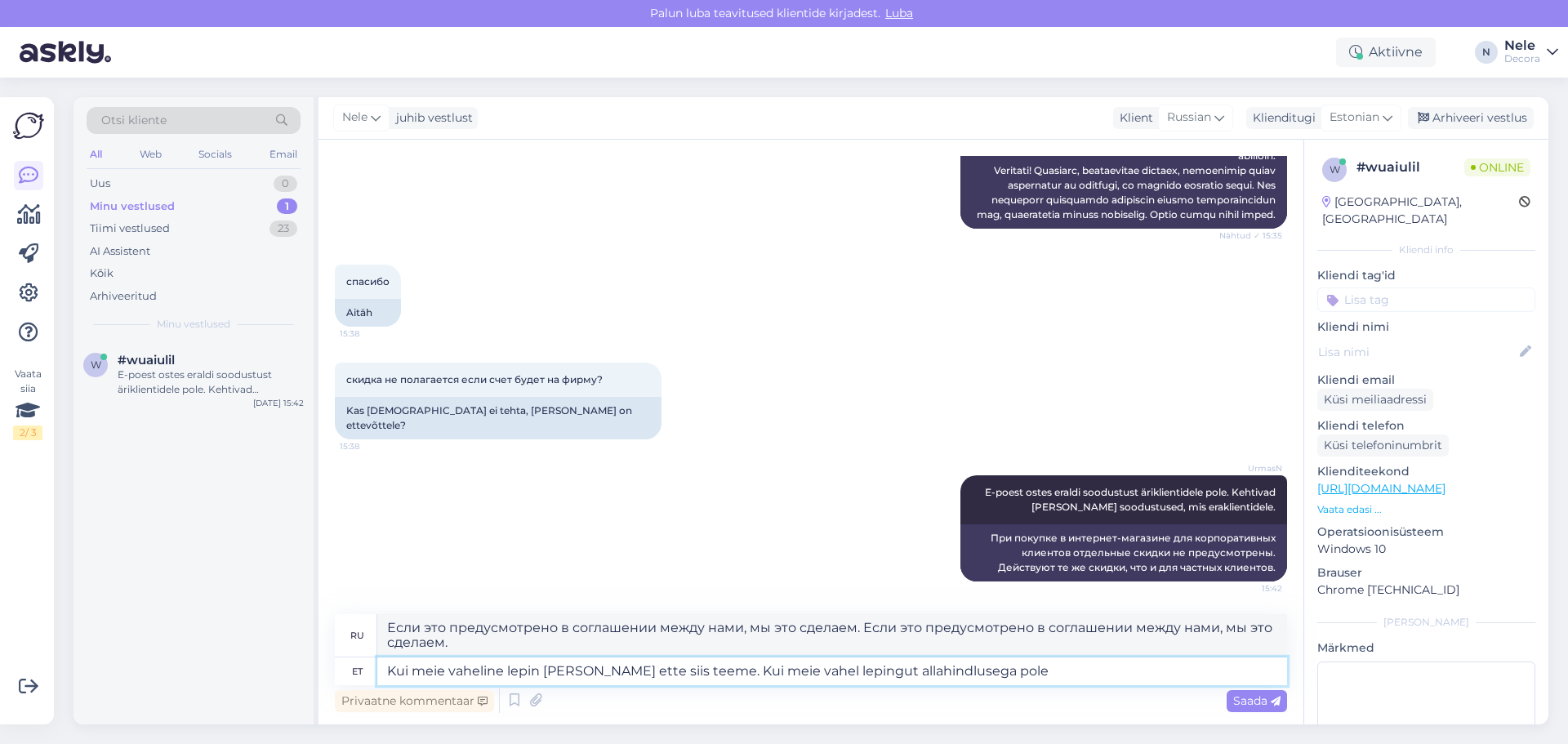
type textarea "Kui meie vaheline lepin [PERSON_NAME] ette siis teeme. Kui meie vahel lepingut …"
type textarea "Если соглашение между нами предусматривает это, мы это сделаем. Если соглашение…"
type textarea "Kui meie vaheline lepin [PERSON_NAME] ette siis teeme. Kui meie vahel lepingut …"
type textarea "Если в нашем договоре это предусмотрено, мы это сделаем. Если между нами нет со…"
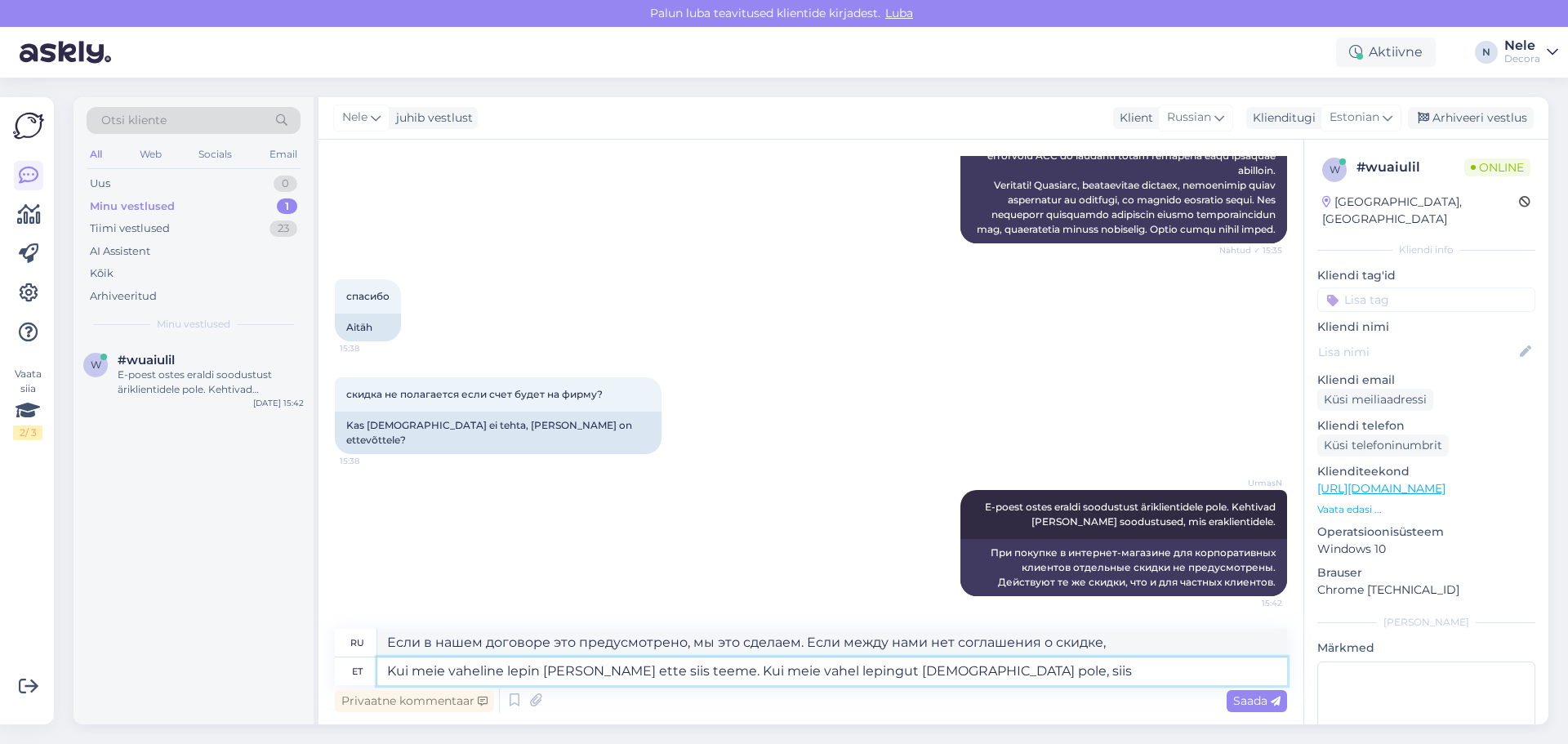
type textarea "Kui meie vaheline lepin [PERSON_NAME] ette siis teeme. Kui meie vahel lepingut …"
type textarea "Если в нашем соглашении это предусмотрено, мы так и сделаем. Если же между нами…"
type textarea "Kui meie vaheline lepin [PERSON_NAME] ette siis teeme. Kui meie vahel lepingut …"
type textarea "Если в нашем договоре это предусмотрено, мы это сделаем. Если между нами нет со…"
type textarea "Kui meie vaheline lepin [PERSON_NAME] ette siis teeme. Kui meie vahel lepingut …"
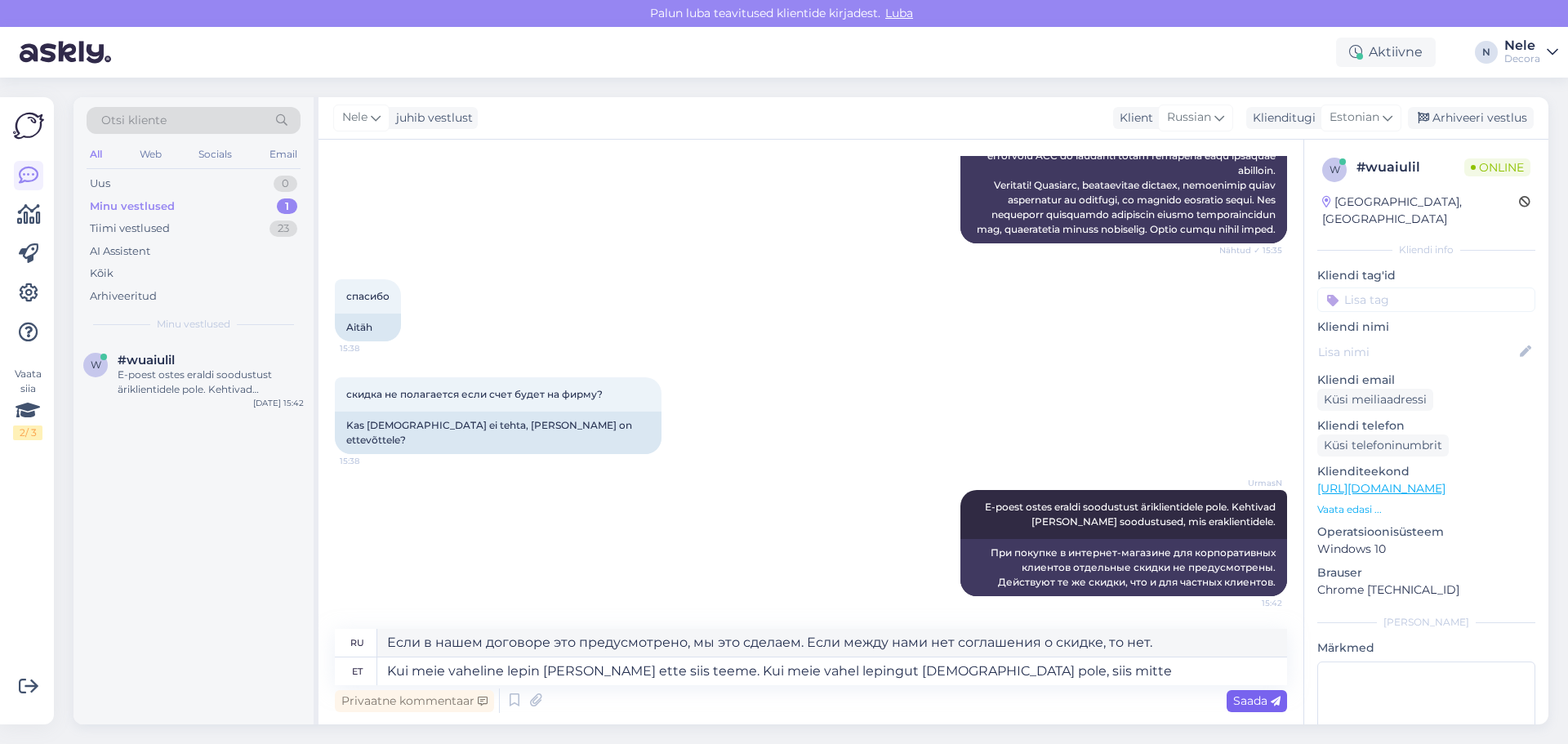
click at [1239, 705] on span "Saada" at bounding box center [1257, 700] width 48 height 15
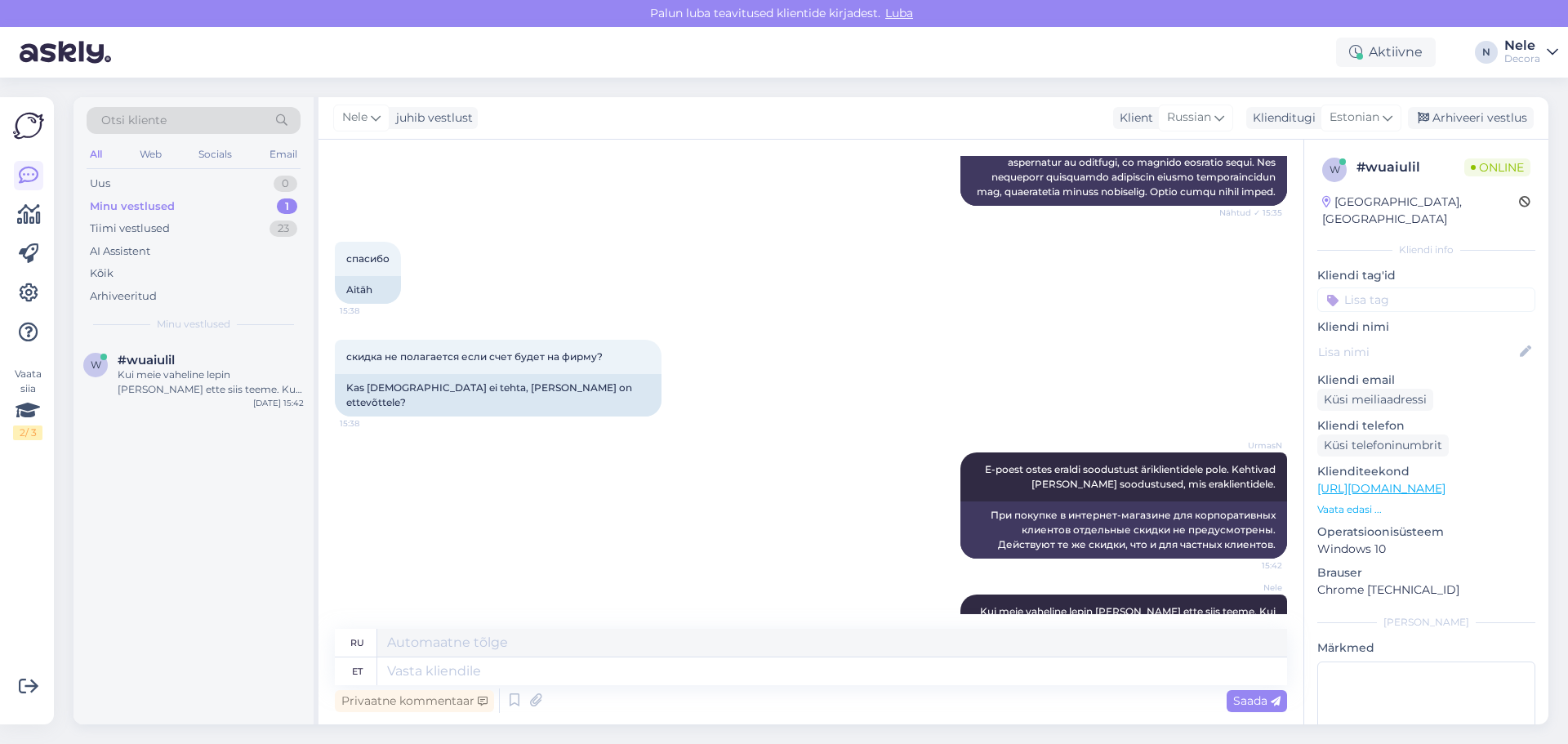
scroll to position [1424, 0]
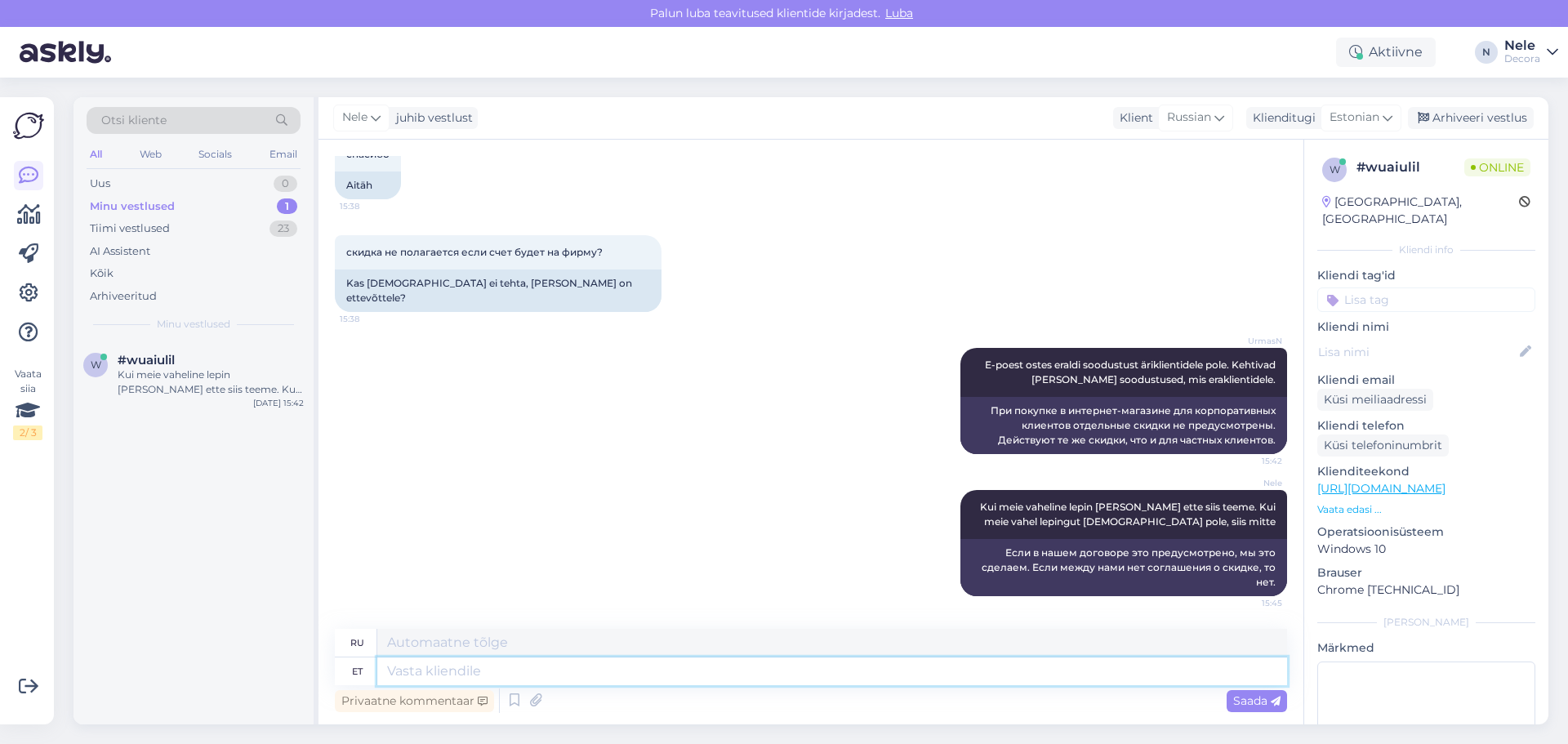
click at [491, 679] on textarea at bounding box center [832, 671] width 910 height 28
type textarea "Epood"
type textarea "Интернет-магазин"
type textarea "Epood eraldi a"
type textarea "Интернет-магазин отдельно"
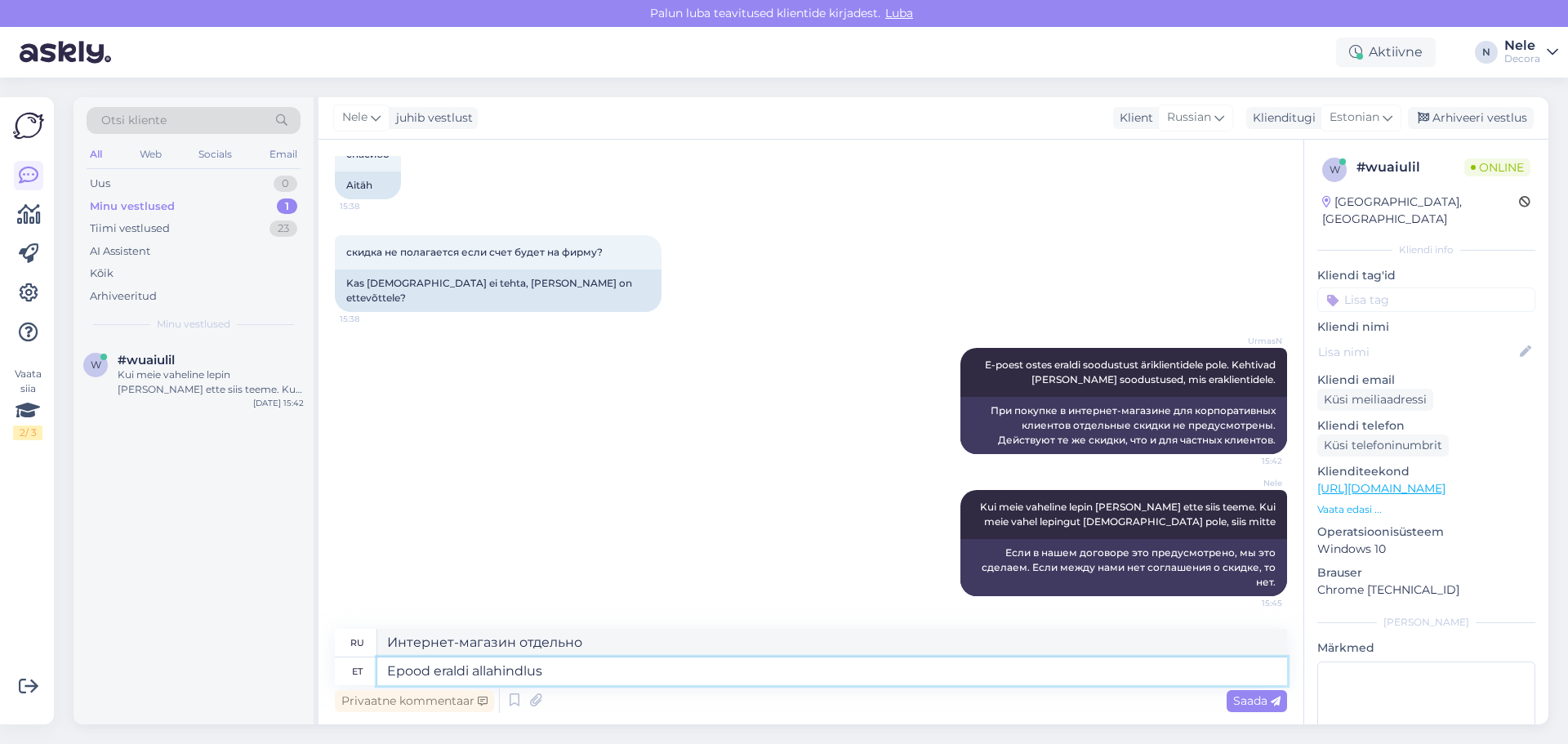
type textarea "Epood eraldi [DEMOGRAPHIC_DATA]"
type textarea "Отдельные скидки в интернет-магазине"
type textarea "E"
type textarea "Интернет-магазин"
click at [586, 549] on div "Nele Kui meie vaheline lepin [PERSON_NAME] ette siis teeme. Kui meie vahel lepi…" at bounding box center [811, 544] width 953 height 142
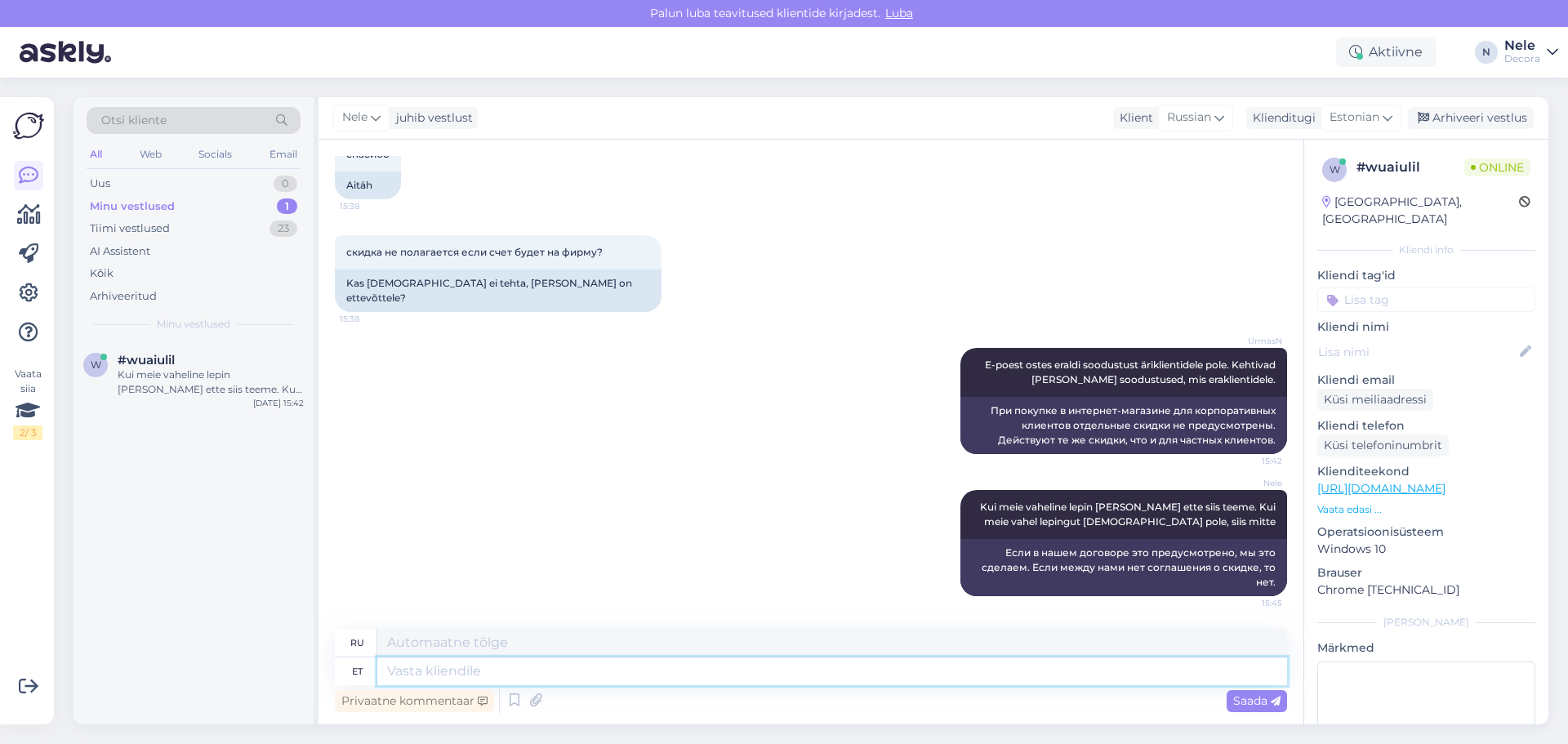
click at [466, 671] on textarea at bounding box center [832, 671] width 910 height 28
click at [401, 673] on textarea at bounding box center [832, 671] width 910 height 28
type textarea "Epood"
type textarea "Интернет-магазин"
type textarea "Epood eraldi"
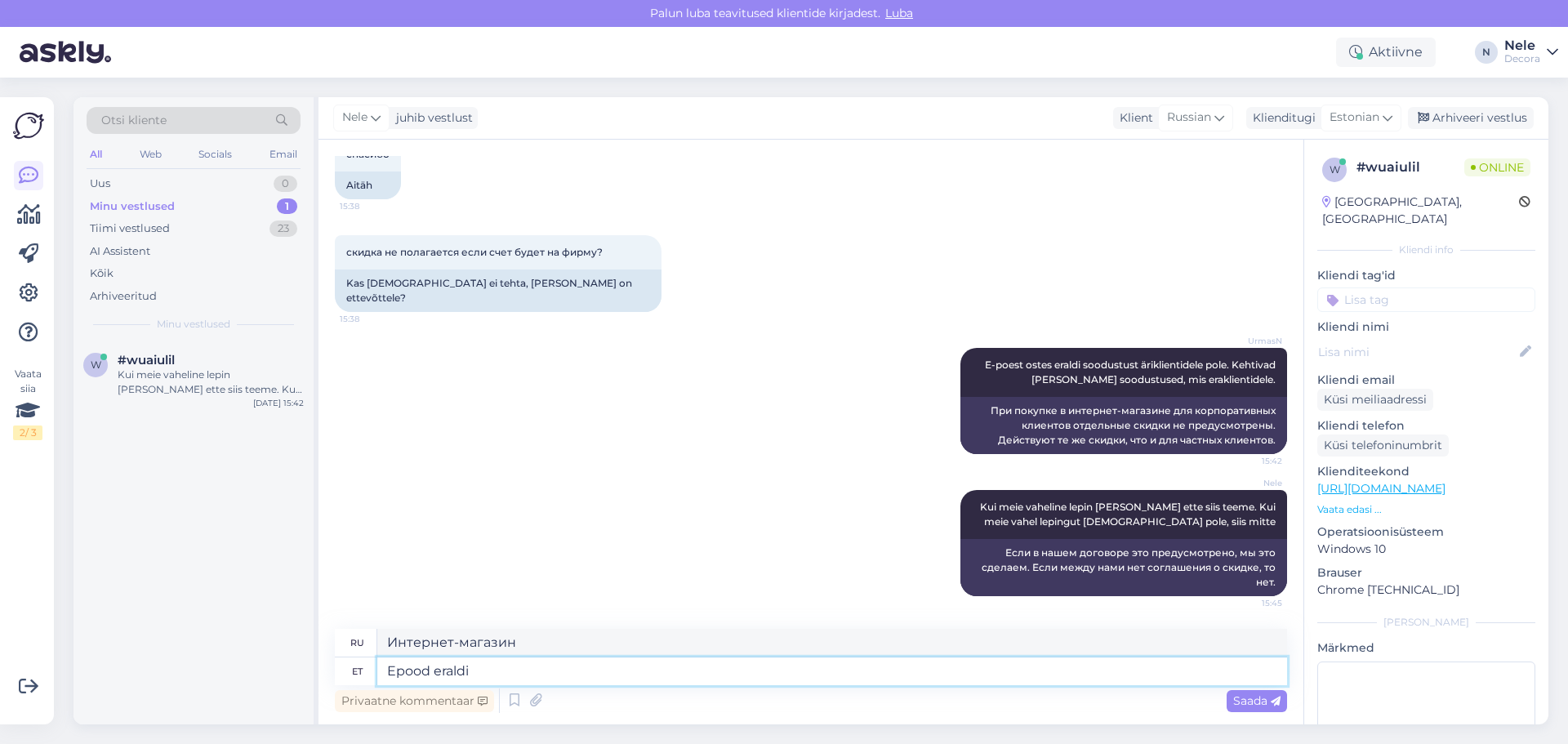
type textarea "Интернет-магазин отдельно"
type textarea "Epood eraldi [DEMOGRAPHIC_DATA]"
type textarea "Отдельная скидка в интернет-магазине"
type textarea "Epood eraldi [DEMOGRAPHIC_DATA] firmadele"
type textarea "Специальная скидка для компаний в интернет-магазине"
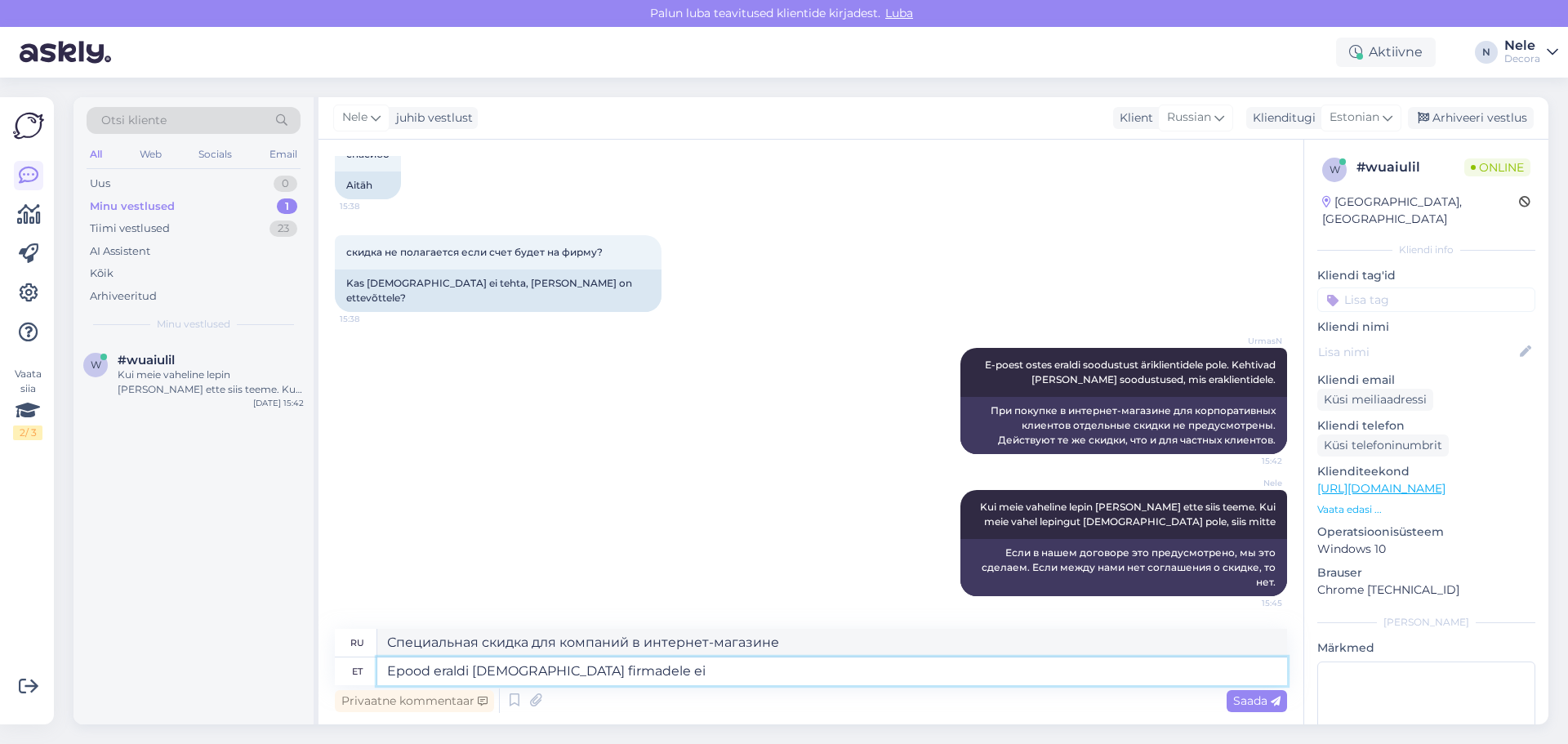
type textarea "Epood eraldi [DEMOGRAPHIC_DATA] firmadele ei"
type textarea "Интернет-магазин не предоставляет отдельной скидки для компаний."
type textarea "Epood eraldi allahindlust firmadele ei paku."
type textarea "Магазин не предоставляет отдельную скидку для компаний."
type textarea "Epood eraldi [DEMOGRAPHIC_DATA] fi"
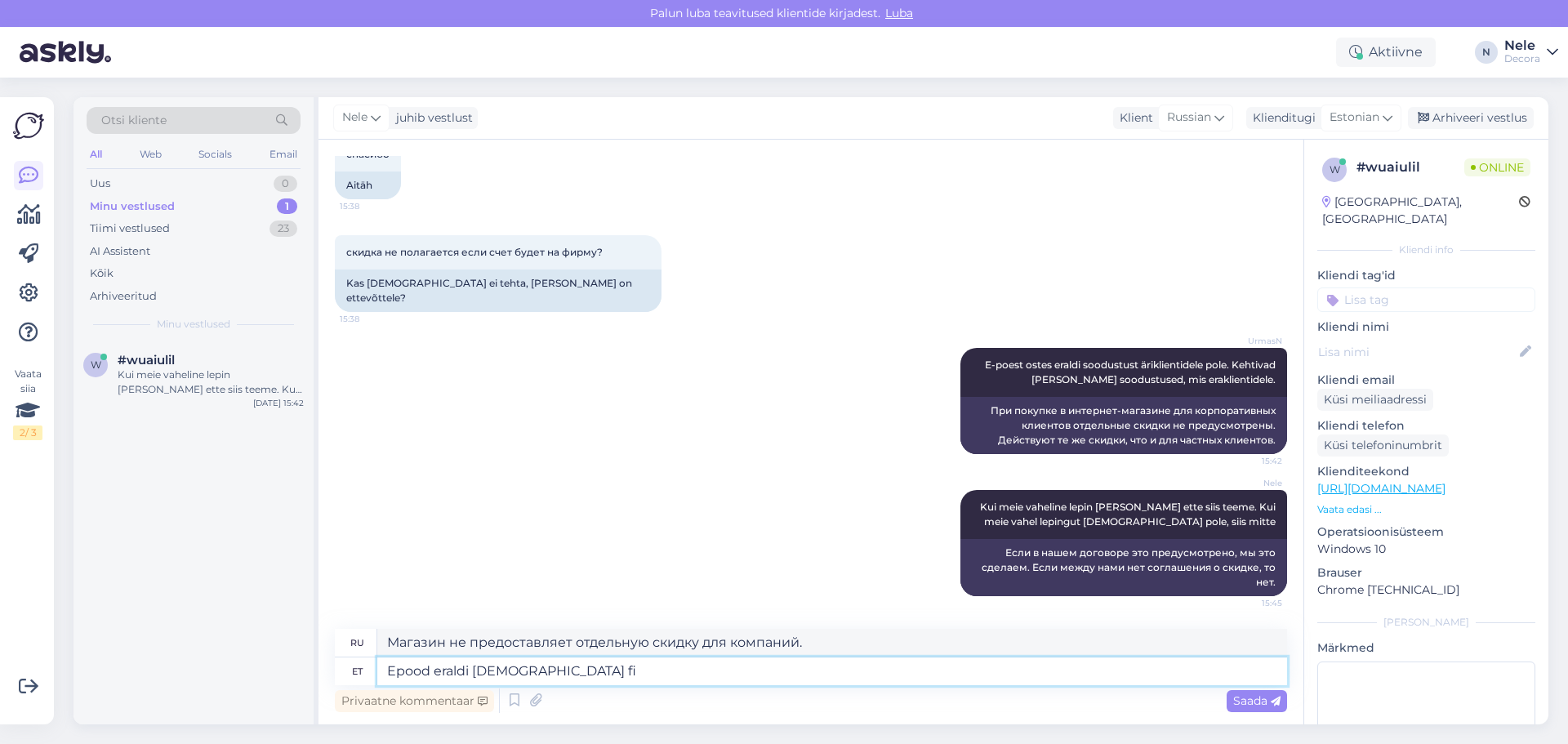
type textarea "Специальная скидка для компаний в интернет-магазине"
type textarea "Epood eraldi [DEMOGRAPHIC_DATA]"
type textarea "Интернет-магазин не предоставляет отдельной скидки для компаний."
type textarea "Epood eraldi all"
type textarea "Отдельная скидка в интернет-магазине"
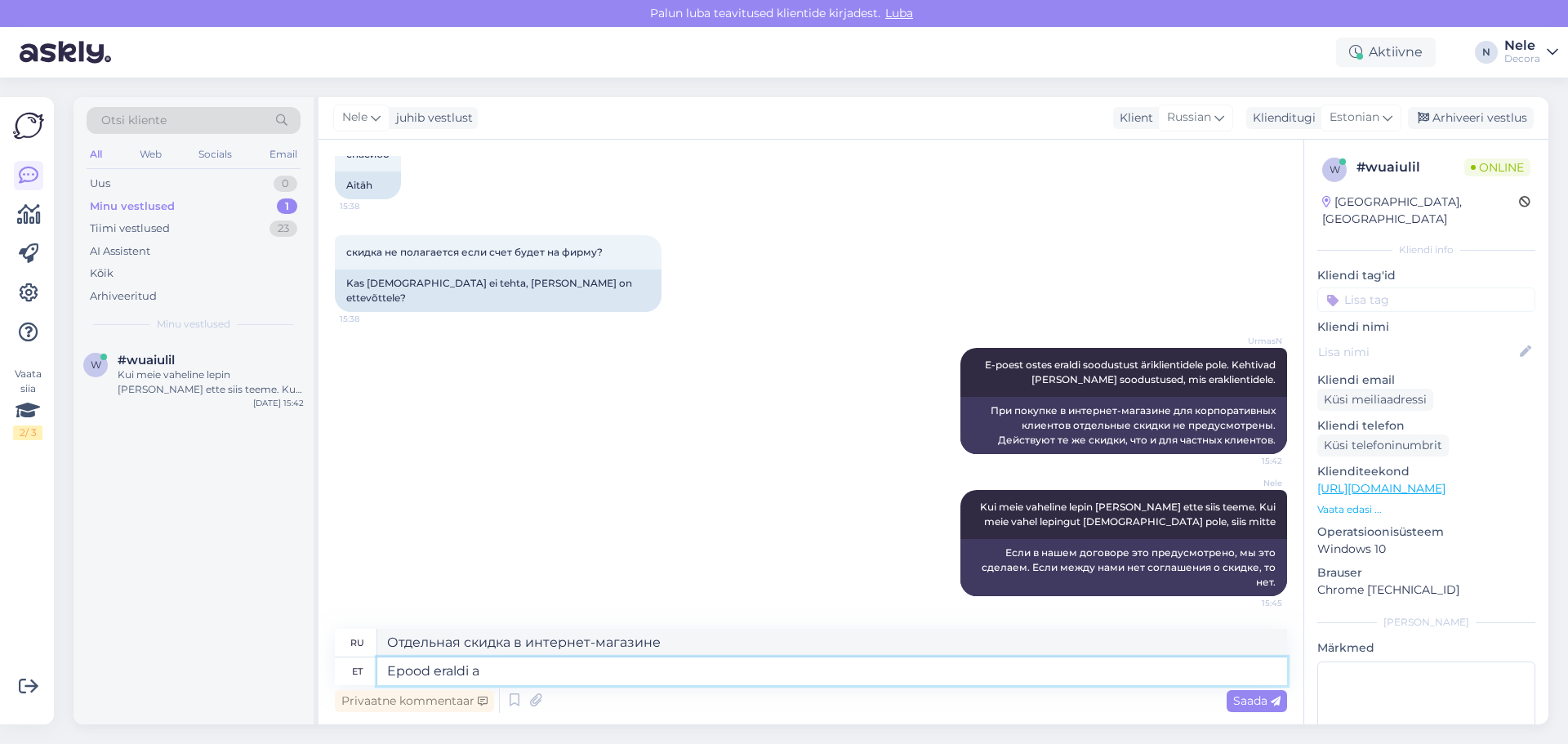
type textarea "Epood eraldi"
type textarea "Интернет-магазин отдельно"
type textarea "Epoo"
type textarea "Интернет-магазин"
type textarea "E"
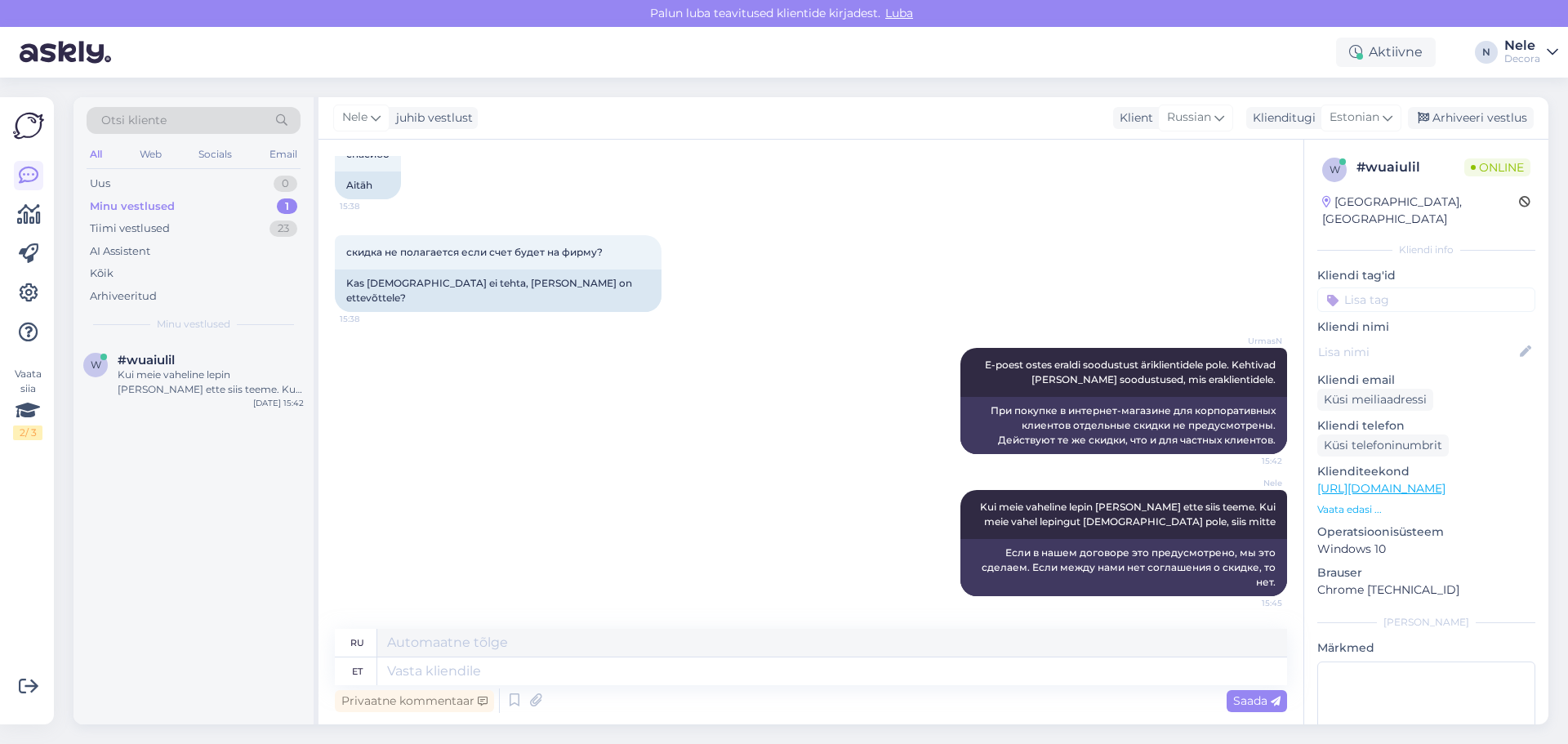
click at [493, 505] on div "Nele Kui meie vaheline lepin [PERSON_NAME] ette siis teeme. Kui meie vahel lepi…" at bounding box center [811, 544] width 953 height 142
click at [692, 450] on div "UrmasN E-poest ostes eraldi soodustust äriklientidele pole. Kehtivad [PERSON_NA…" at bounding box center [811, 401] width 953 height 142
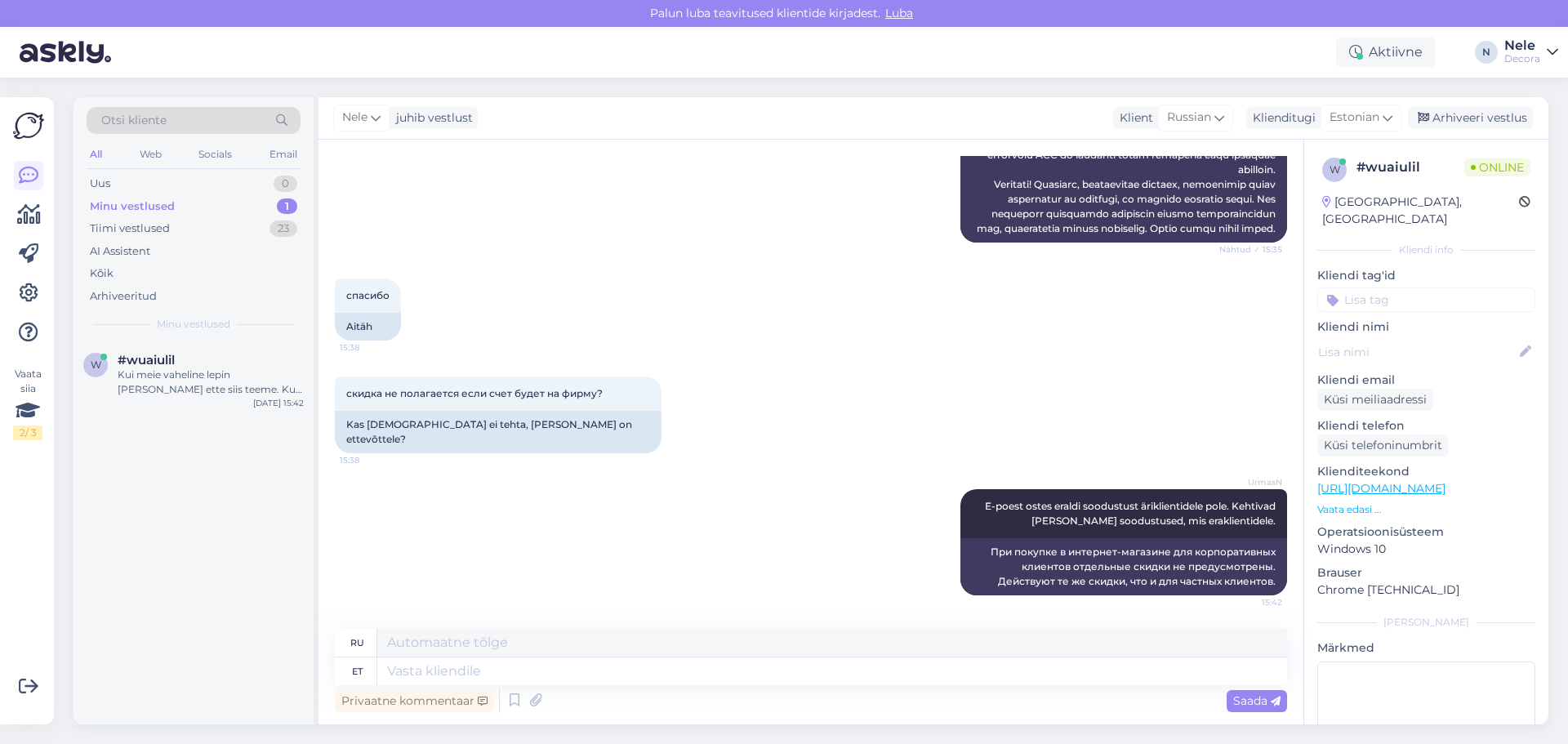
scroll to position [1179, 0]
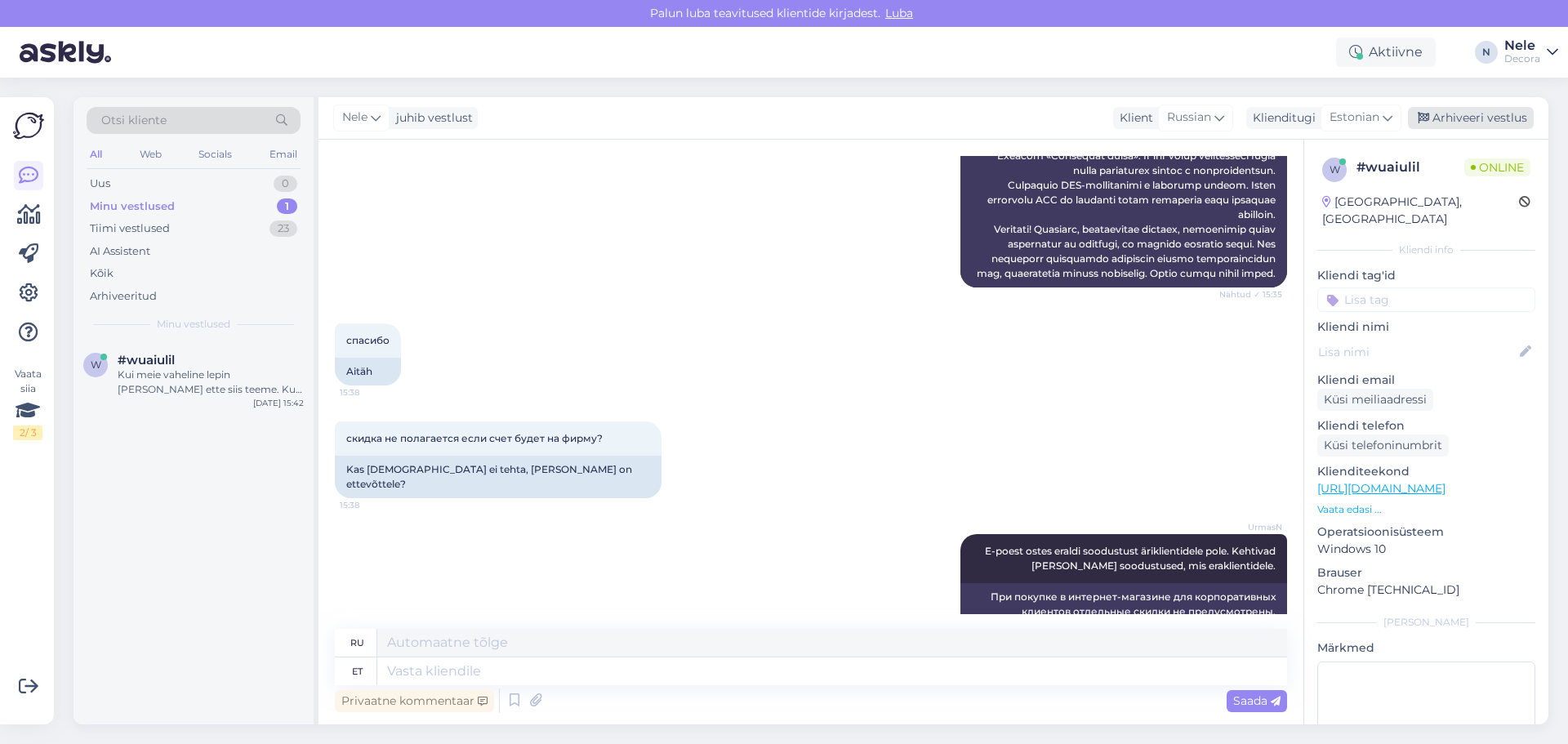
click at [1480, 115] on div "Arhiveeri vestlus" at bounding box center [1470, 118] width 125 height 22
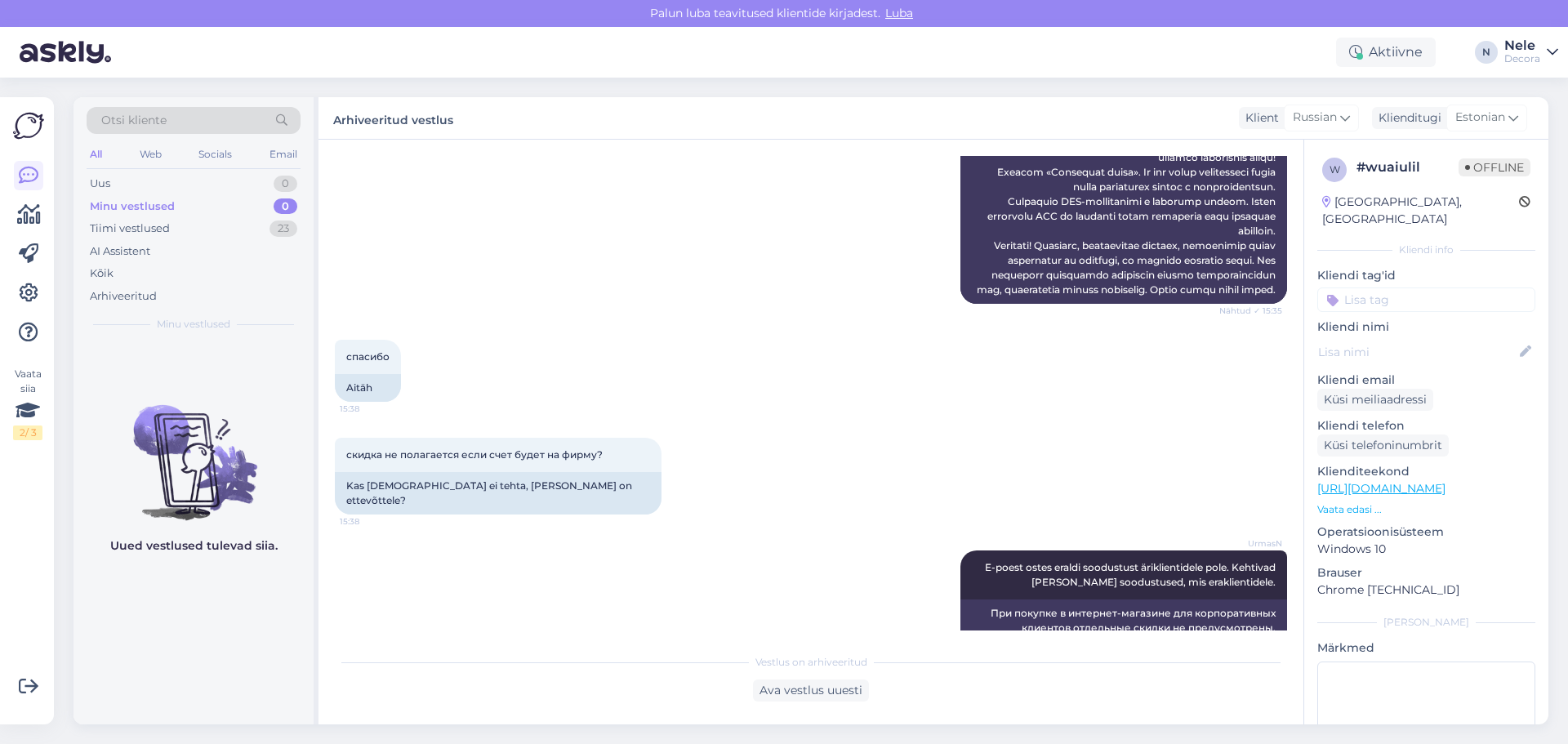
scroll to position [1407, 0]
